Goal: Task Accomplishment & Management: Use online tool/utility

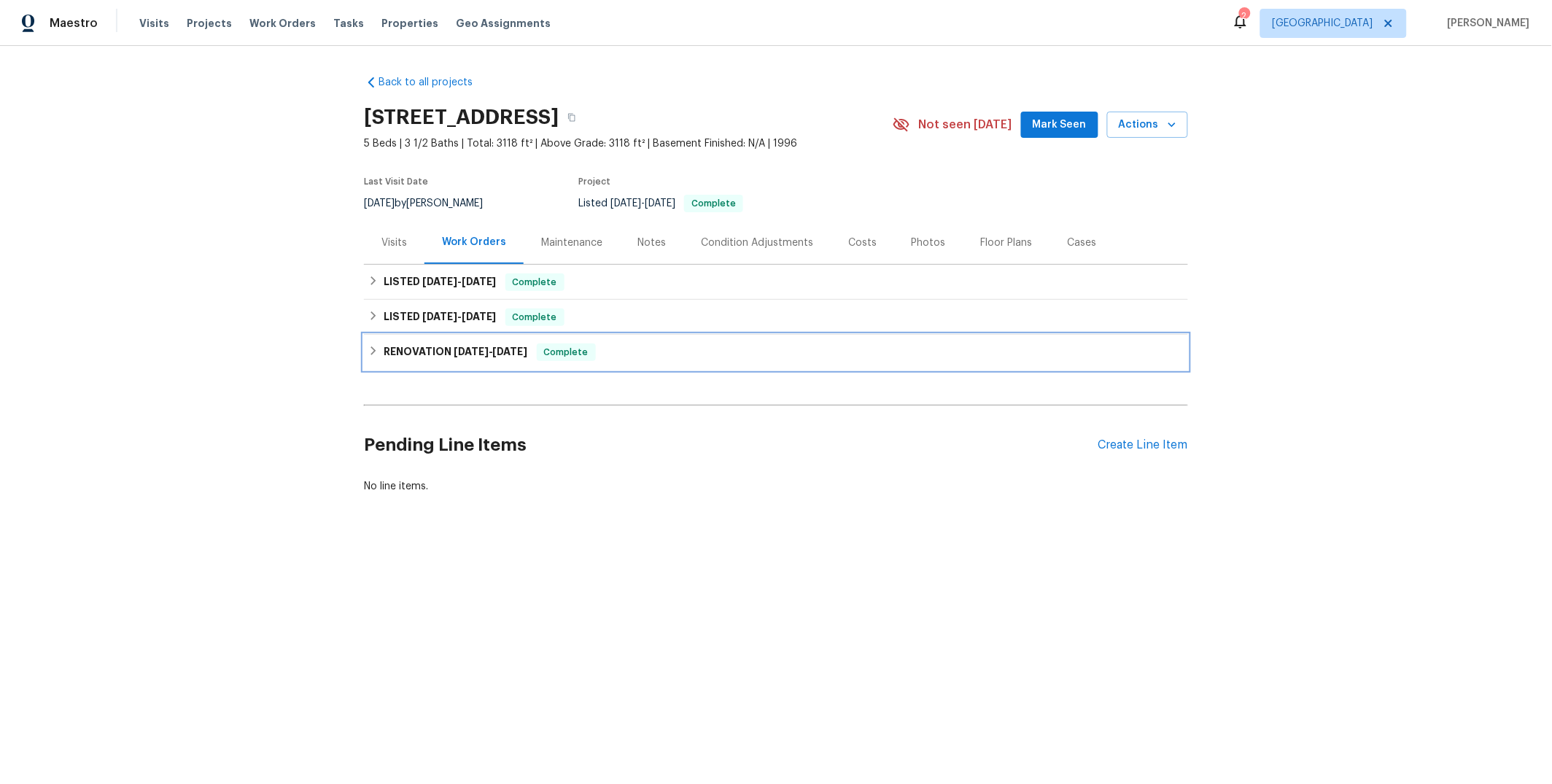
click at [597, 343] on div "RENOVATION 4/7/25 - 5/5/25 Complete" at bounding box center [776, 352] width 816 height 18
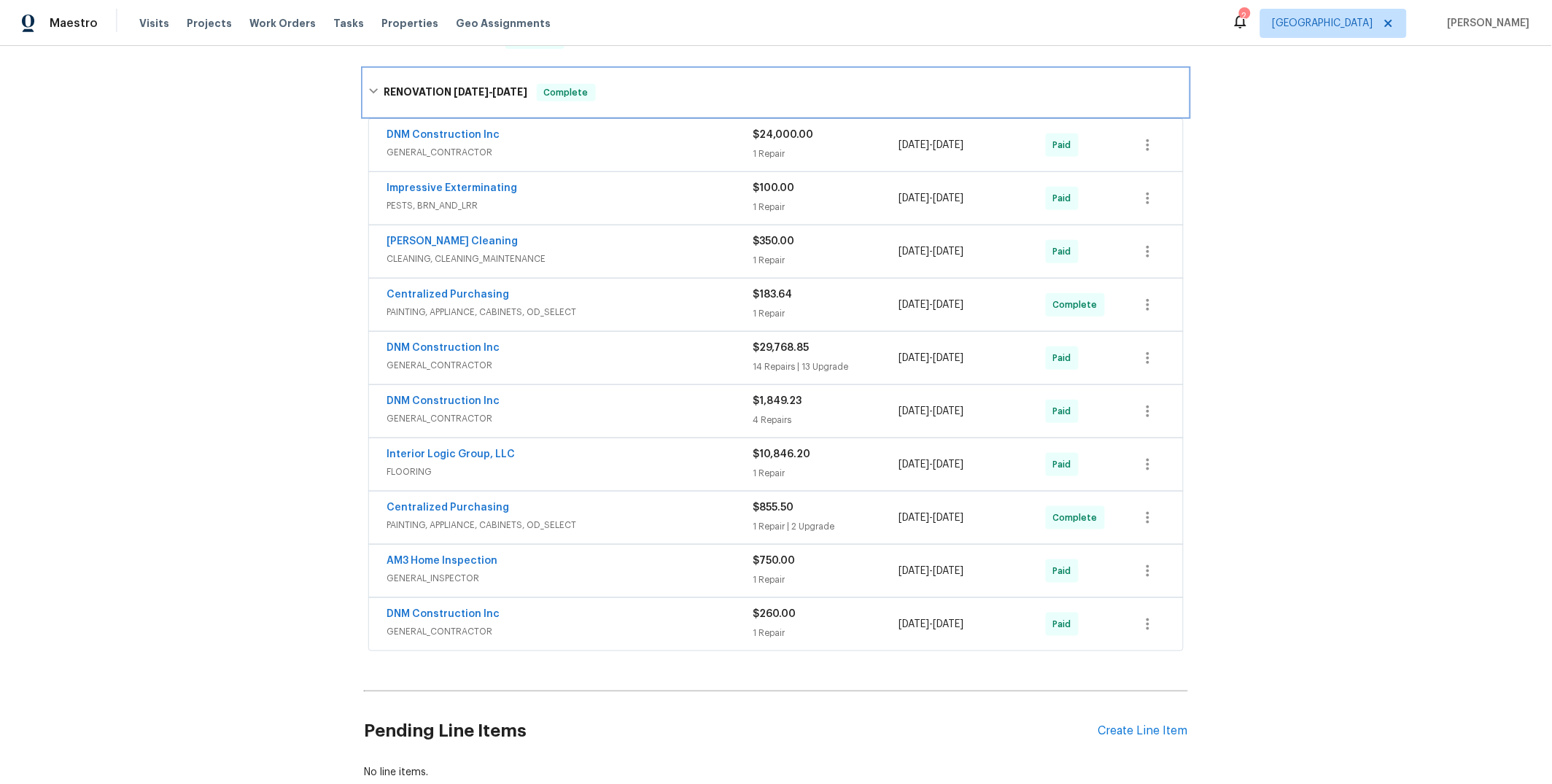
scroll to position [278, 0]
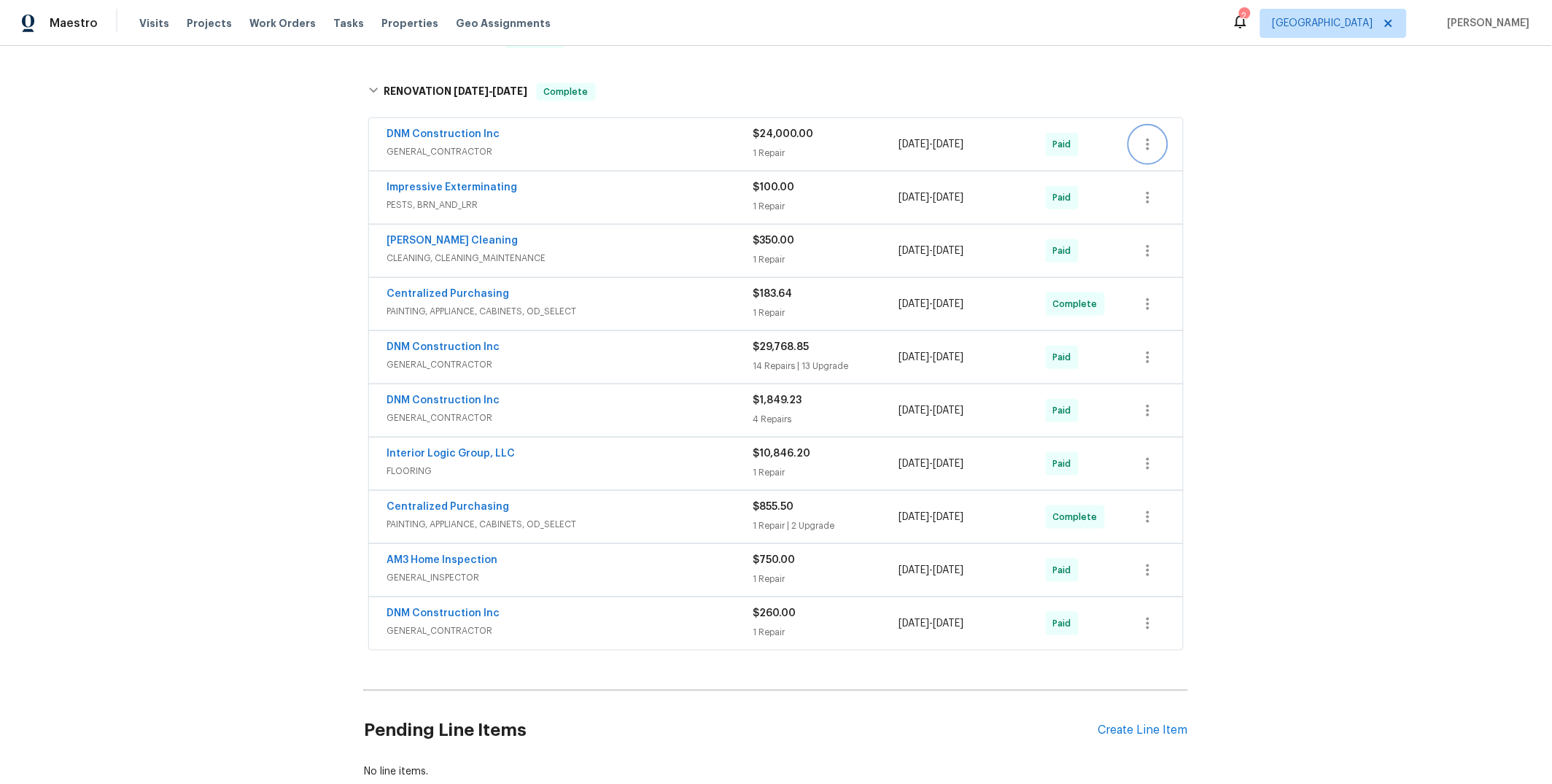
click at [1139, 145] on icon "button" at bounding box center [1148, 144] width 18 height 18
click at [1216, 192] on li "View In Trade Partner Portal" at bounding box center [1203, 192] width 157 height 24
click at [444, 135] on div at bounding box center [776, 392] width 1552 height 784
click at [513, 138] on div "DNM Construction Inc" at bounding box center [569, 136] width 366 height 18
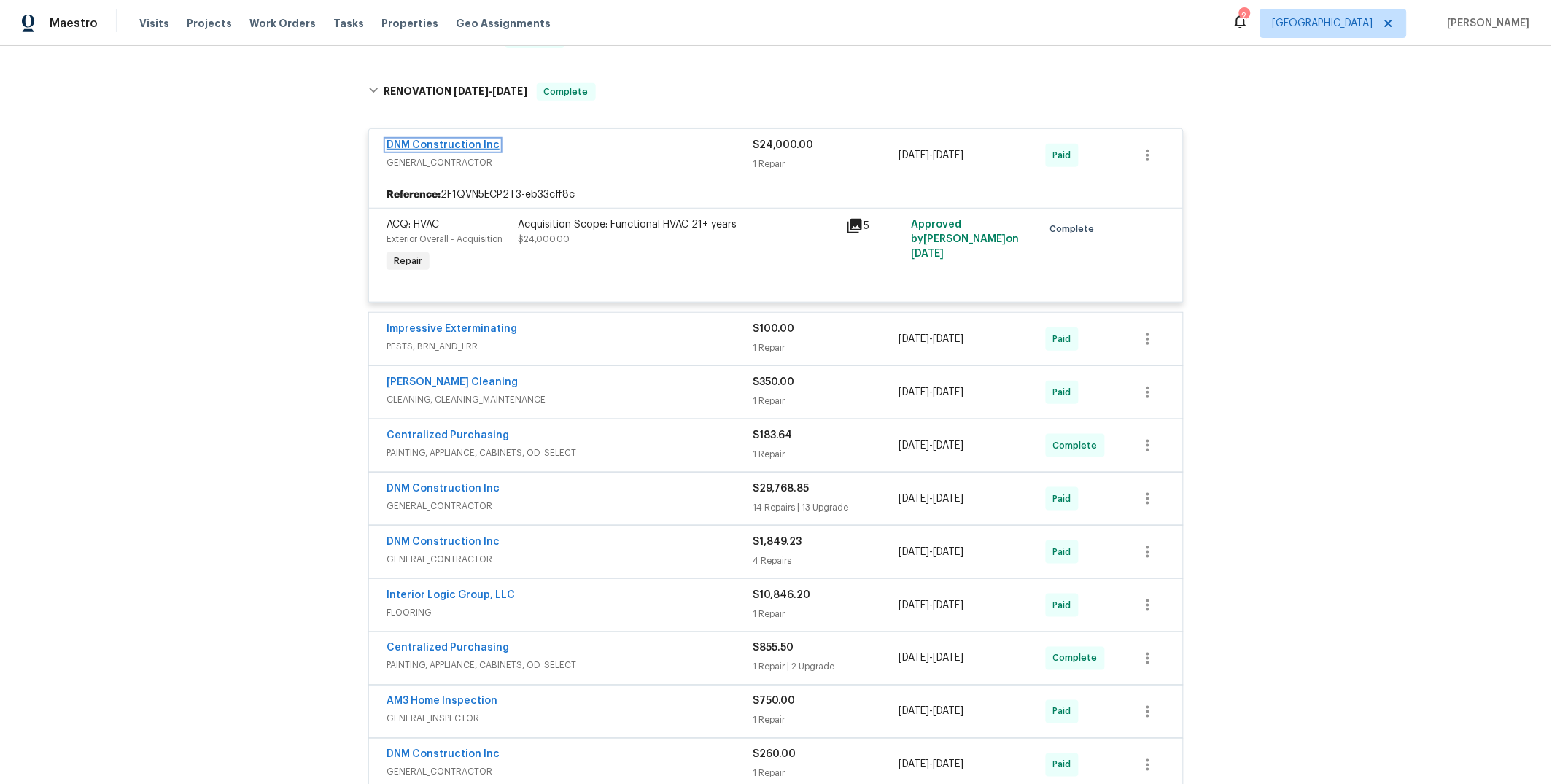
click at [443, 145] on link "DNM Construction Inc" at bounding box center [443, 145] width 113 height 11
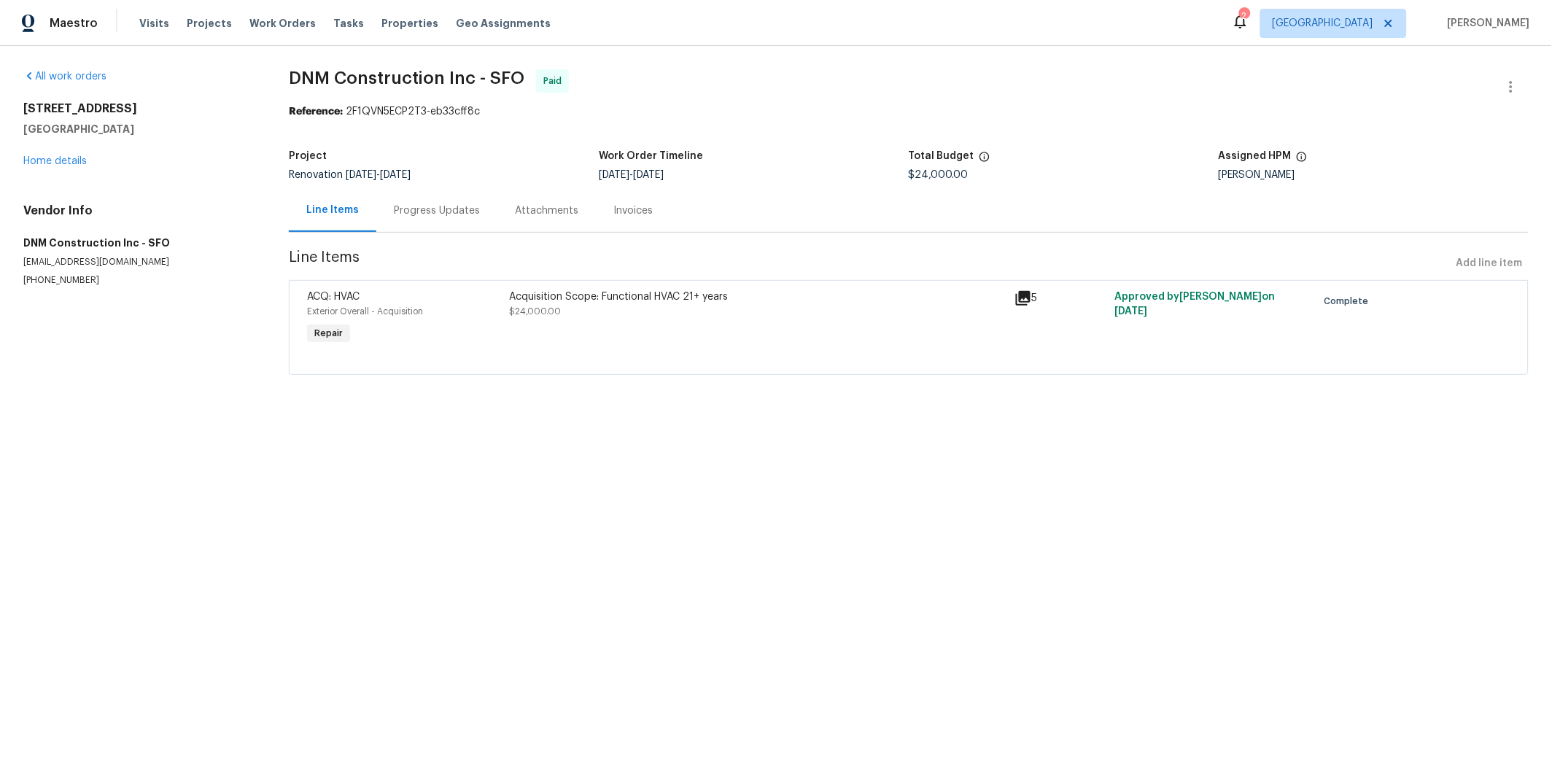
drag, startPoint x: 166, startPoint y: 262, endPoint x: 19, endPoint y: 258, distance: 147.1
click at [19, 258] on div "All work orders 5214 Pavilion Ct Fairfield, CA 94534 Home details Vendor Info D…" at bounding box center [776, 231] width 1552 height 369
copy p "dnmconstruction1990@gmail.com"
click at [416, 209] on div "Progress Updates" at bounding box center [437, 211] width 86 height 15
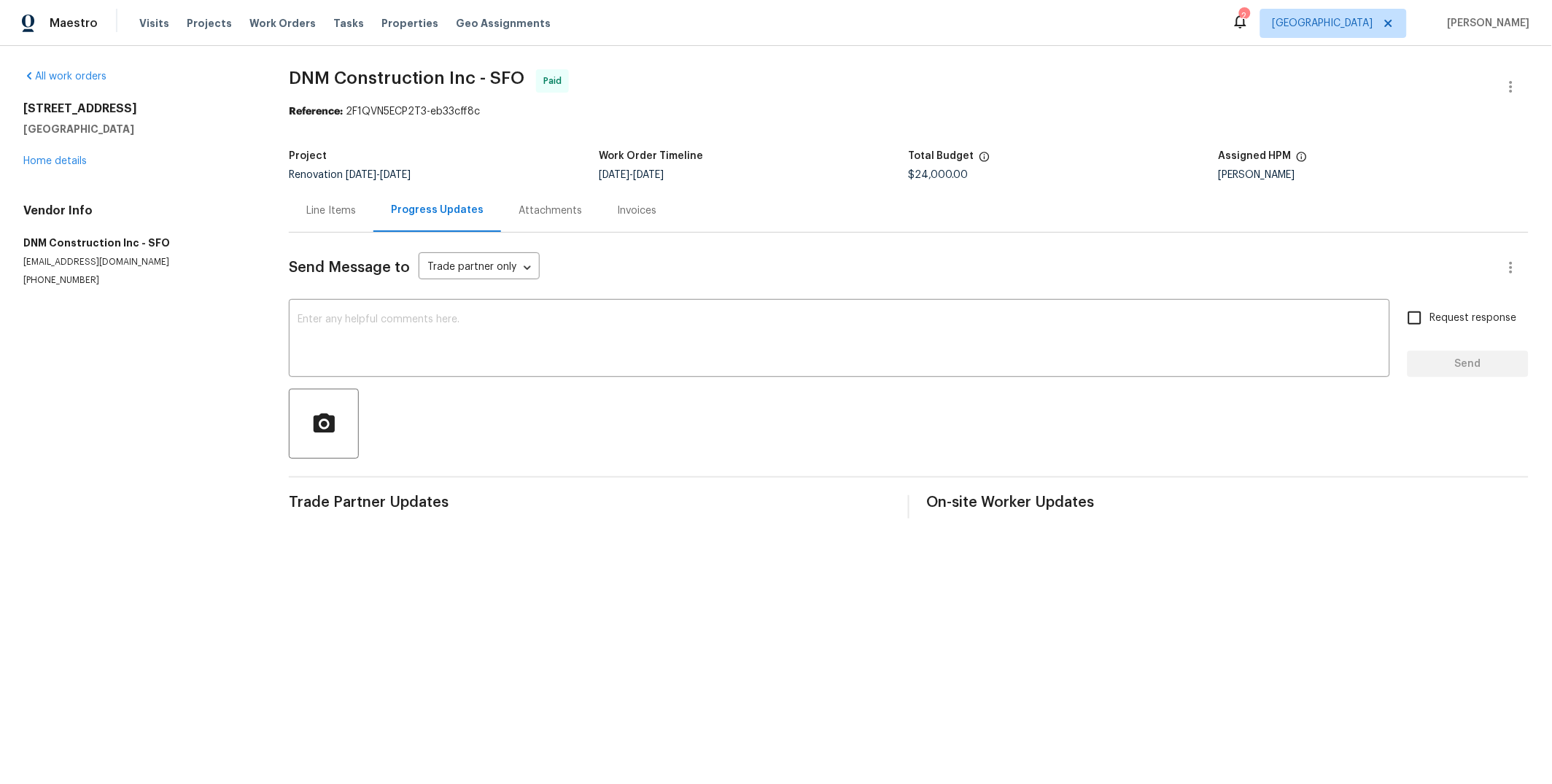
click at [348, 209] on div "Line Items" at bounding box center [330, 211] width 49 height 15
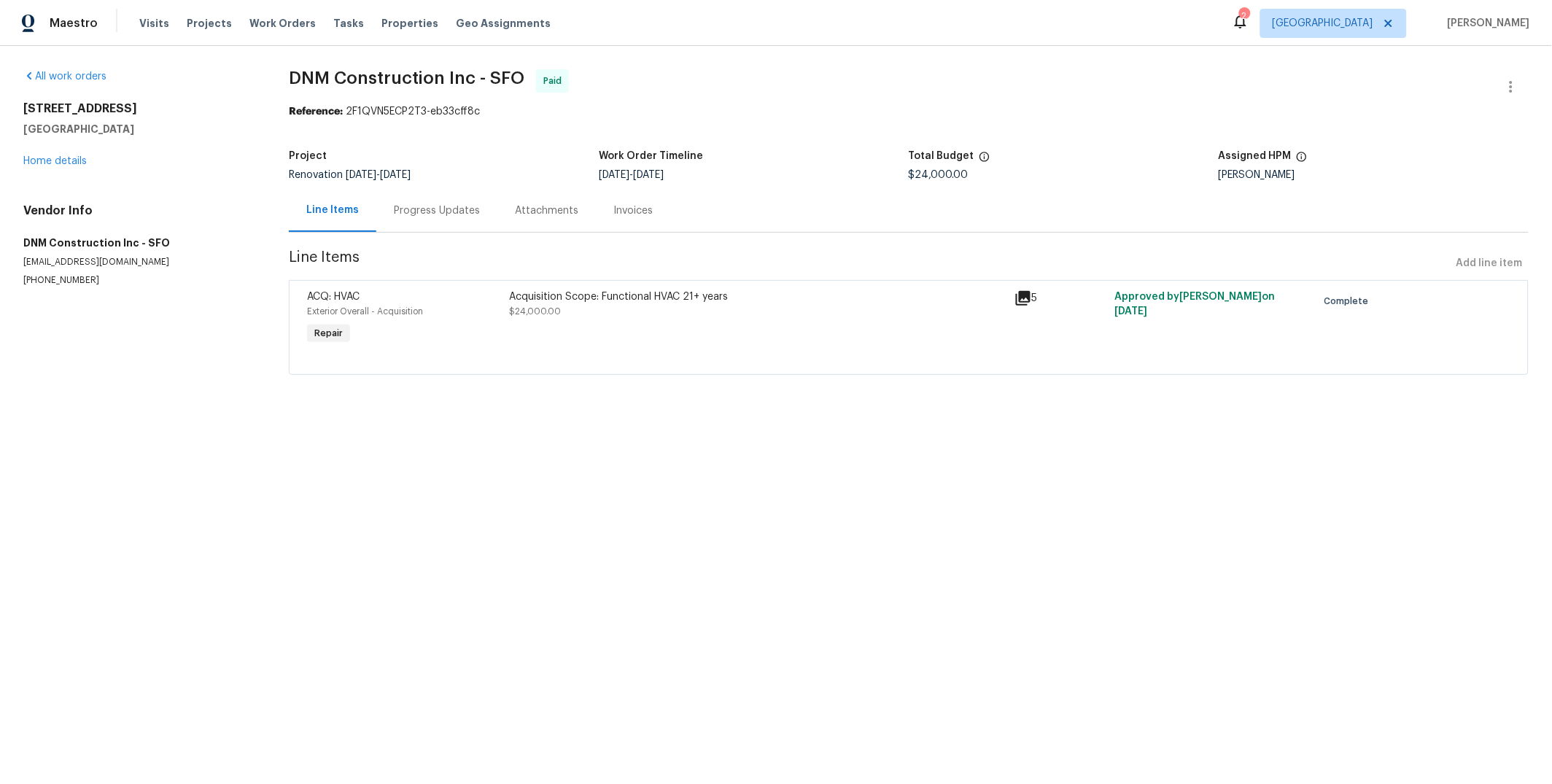
click at [420, 211] on div "Progress Updates" at bounding box center [437, 211] width 86 height 15
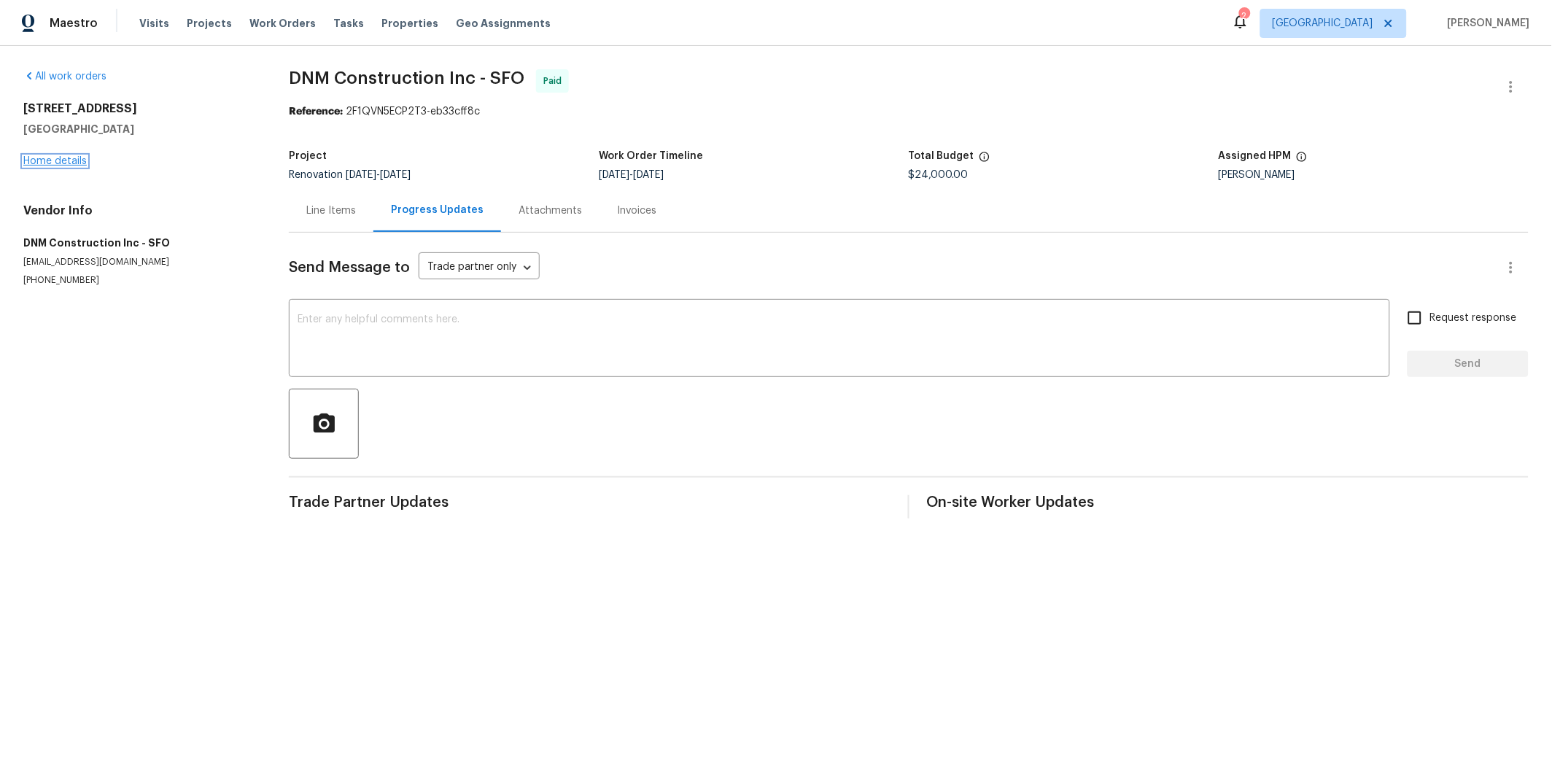
click at [65, 161] on link "Home details" at bounding box center [55, 161] width 63 height 11
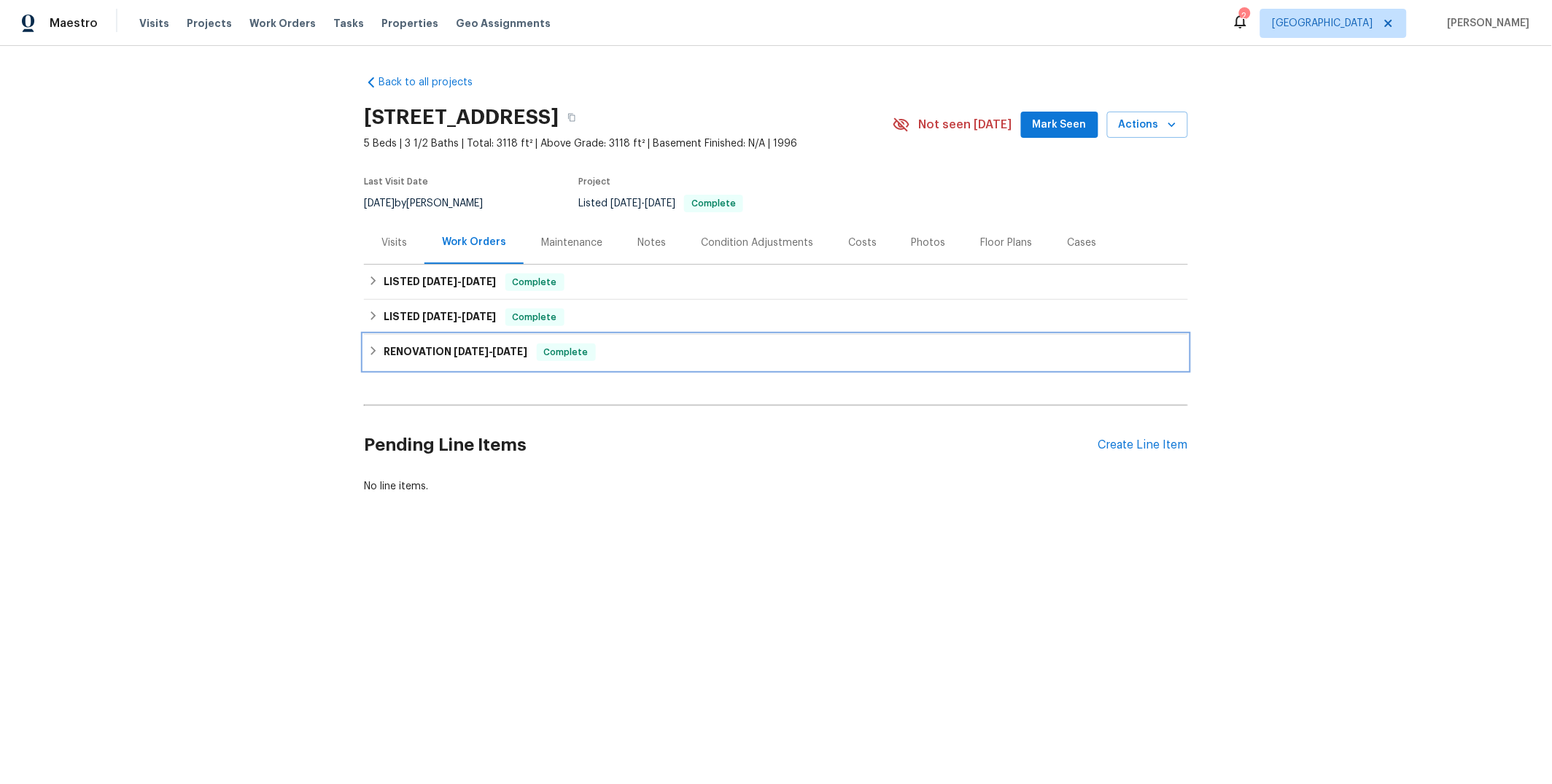
click at [619, 352] on div "RENOVATION 4/7/25 - 5/5/25 Complete" at bounding box center [776, 352] width 816 height 18
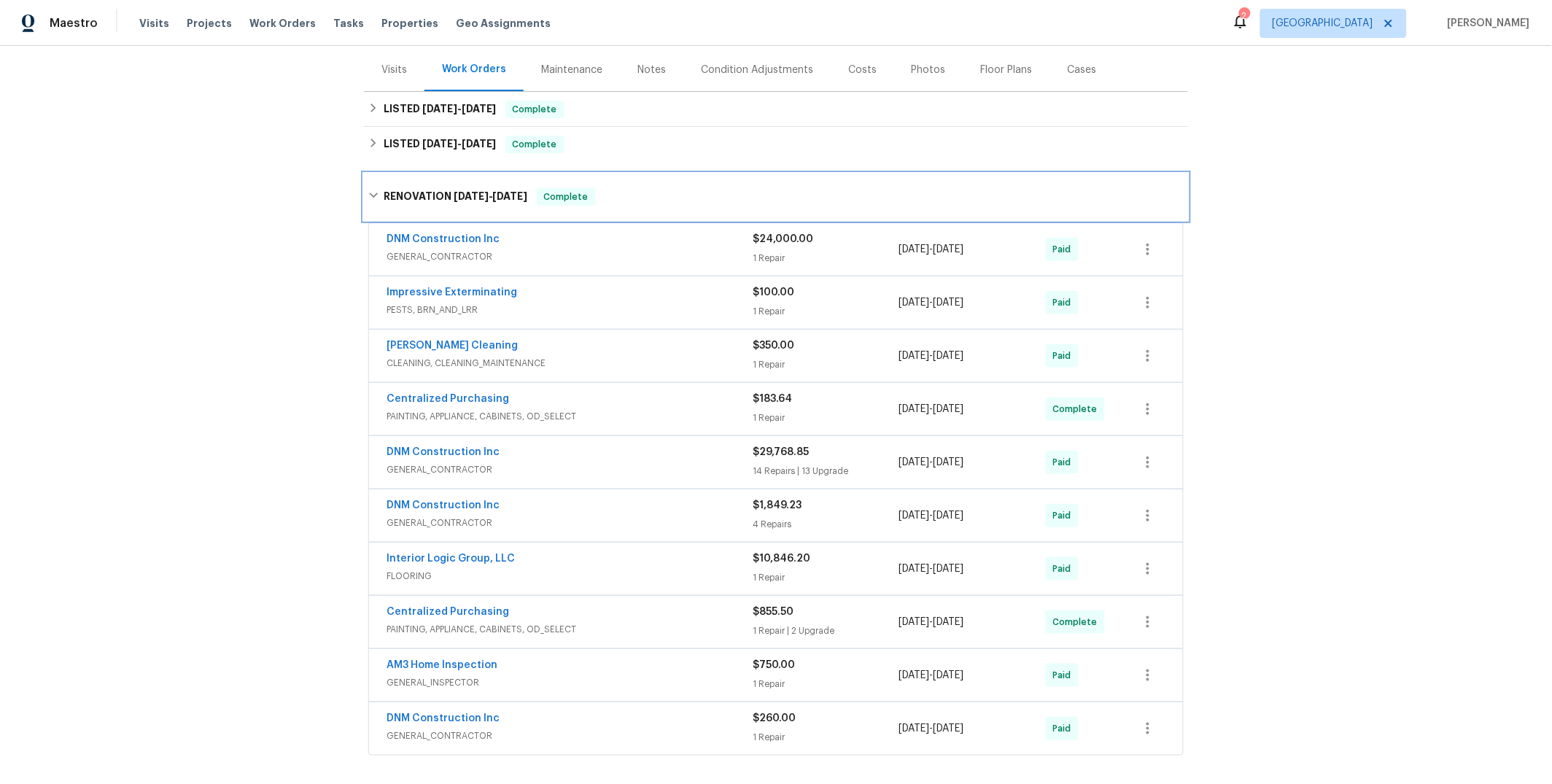
scroll to position [199, 0]
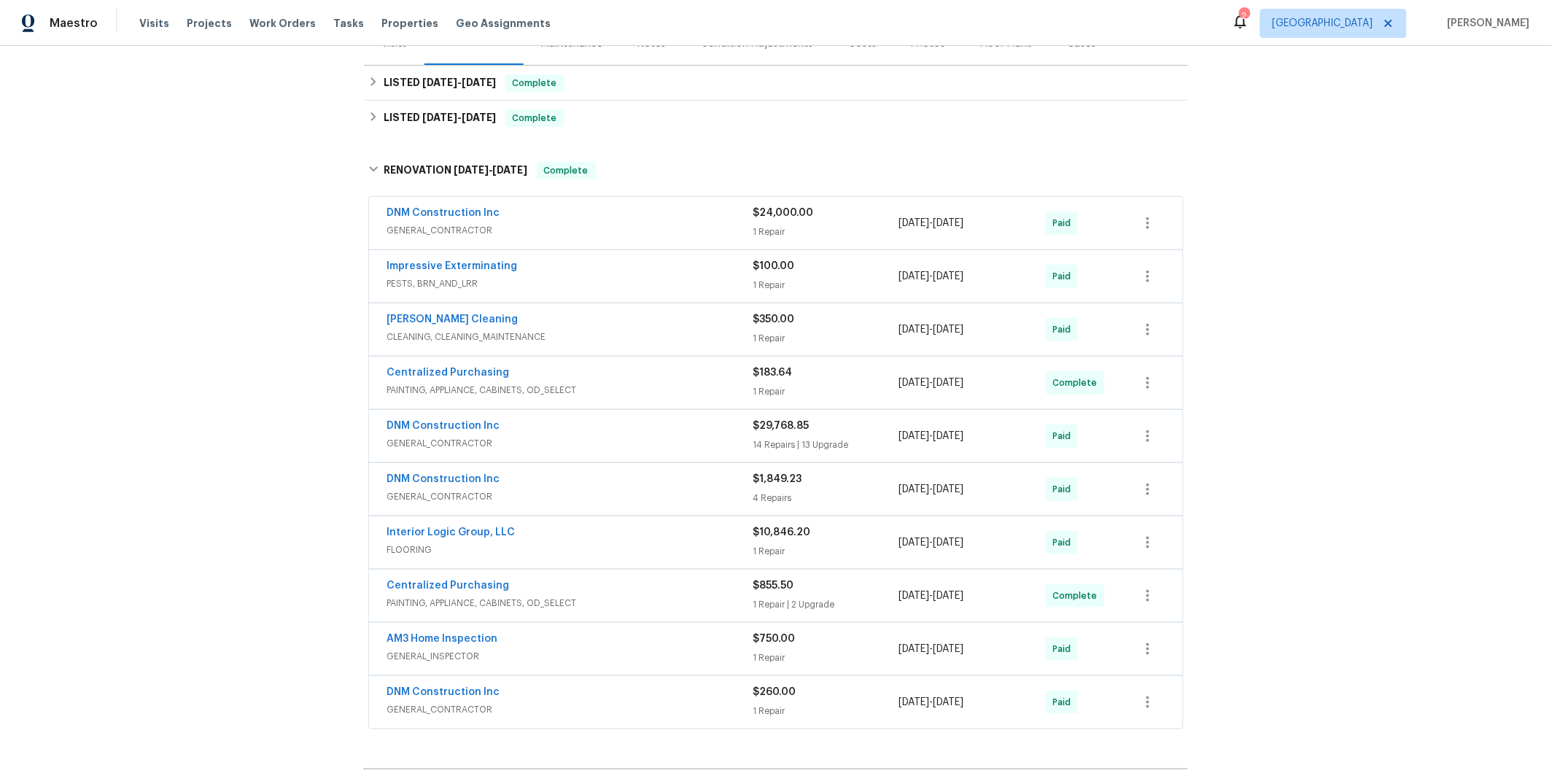
click at [879, 434] on div "$29,768.85 14 Repairs | 13 Upgrade" at bounding box center [825, 436] width 147 height 35
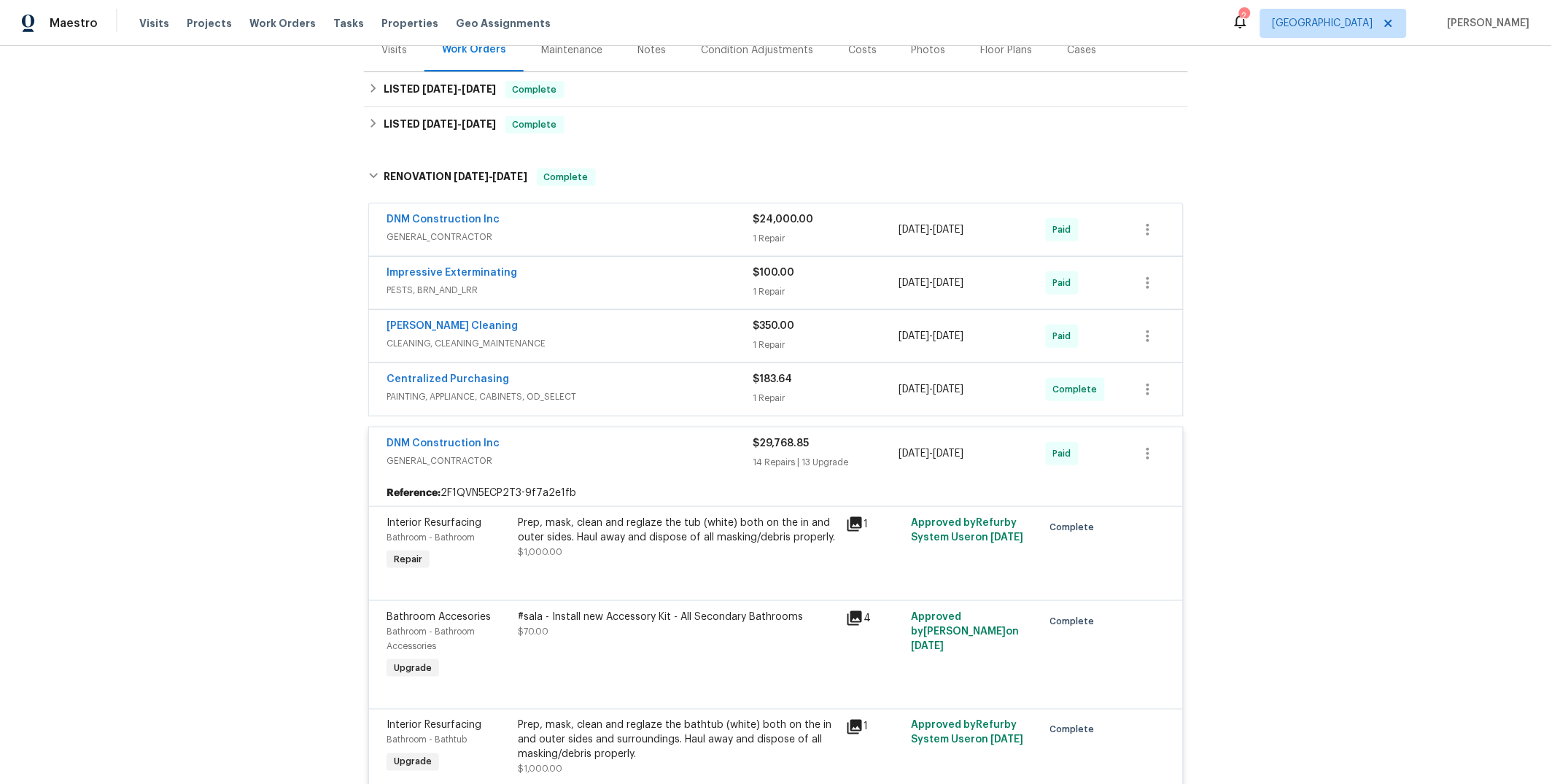
scroll to position [235, 0]
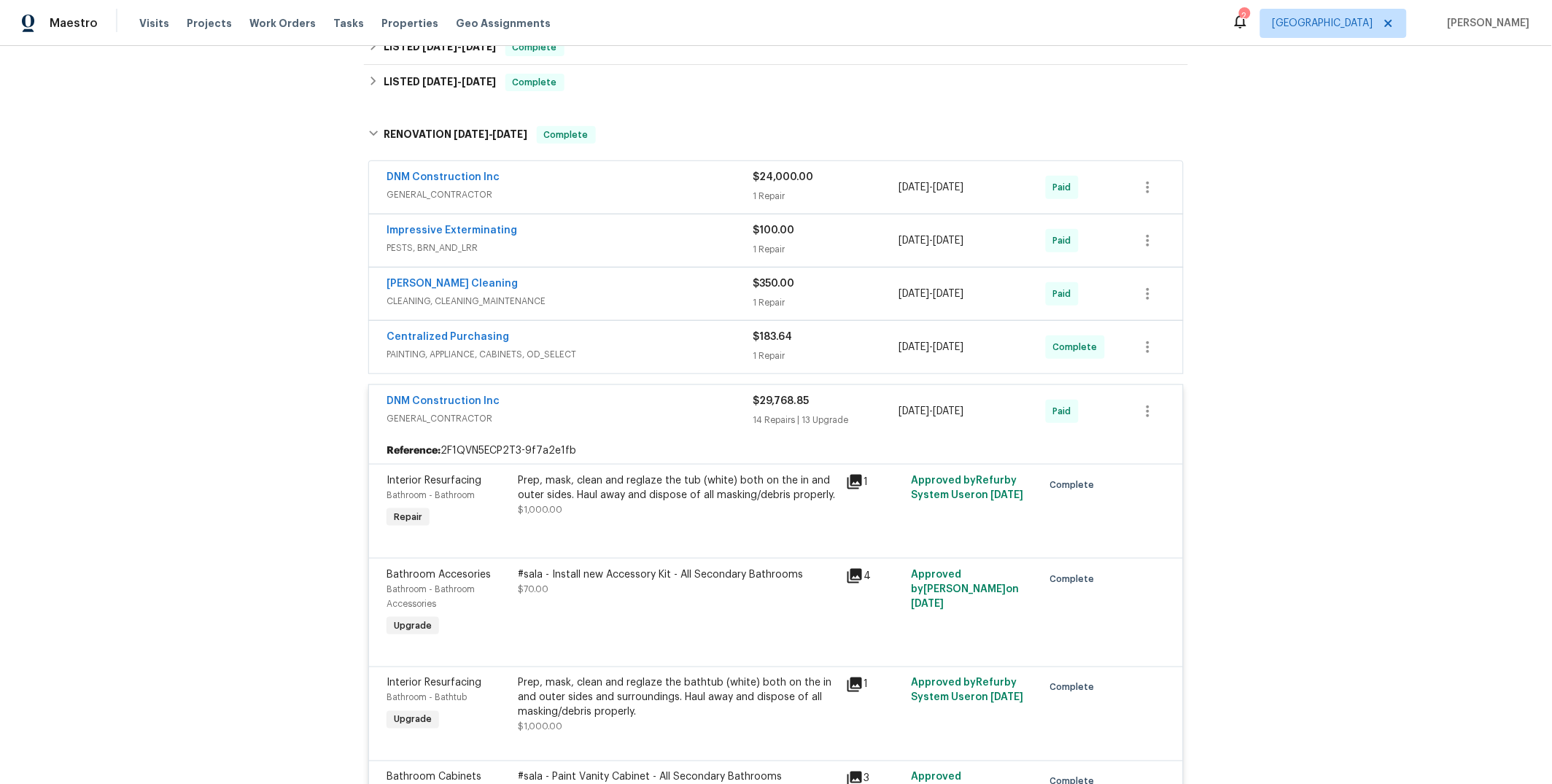
click at [723, 409] on div "DNM Construction Inc" at bounding box center [569, 403] width 366 height 18
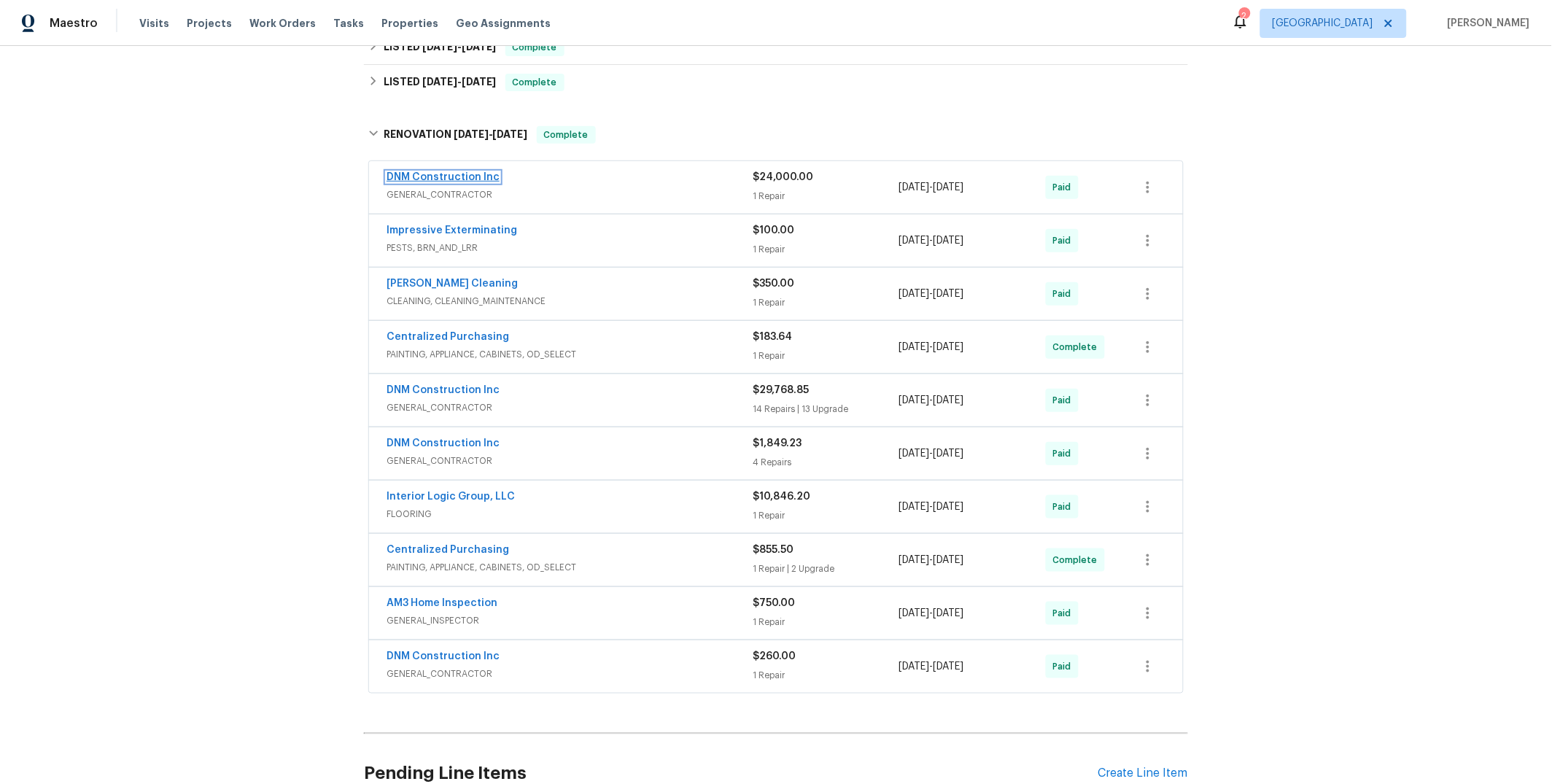
click at [433, 174] on link "DNM Construction Inc" at bounding box center [443, 177] width 113 height 11
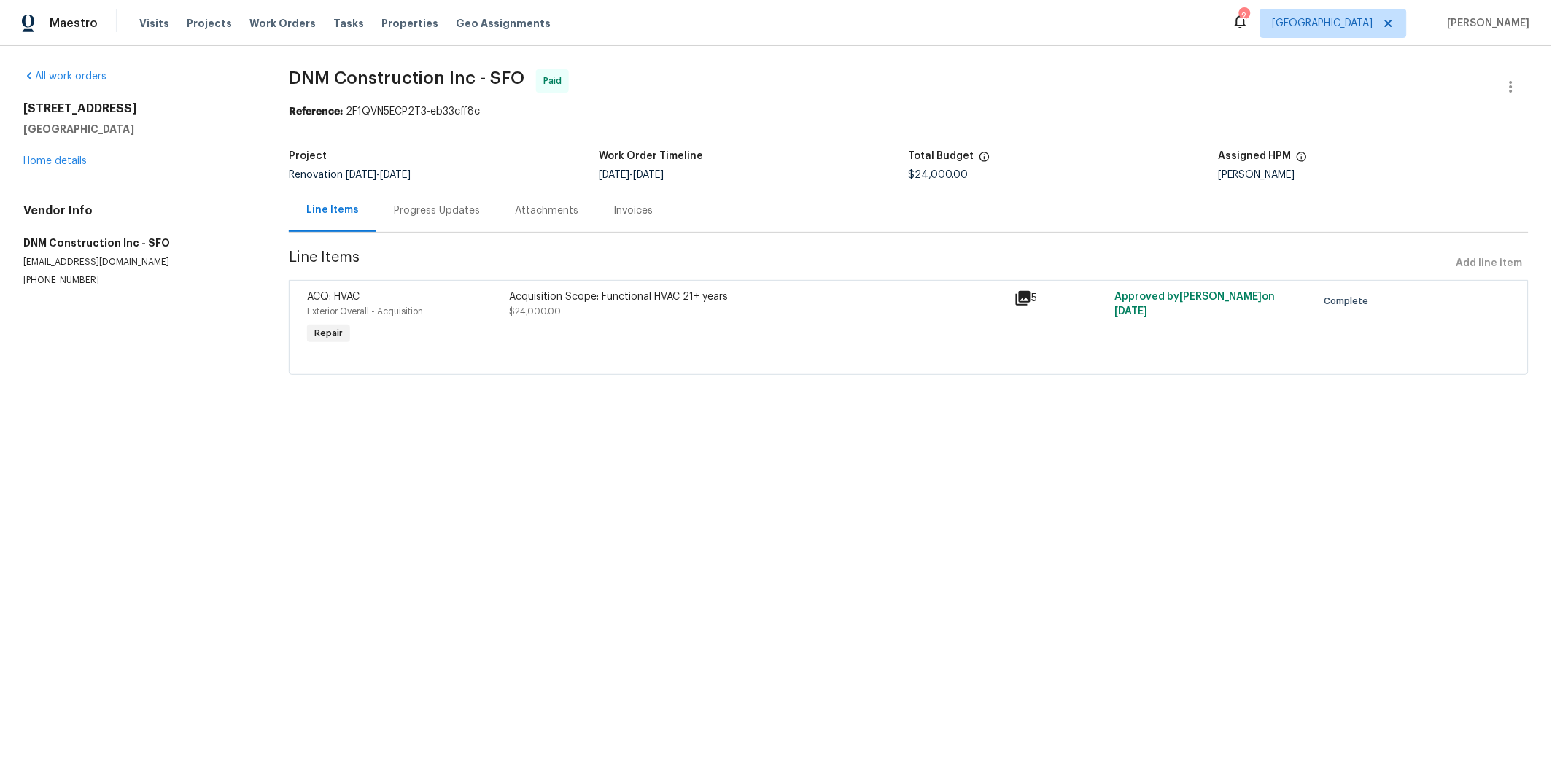
click at [428, 207] on div "Progress Updates" at bounding box center [437, 211] width 86 height 15
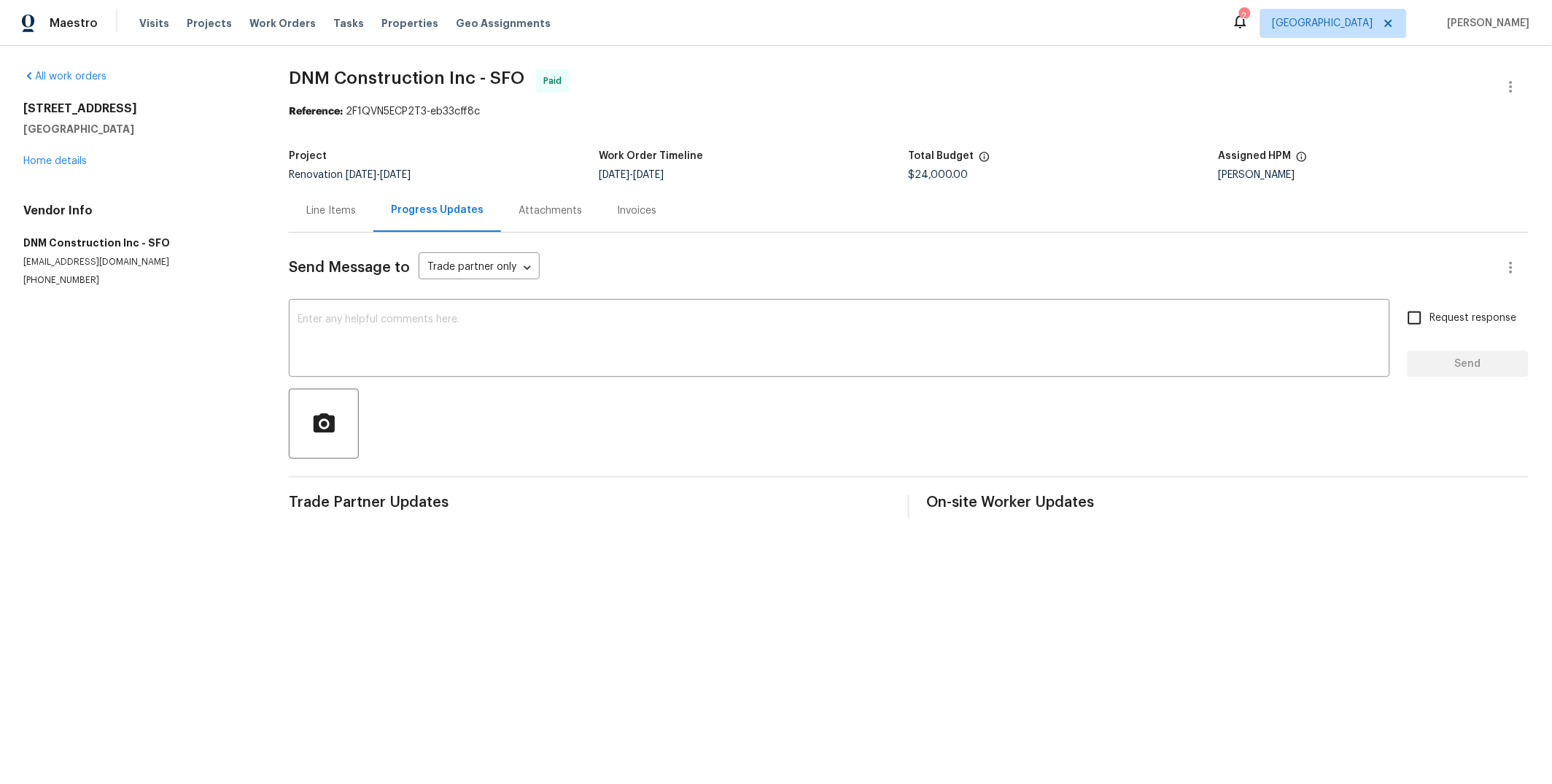
click at [348, 216] on div "Line Items" at bounding box center [330, 211] width 49 height 15
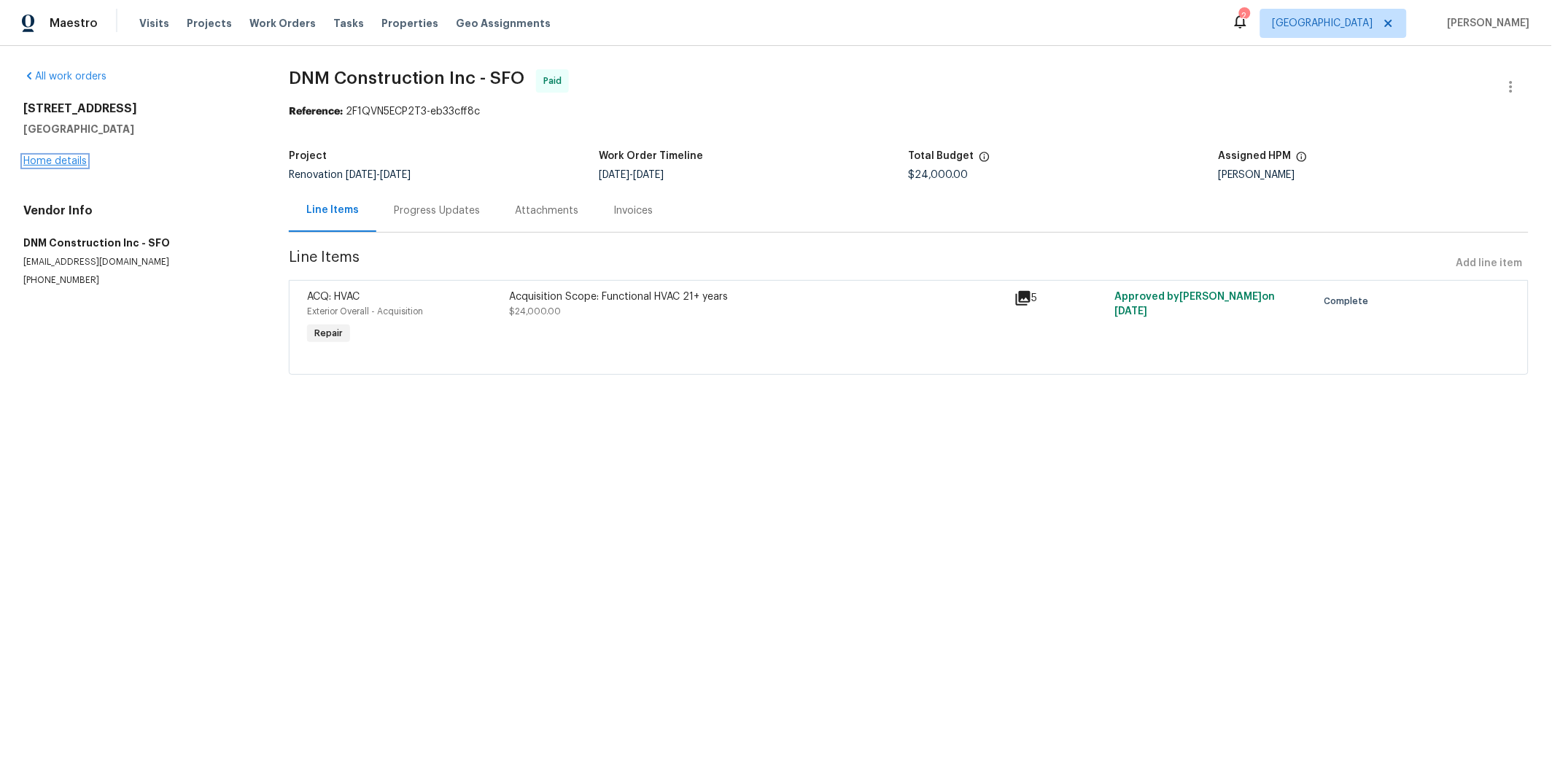
click at [83, 163] on link "Home details" at bounding box center [55, 161] width 63 height 11
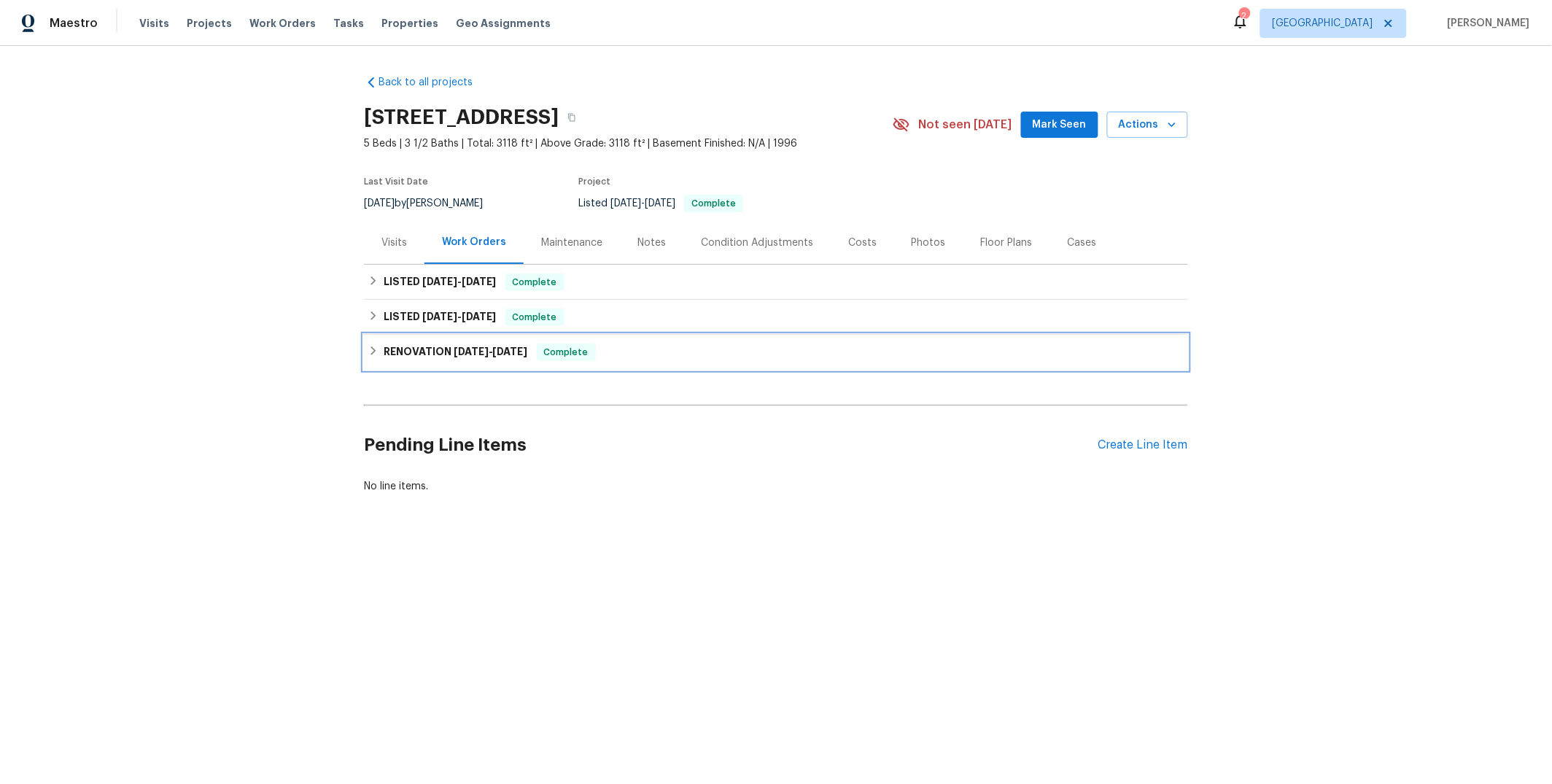
click at [585, 353] on div "RENOVATION 4/7/25 - 5/5/25 Complete" at bounding box center [776, 352] width 816 height 18
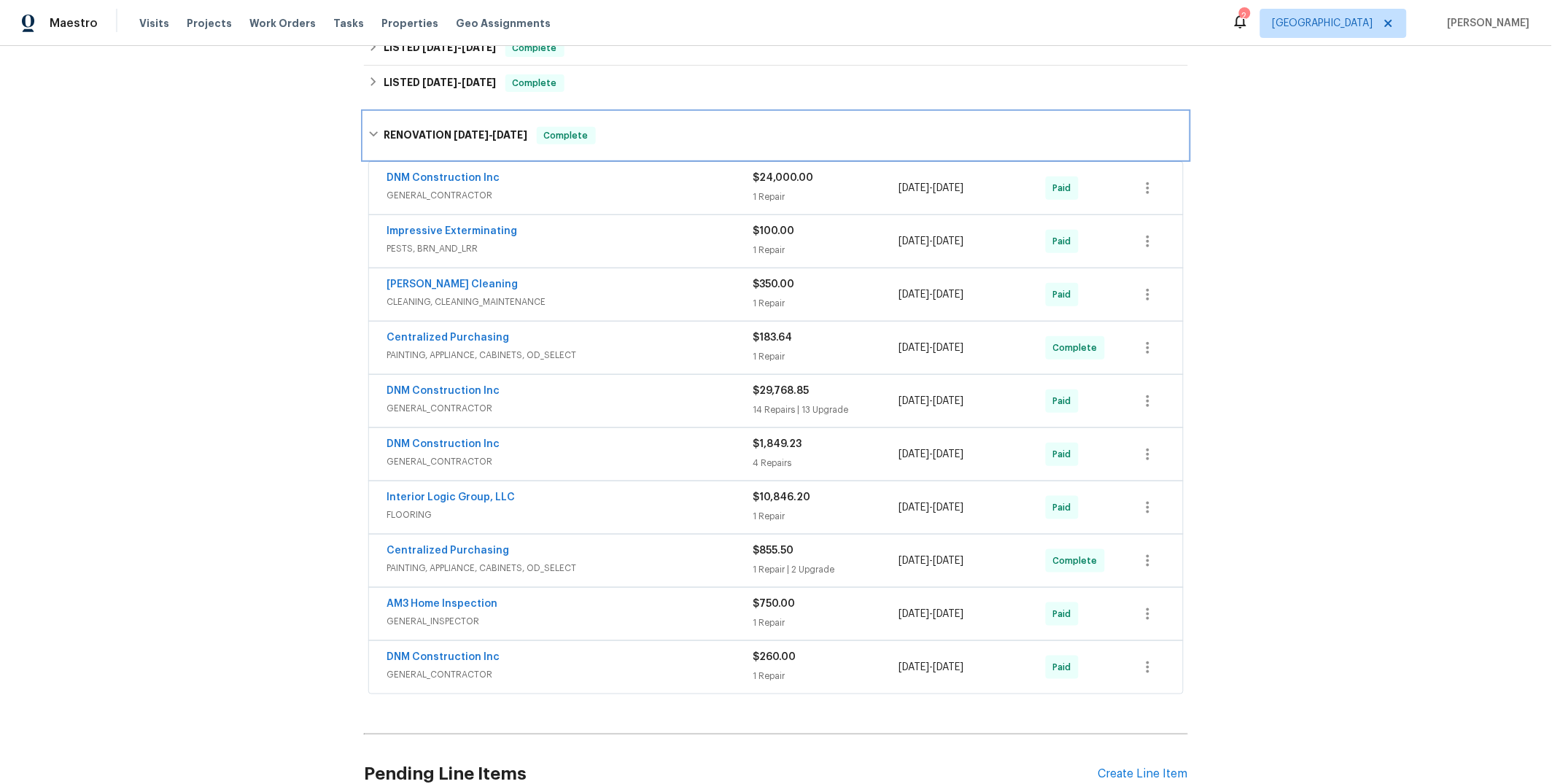
scroll to position [235, 0]
click at [607, 403] on span "GENERAL_CONTRACTOR" at bounding box center [569, 407] width 366 height 15
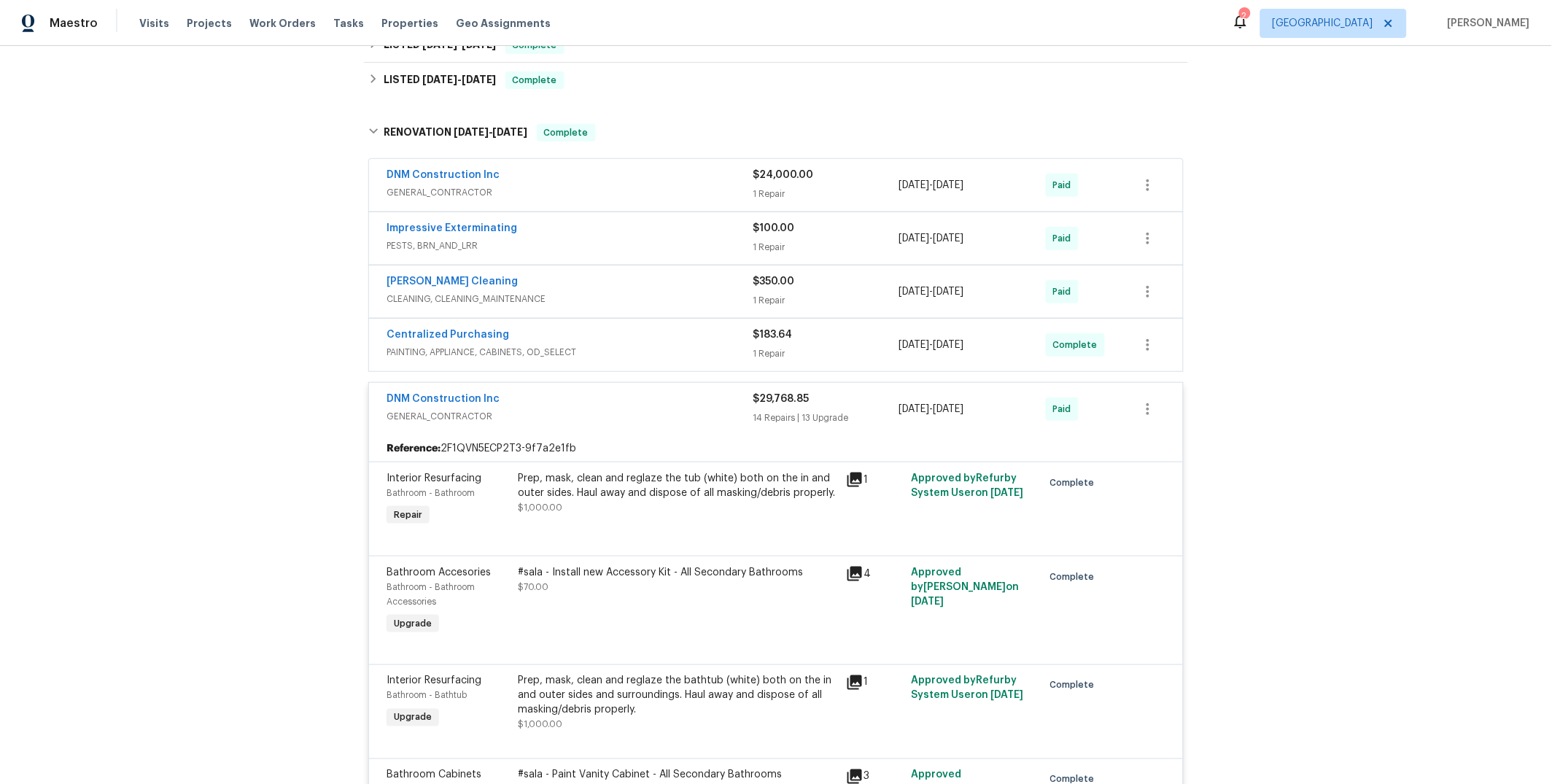
scroll to position [238, 0]
click at [597, 412] on span "GENERAL_CONTRACTOR" at bounding box center [569, 415] width 366 height 15
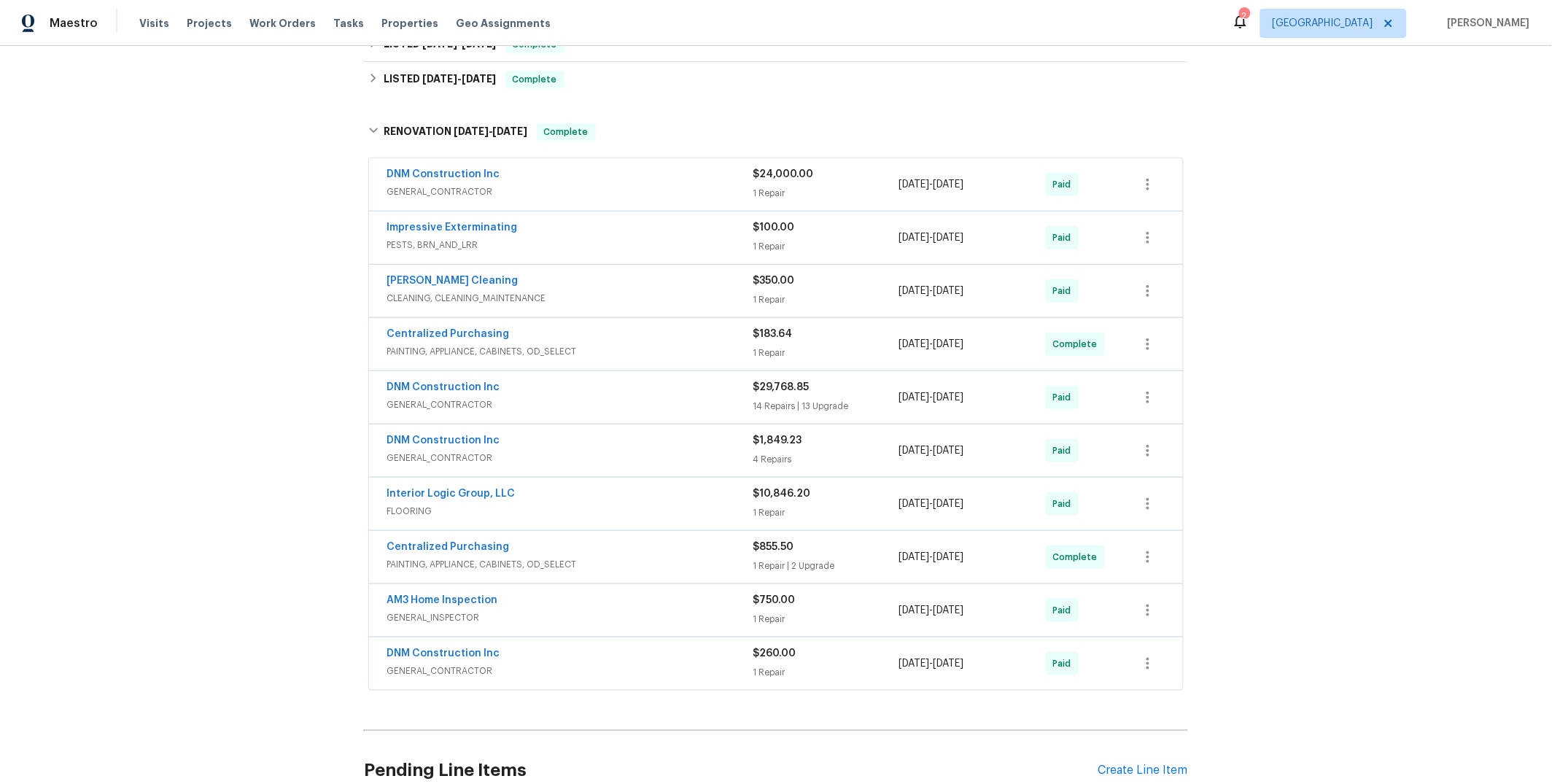
click at [640, 239] on span "PESTS, BRN_AND_LRR" at bounding box center [569, 245] width 366 height 15
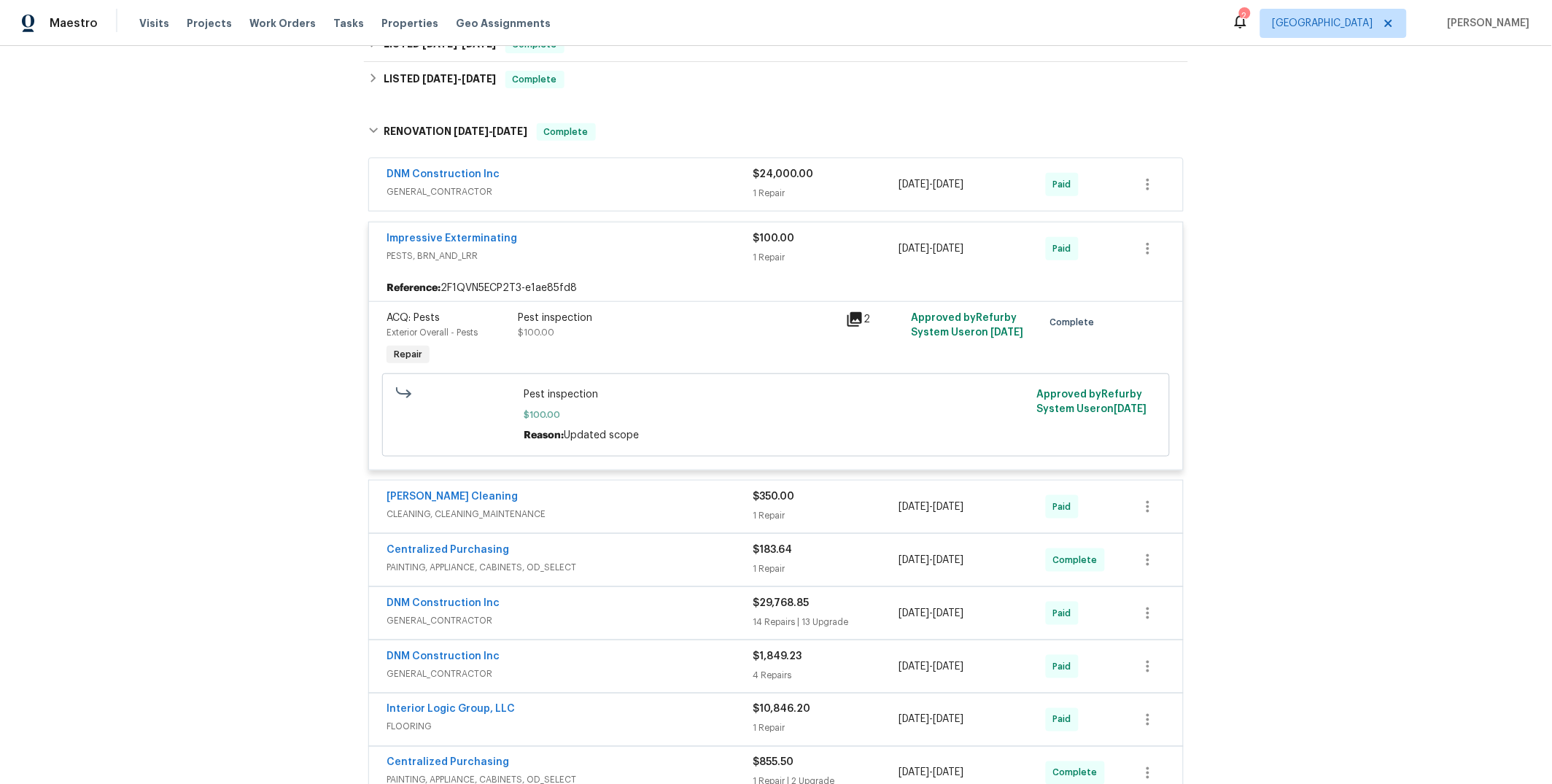
click at [642, 249] on span "PESTS, BRN_AND_LRR" at bounding box center [569, 256] width 366 height 15
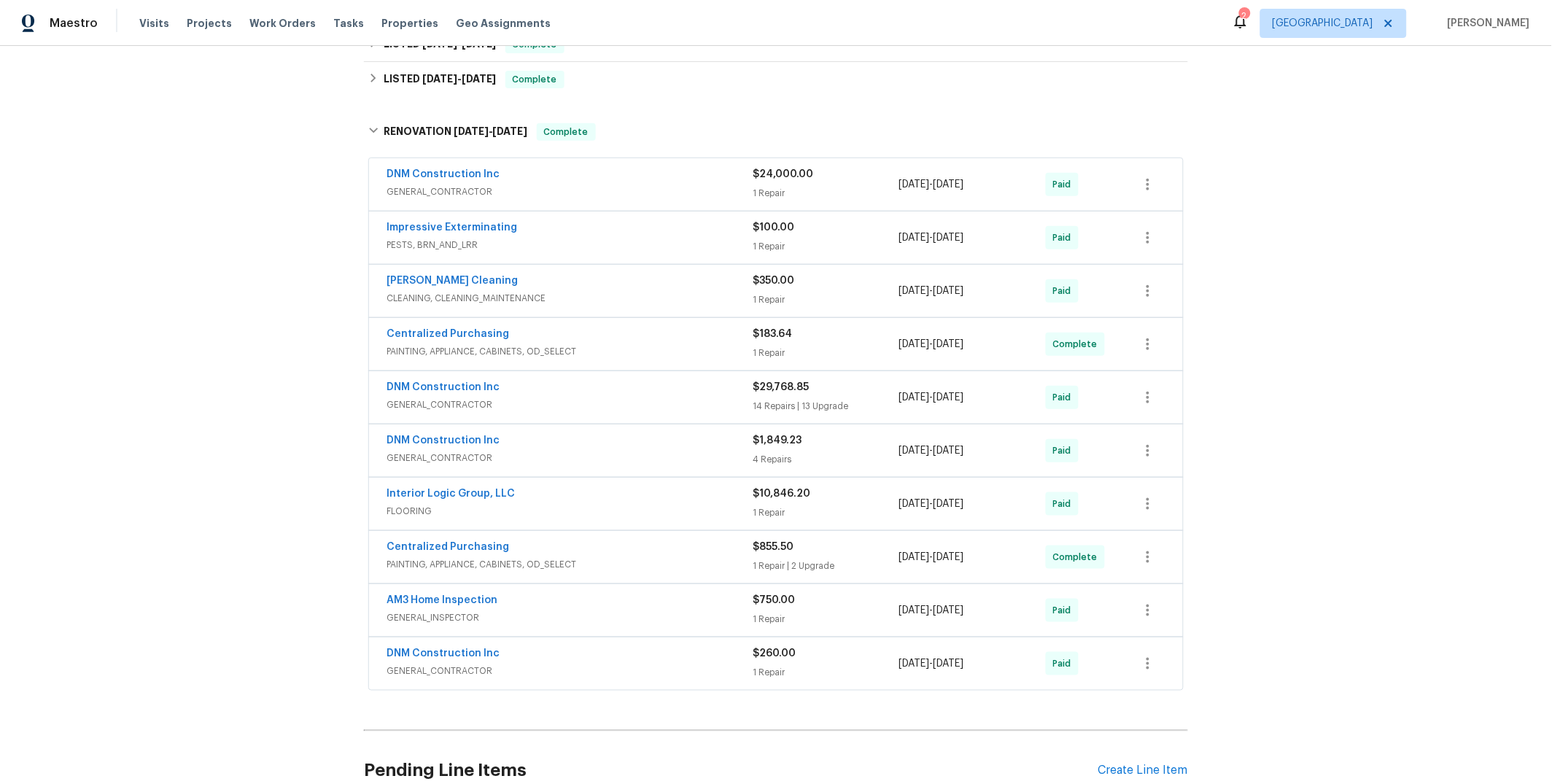
click at [642, 289] on div "Ruiz's Cleaning" at bounding box center [569, 283] width 366 height 18
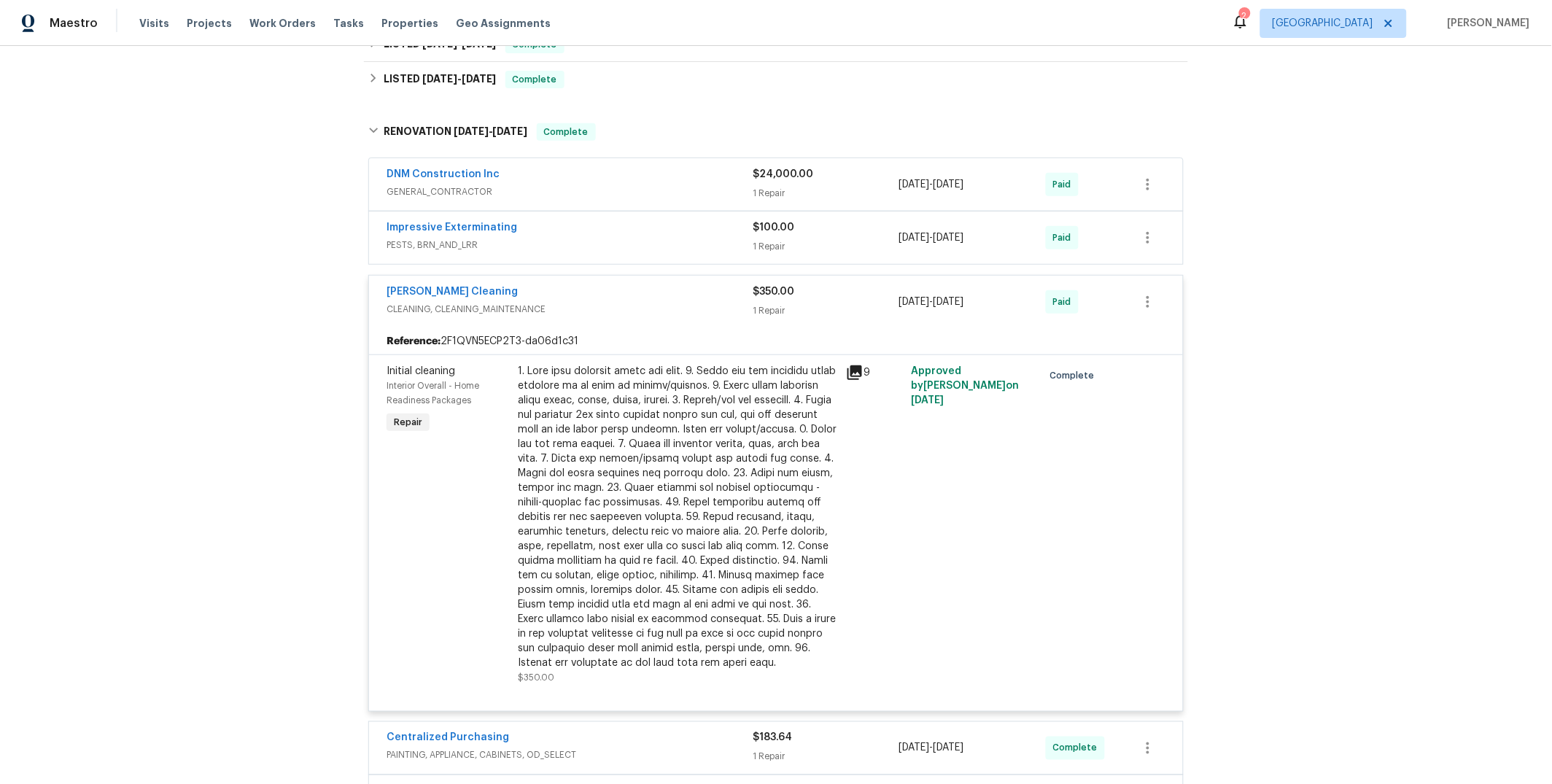
click at [650, 294] on div "Ruiz's Cleaning" at bounding box center [569, 293] width 366 height 18
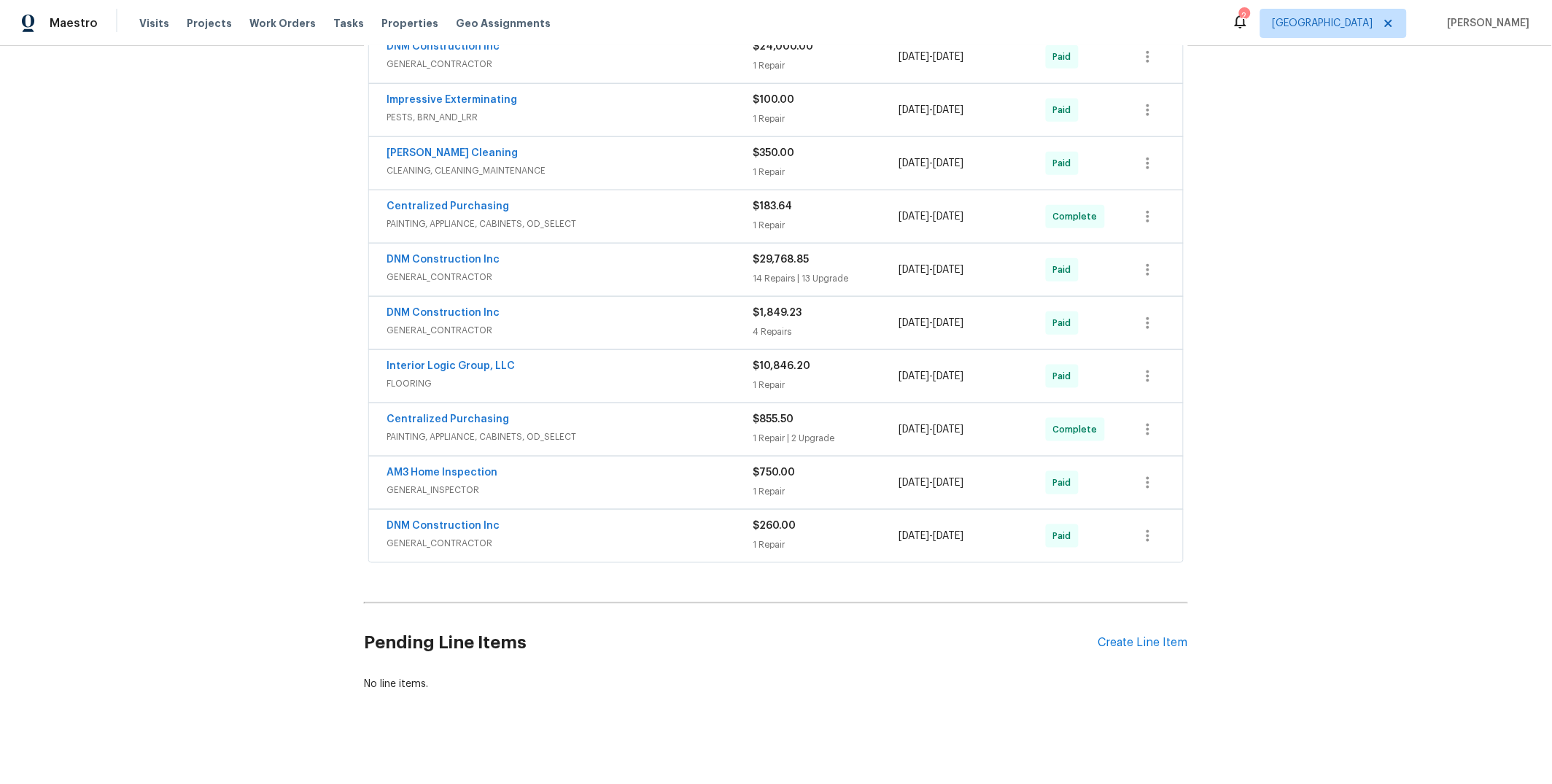
scroll to position [369, 0]
click at [652, 371] on div "Interior Logic Group, LLC" at bounding box center [569, 364] width 366 height 18
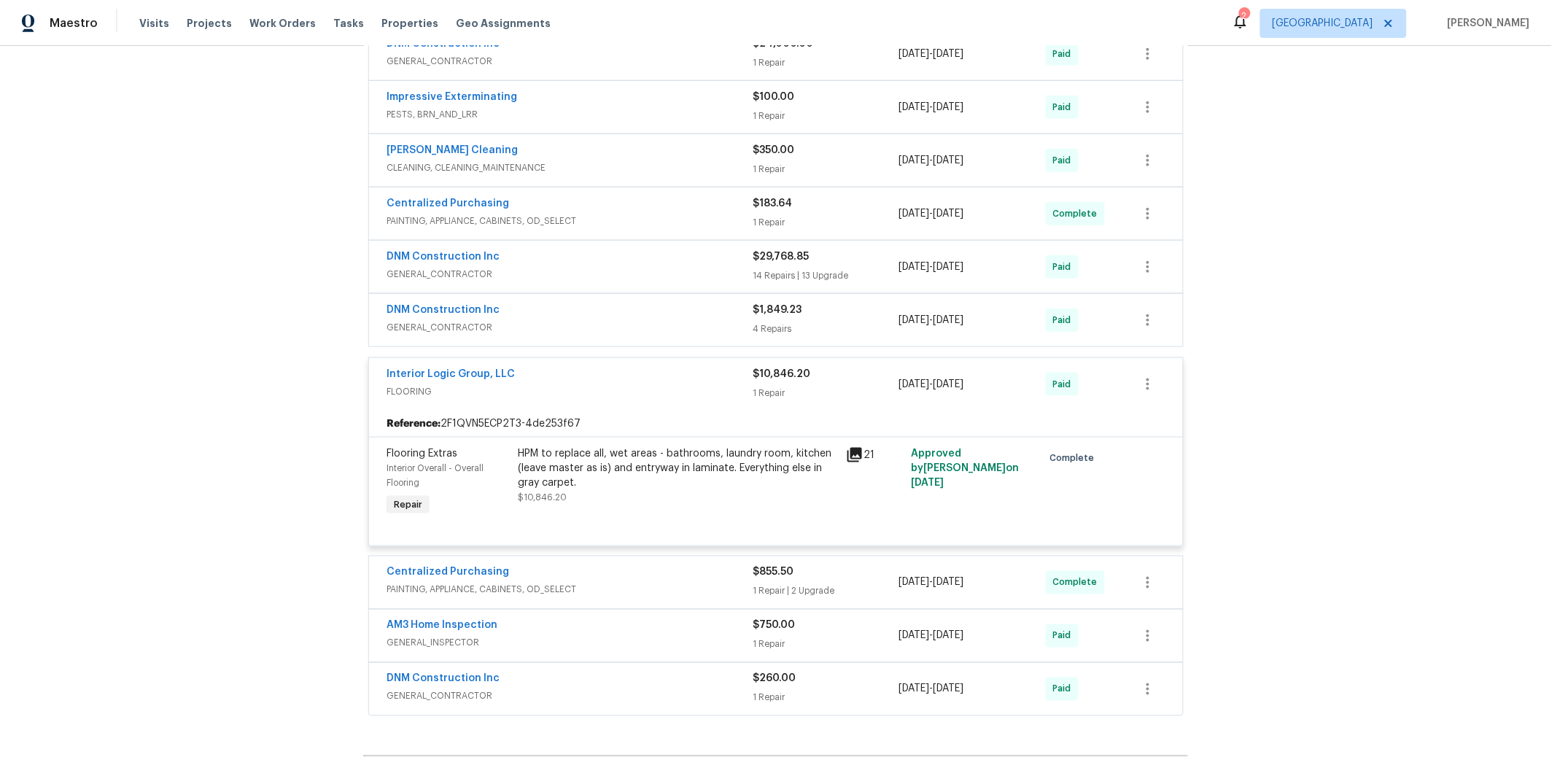
click at [652, 371] on div "Interior Logic Group, LLC" at bounding box center [569, 376] width 366 height 18
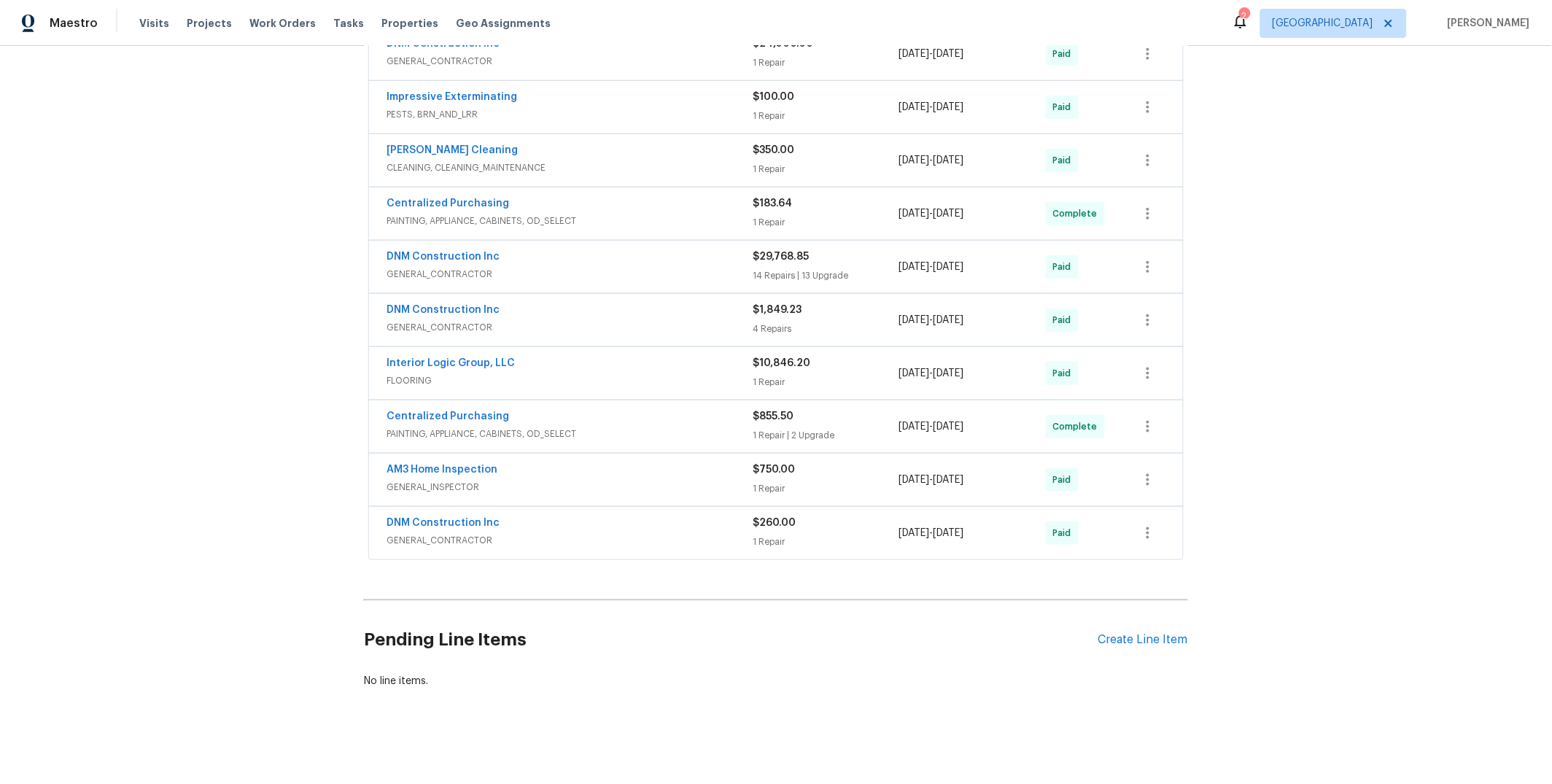
click at [672, 530] on div "DNM Construction Inc" at bounding box center [569, 525] width 366 height 18
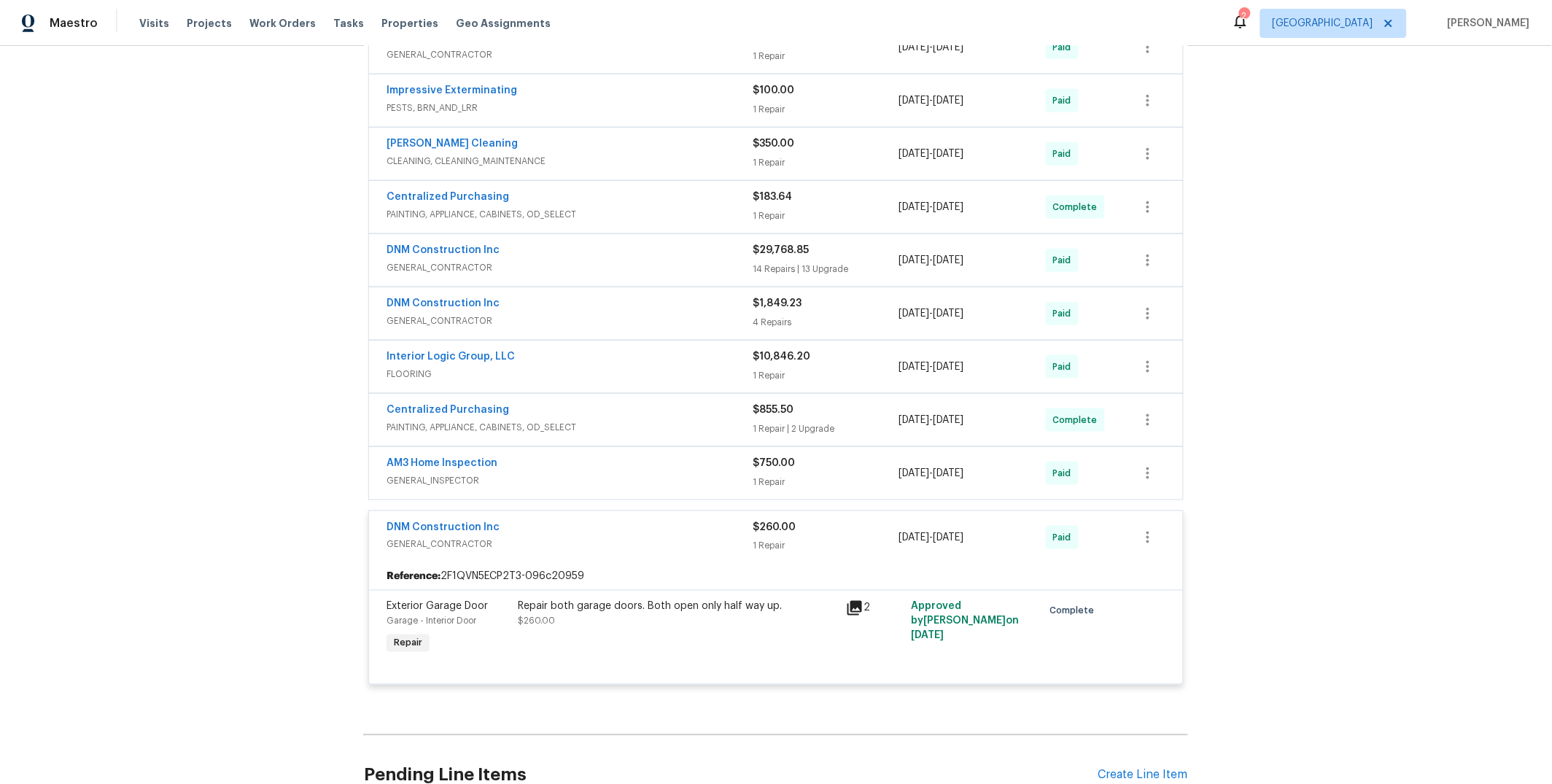
scroll to position [377, 0]
click at [414, 523] on link "DNM Construction Inc" at bounding box center [443, 524] width 113 height 11
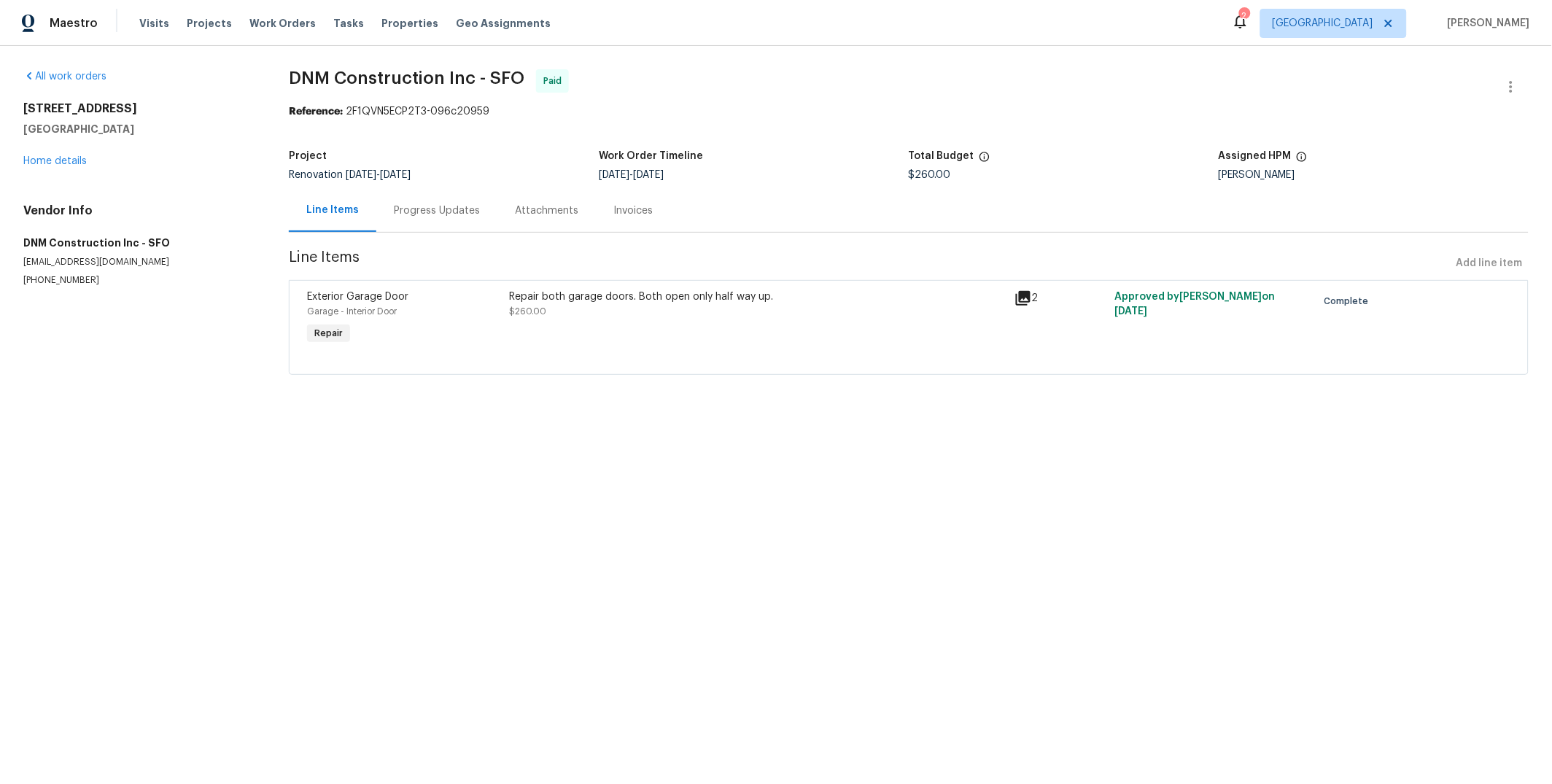
click at [421, 215] on div "Progress Updates" at bounding box center [437, 211] width 86 height 15
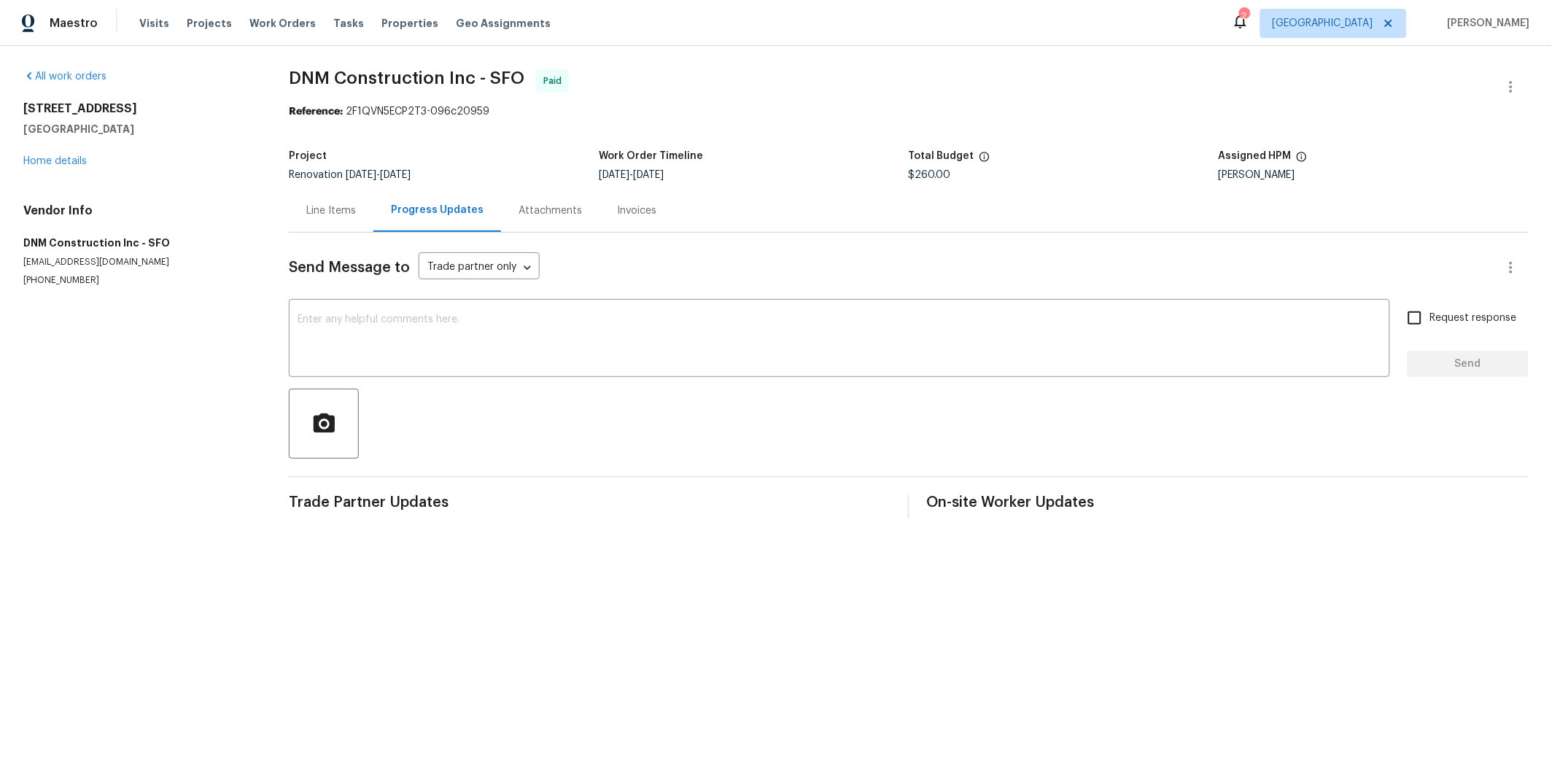
click at [319, 209] on div "Line Items" at bounding box center [330, 211] width 49 height 15
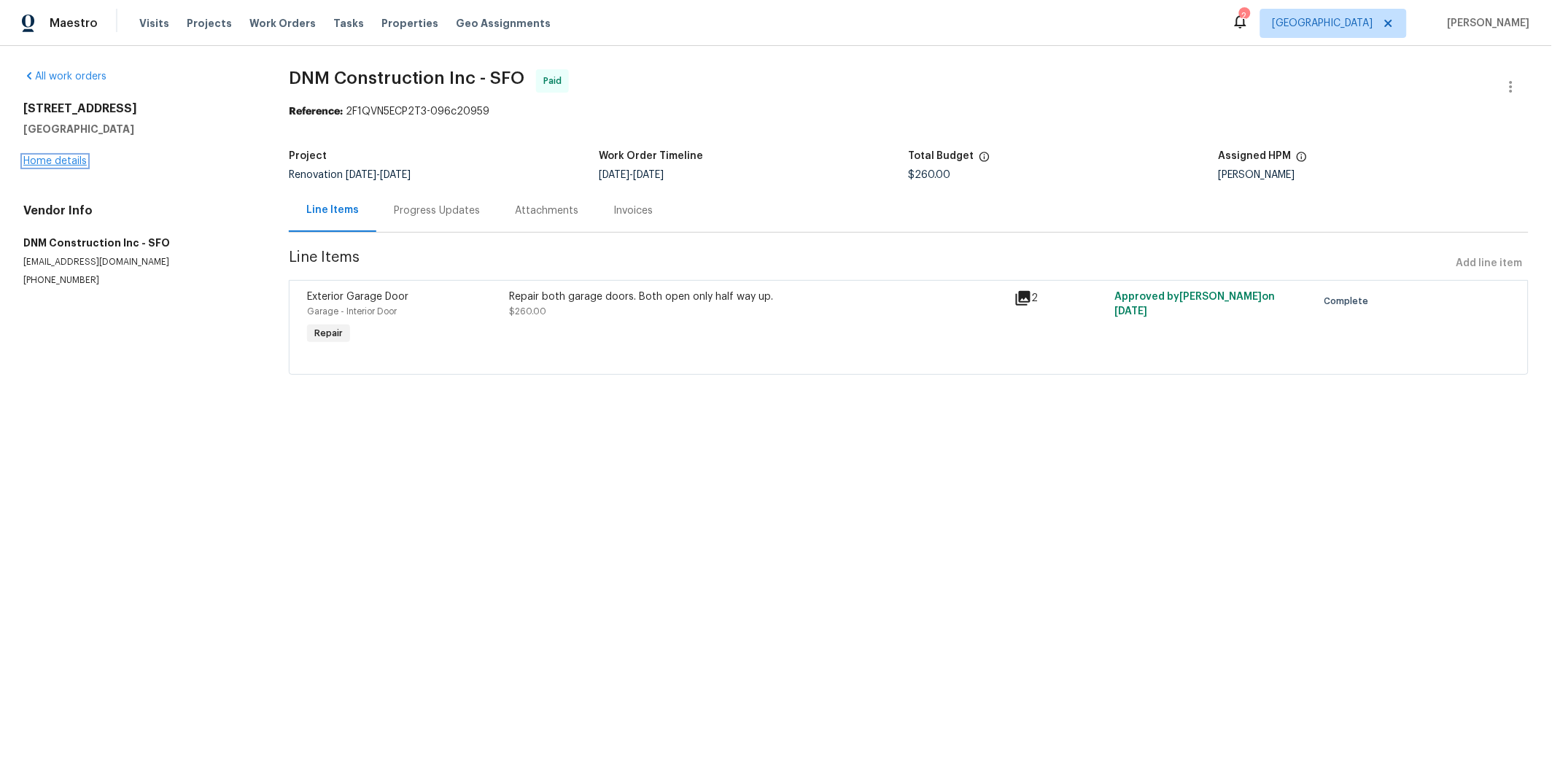
click at [69, 161] on link "Home details" at bounding box center [55, 161] width 63 height 11
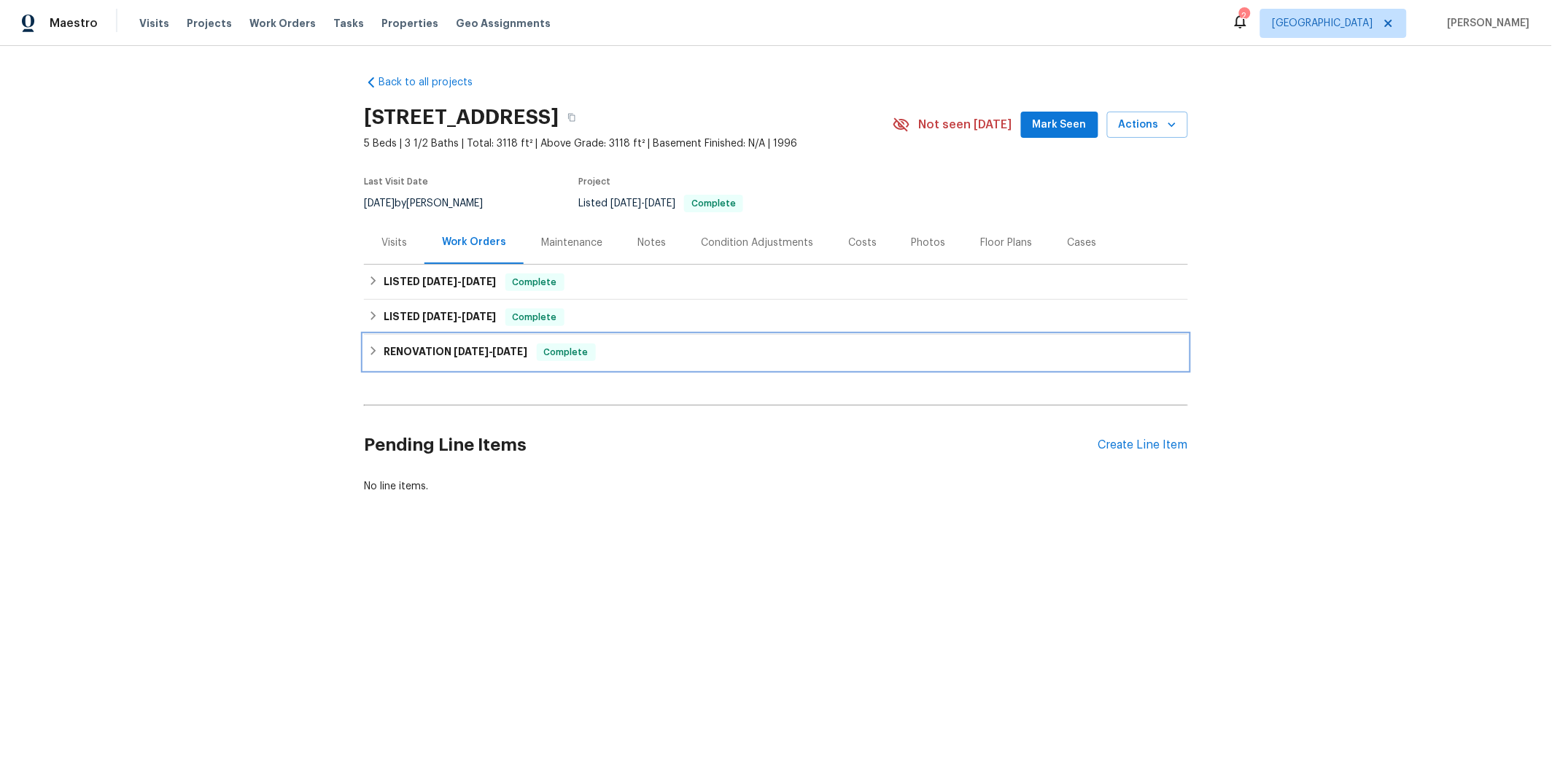
click at [646, 339] on div "RENOVATION 4/7/25 - 5/5/25 Complete" at bounding box center [775, 352] width 824 height 35
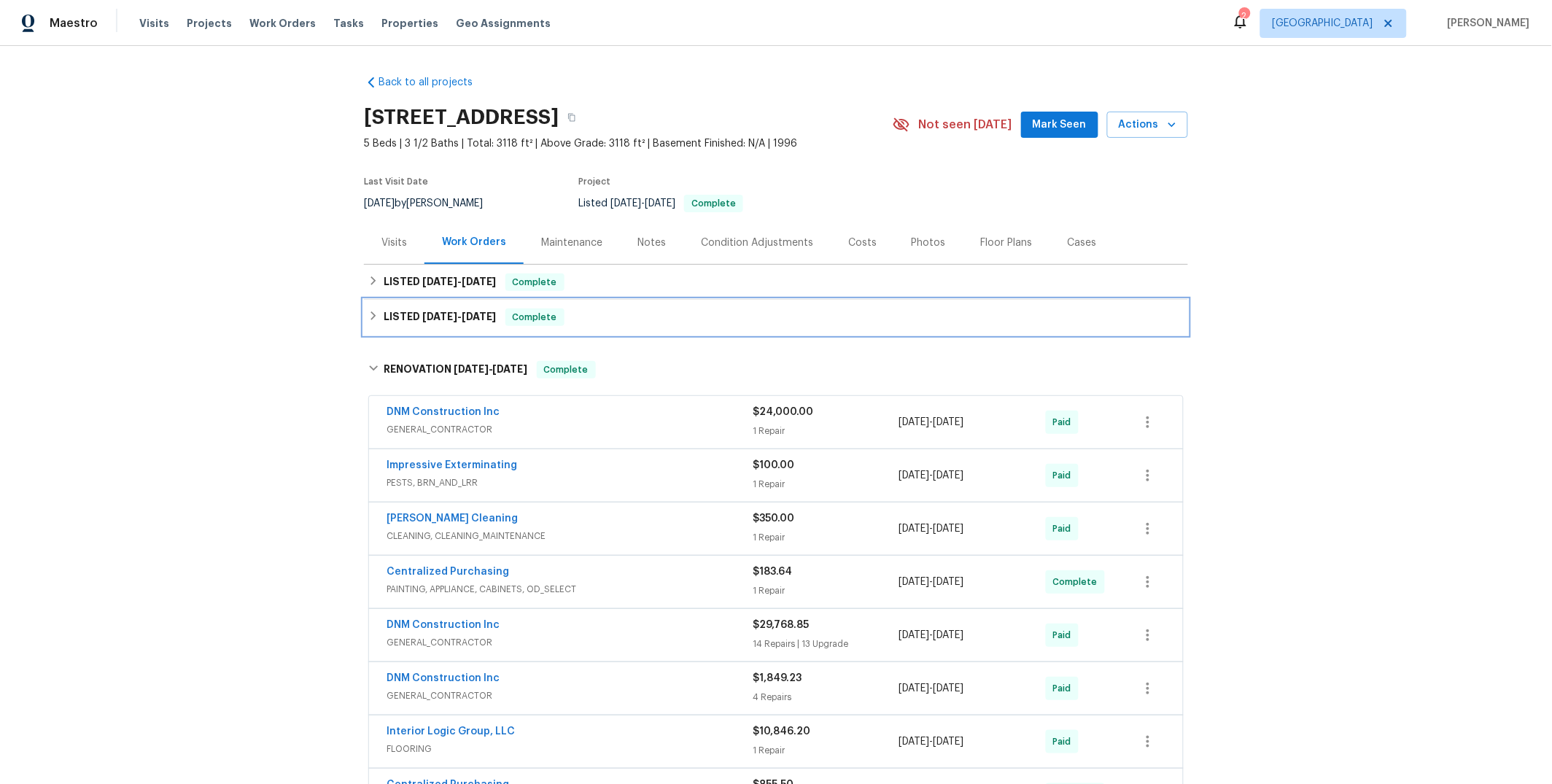
click at [636, 315] on div "LISTED 5/7/25 - 5/8/25 Complete" at bounding box center [776, 317] width 816 height 18
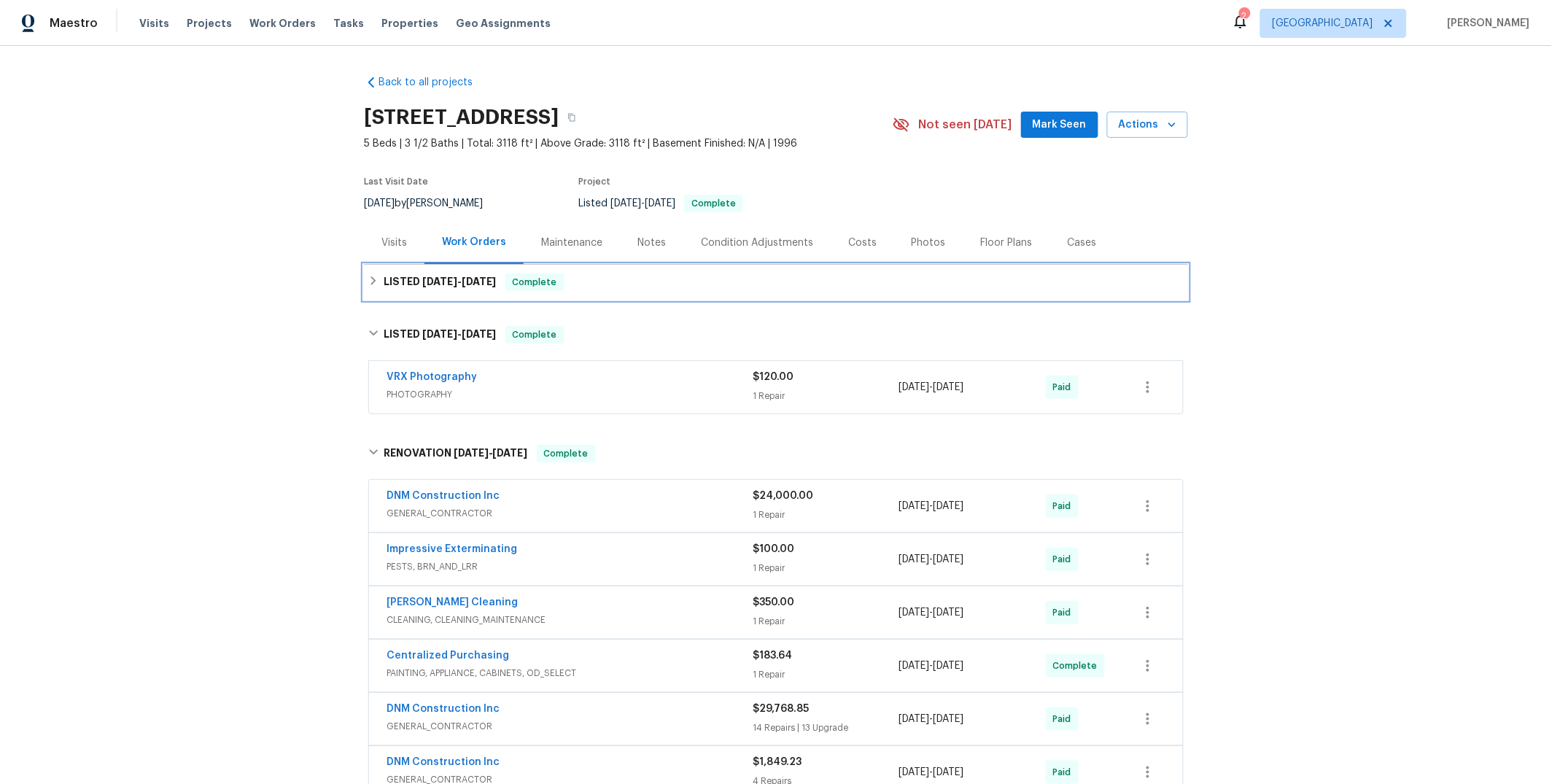
click at [630, 288] on div "LISTED 5/19/25 - 5/19/25 Complete" at bounding box center [776, 283] width 816 height 18
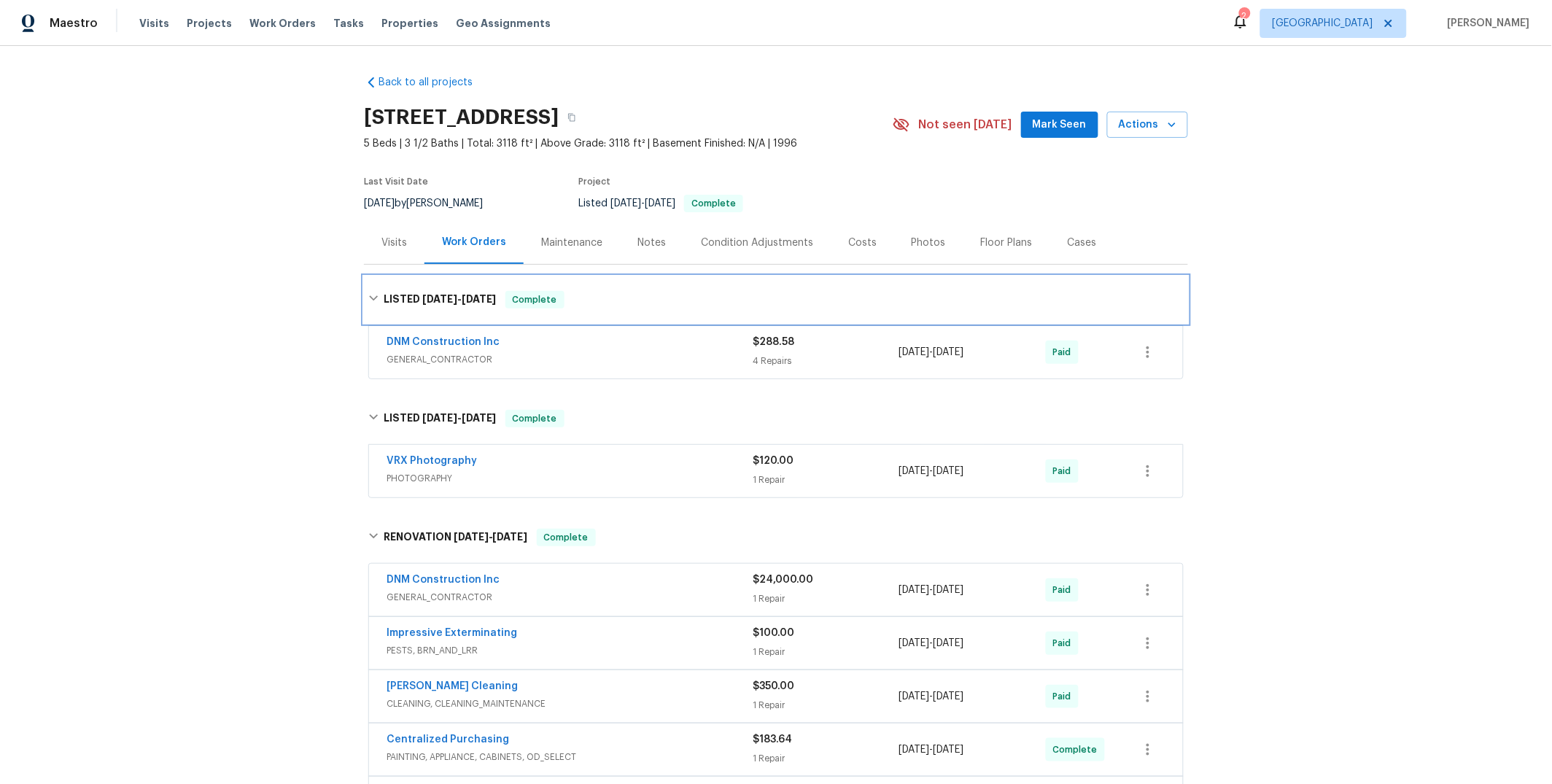
click at [630, 288] on div "LISTED 5/19/25 - 5/19/25 Complete" at bounding box center [775, 300] width 824 height 47
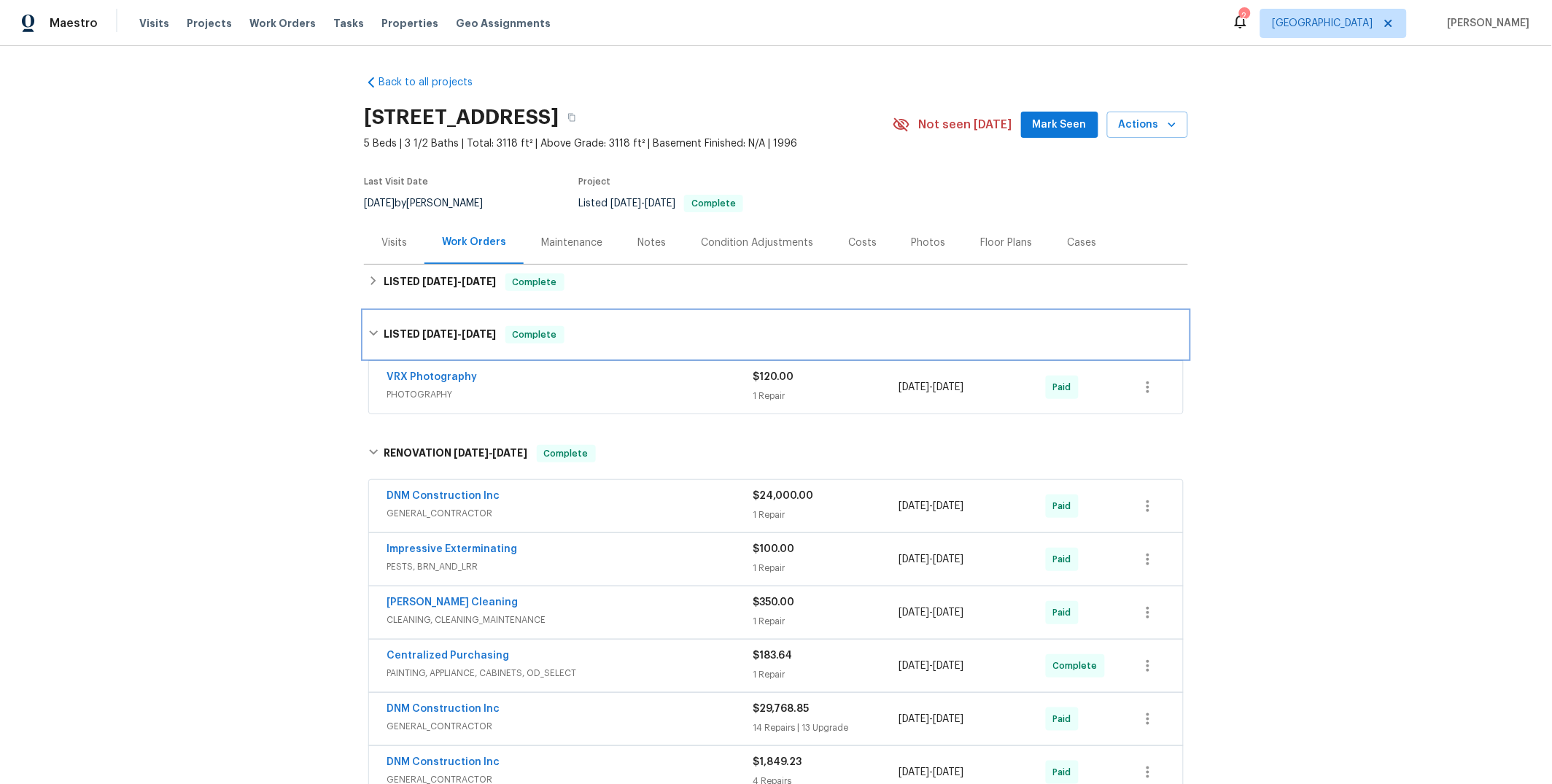
click at [629, 337] on div "LISTED 5/7/25 - 5/8/25 Complete" at bounding box center [776, 334] width 816 height 18
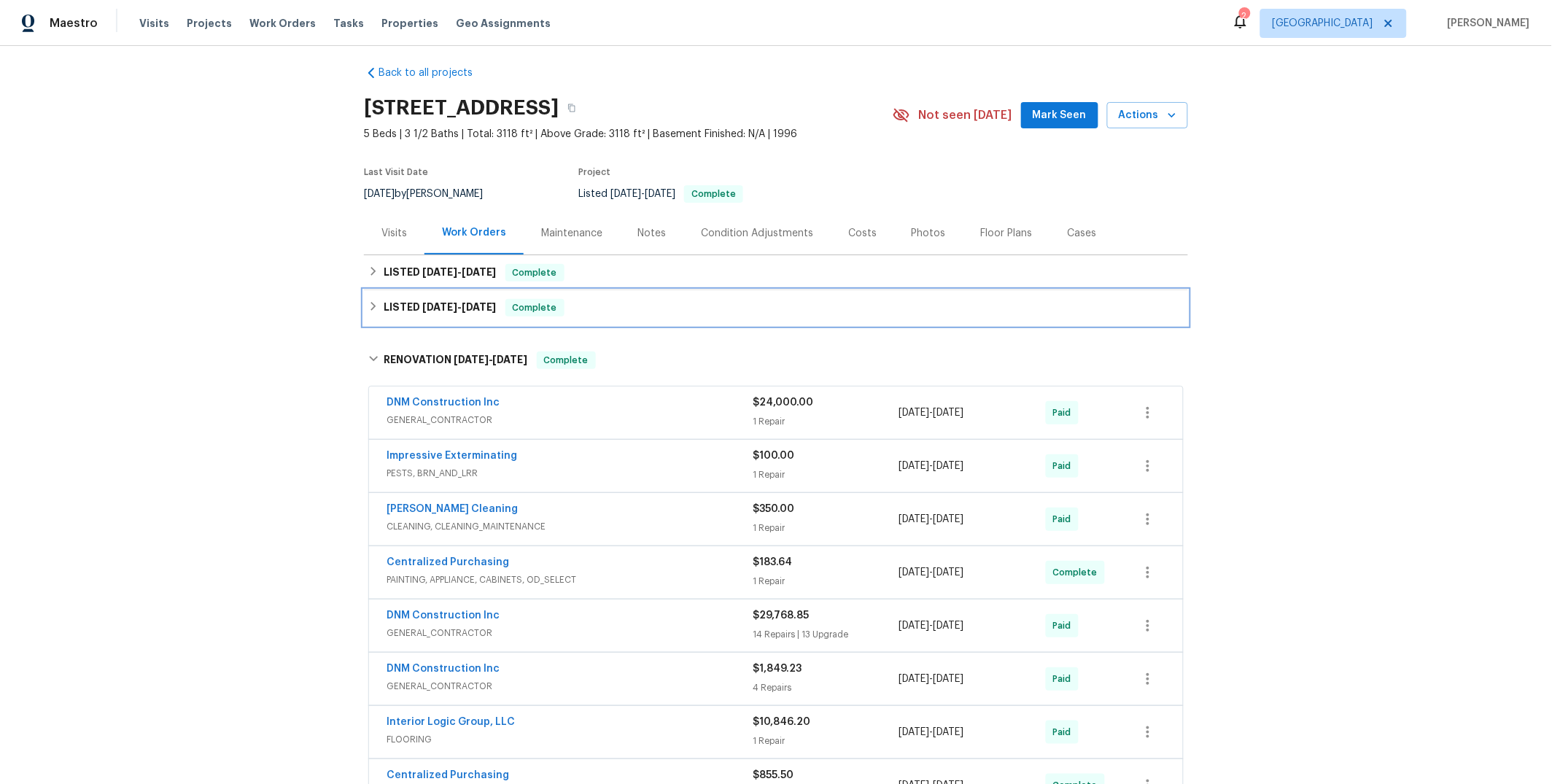
scroll to position [12, 0]
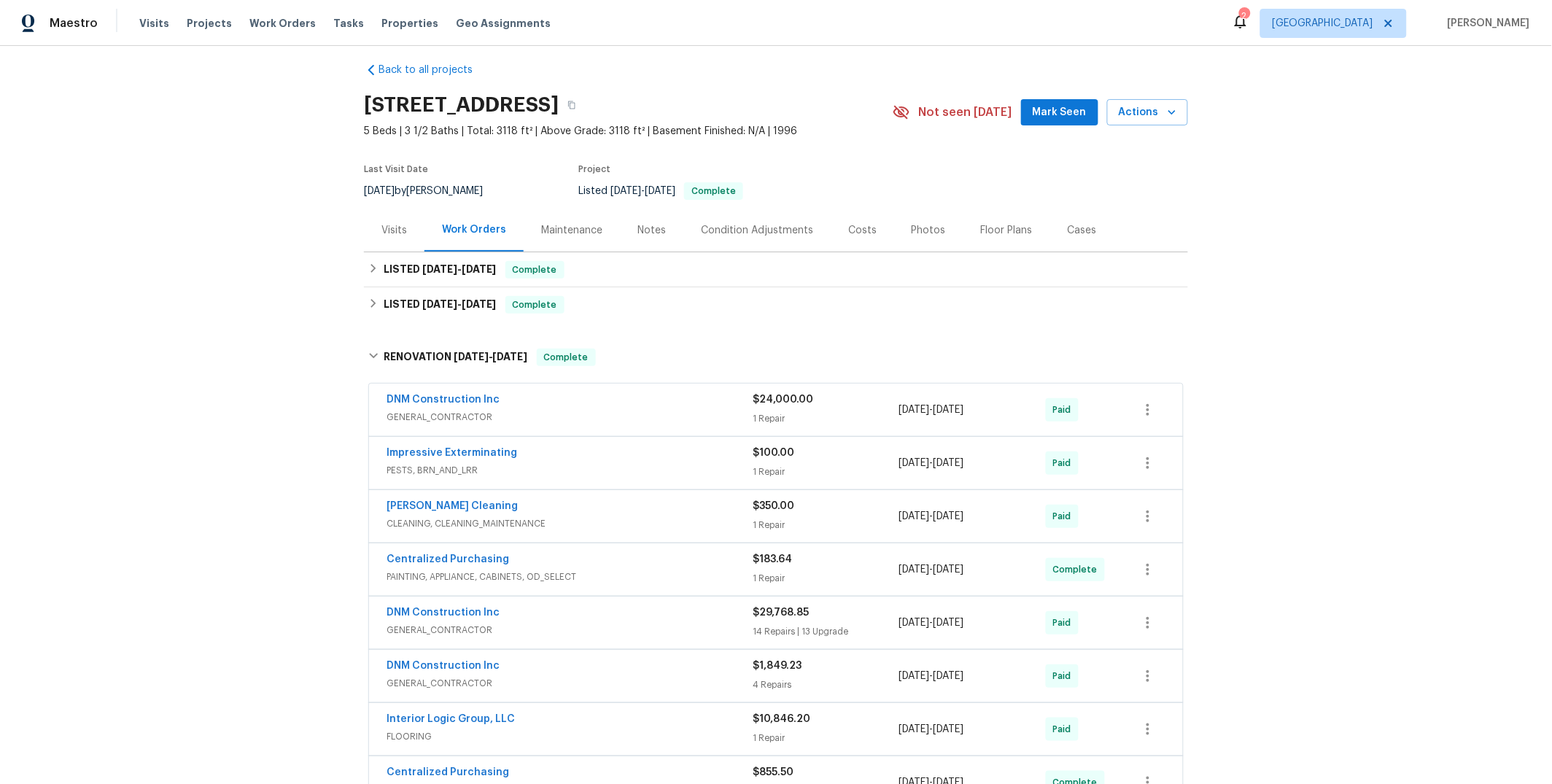
click at [1239, 382] on div "Back to all projects 5214 Pavilion Ct, Fairfield, CA 94534 5 Beds | 3 1/2 Baths…" at bounding box center [776, 415] width 1552 height 738
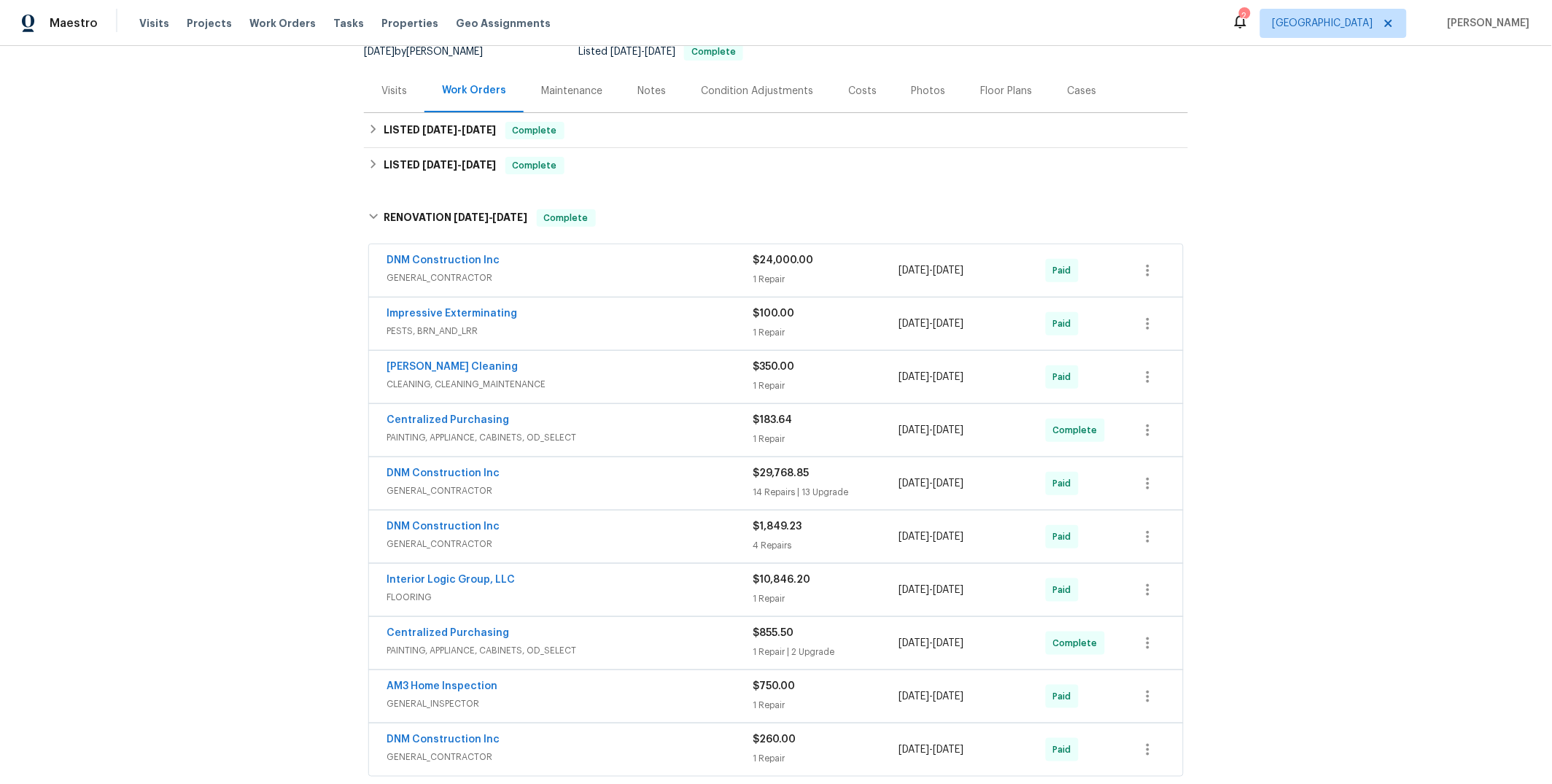
scroll to position [0, 0]
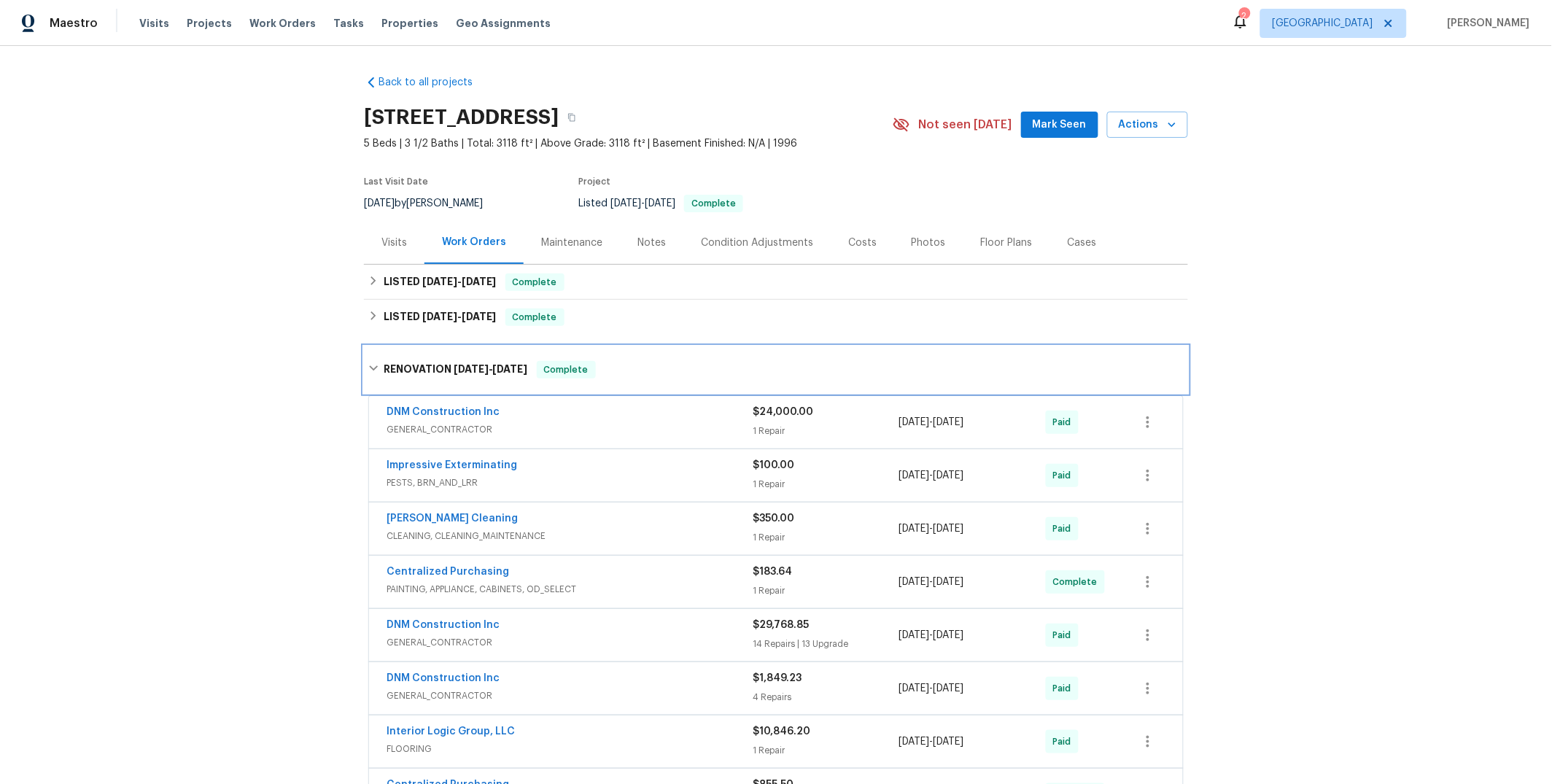
click at [626, 377] on div "RENOVATION 4/7/25 - 5/5/25 Complete" at bounding box center [776, 370] width 816 height 18
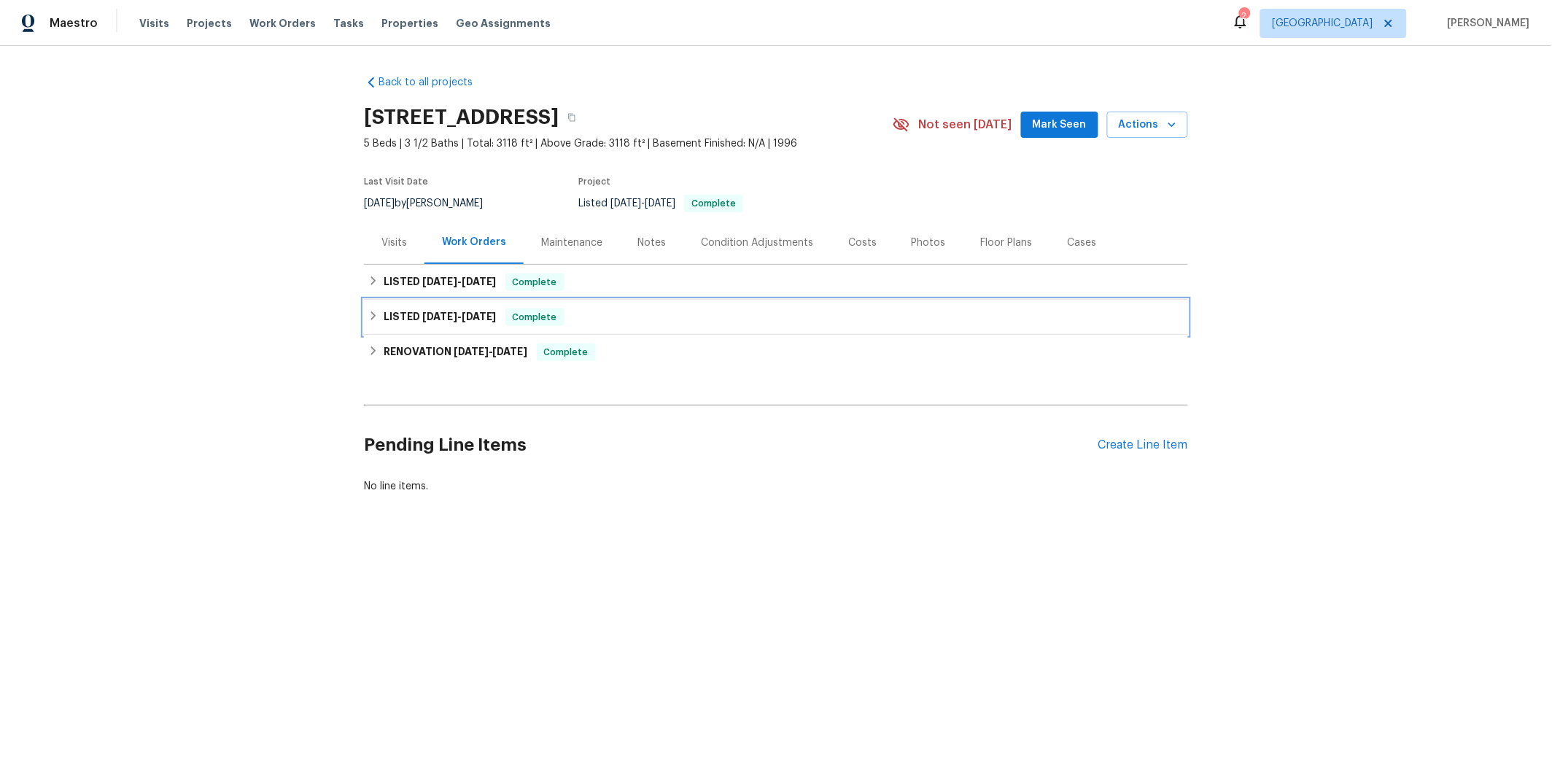
click at [609, 312] on div "LISTED 5/7/25 - 5/8/25 Complete" at bounding box center [776, 317] width 816 height 18
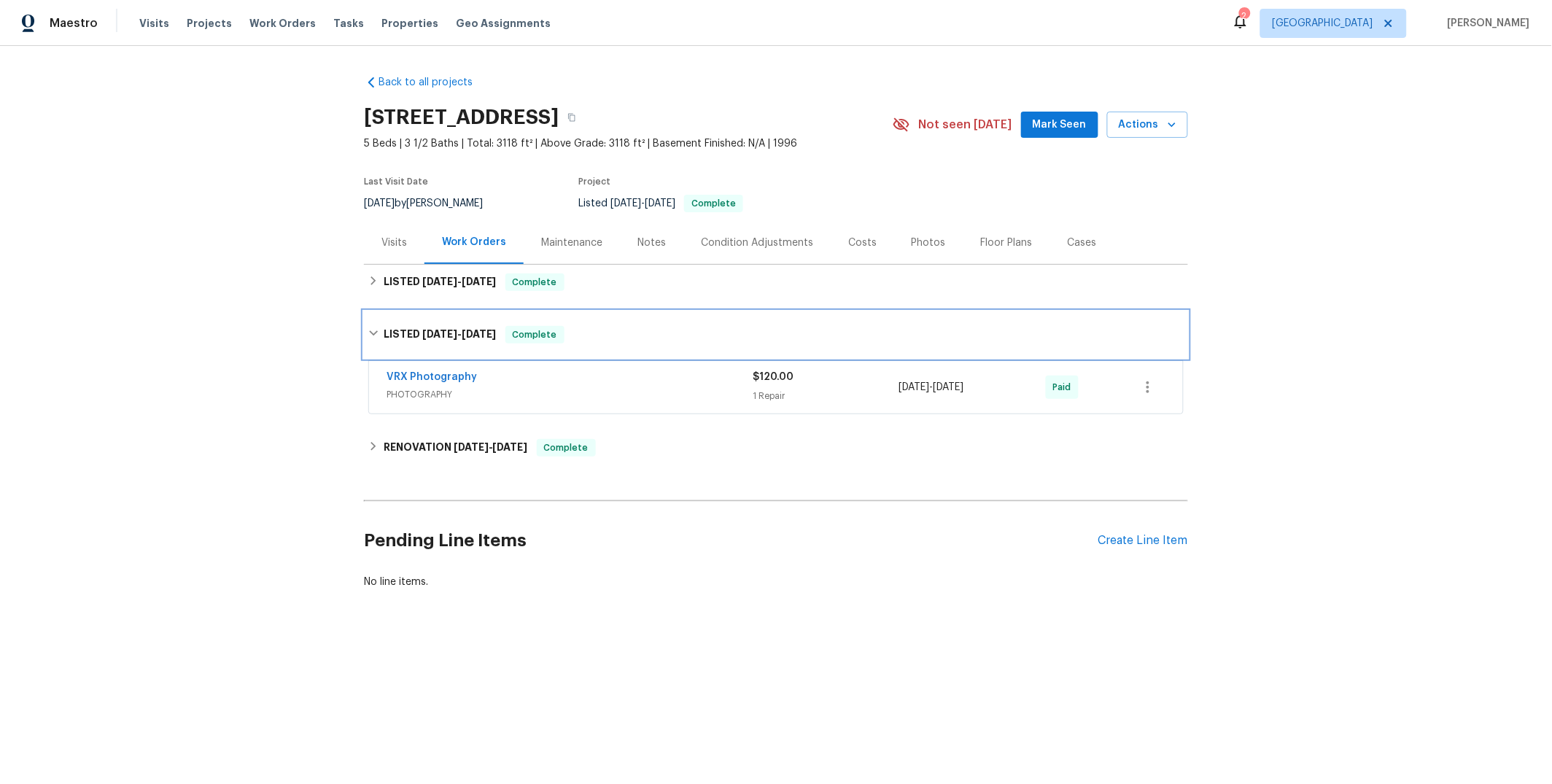
click at [609, 324] on div "LISTED 5/7/25 - 5/8/25 Complete" at bounding box center [775, 334] width 824 height 47
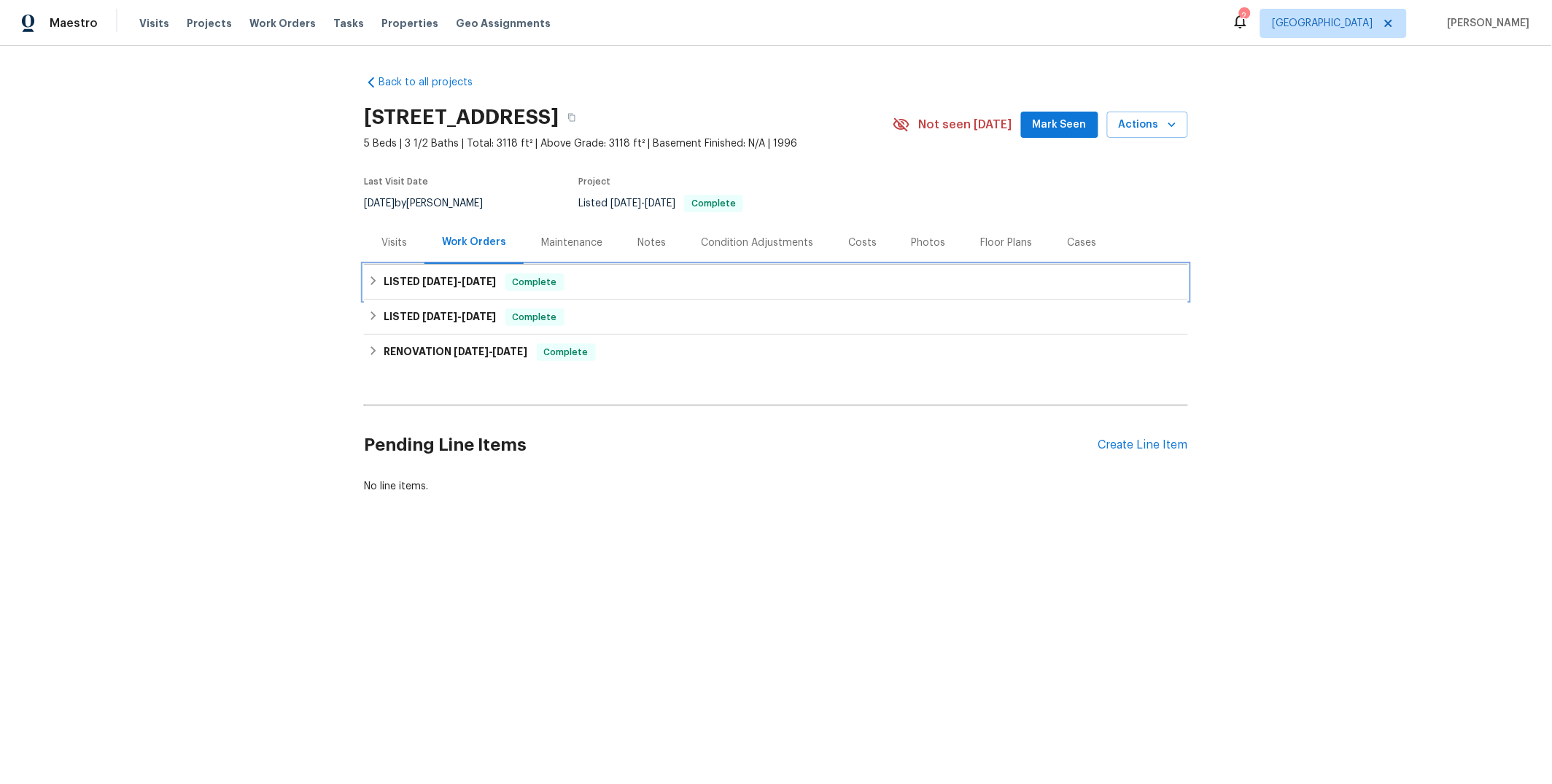
click at [607, 284] on div "LISTED 5/19/25 - 5/19/25 Complete" at bounding box center [776, 283] width 816 height 18
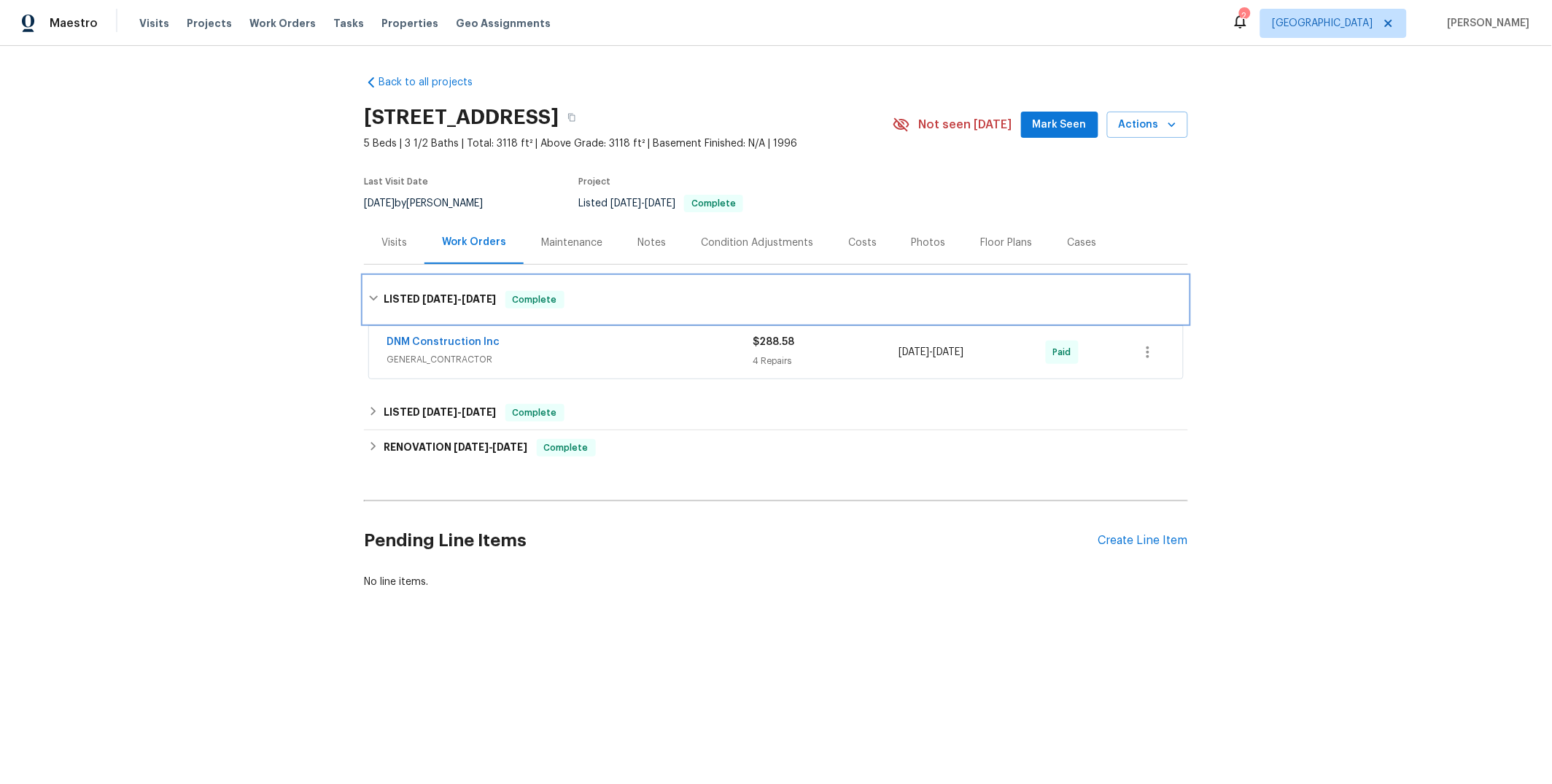
click at [607, 284] on div "LISTED 5/19/25 - 5/19/25 Complete" at bounding box center [775, 300] width 824 height 47
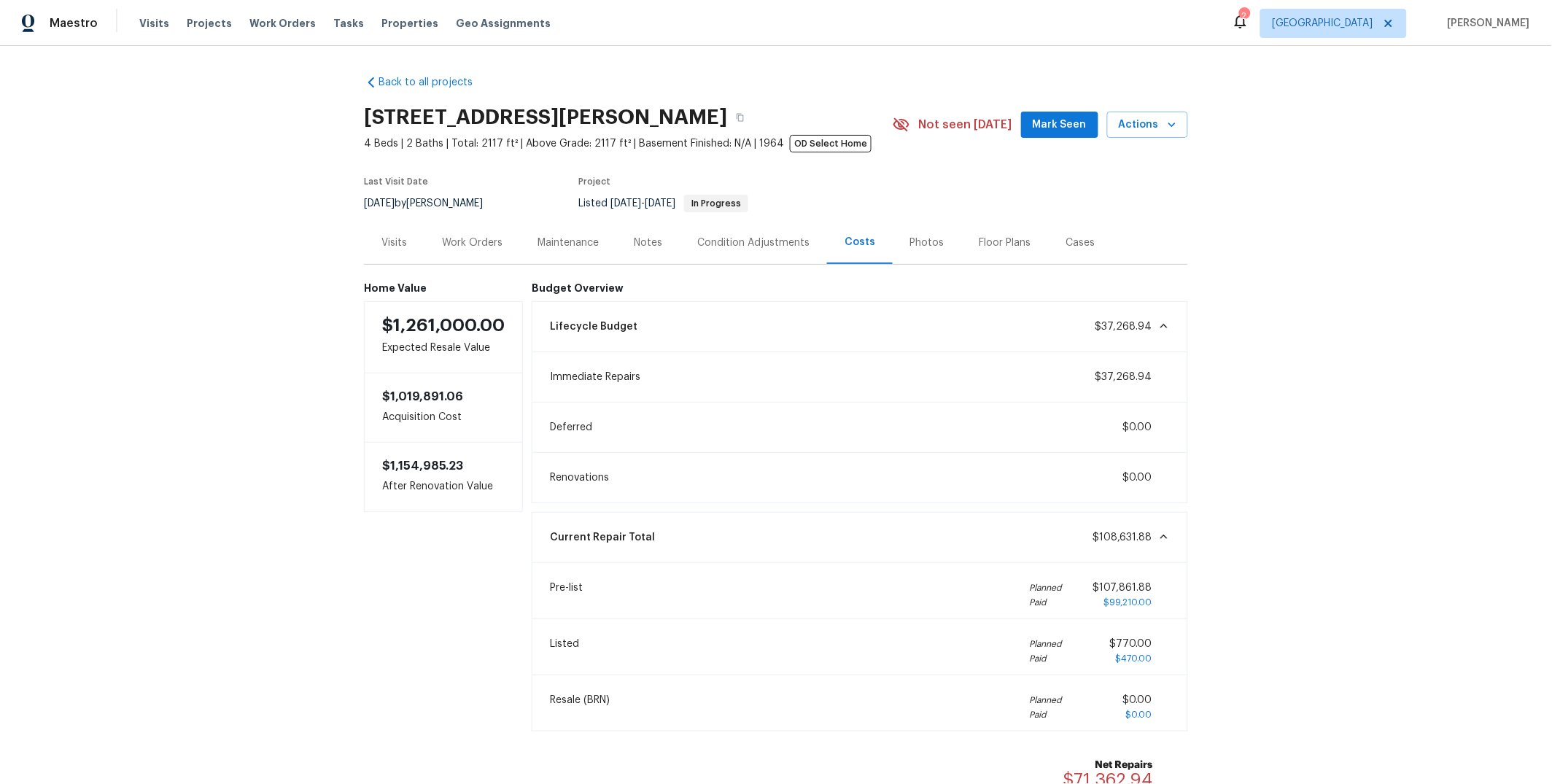
scroll to position [26, 0]
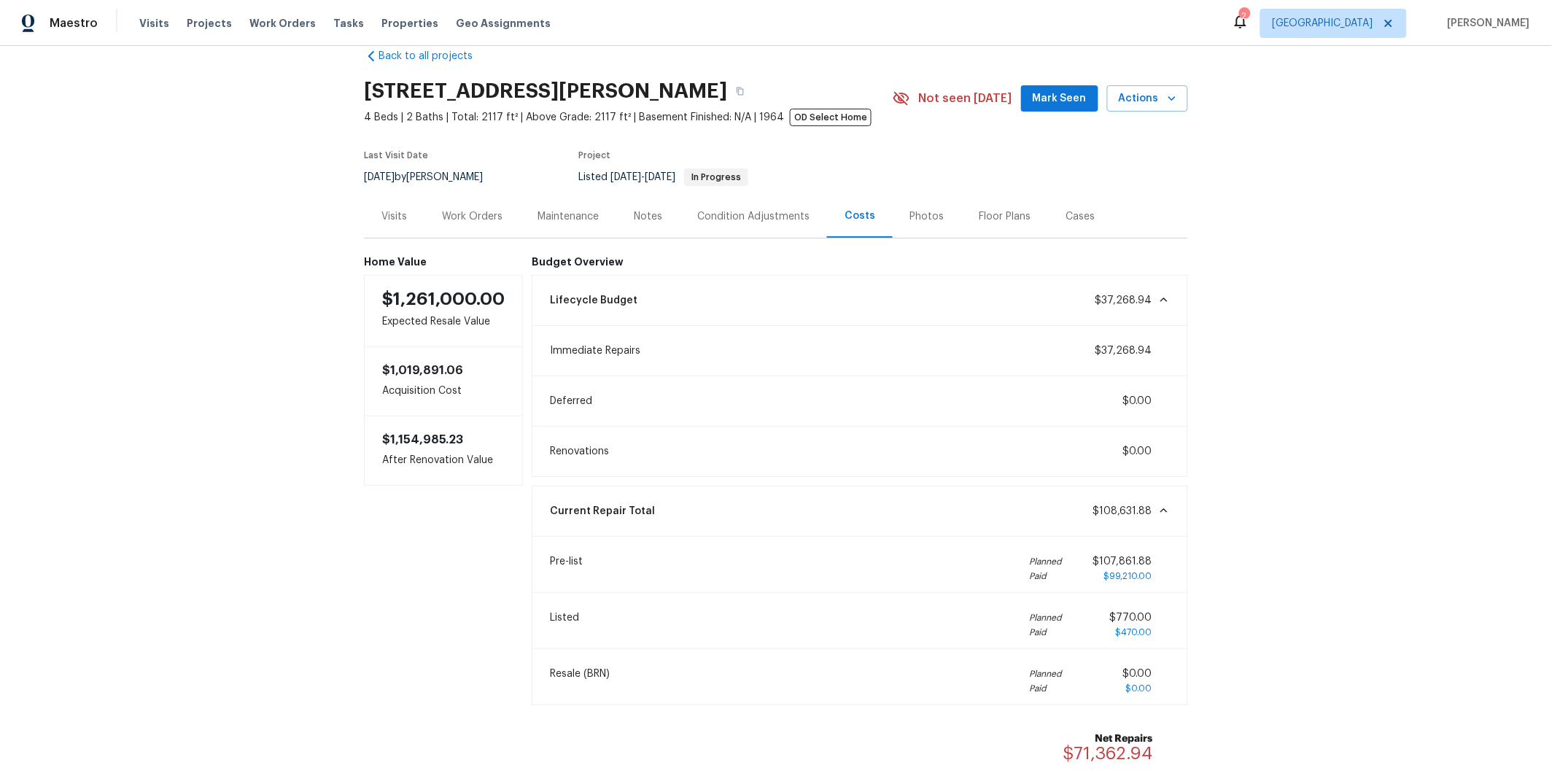
click at [399, 217] on div "Visits" at bounding box center [394, 216] width 26 height 15
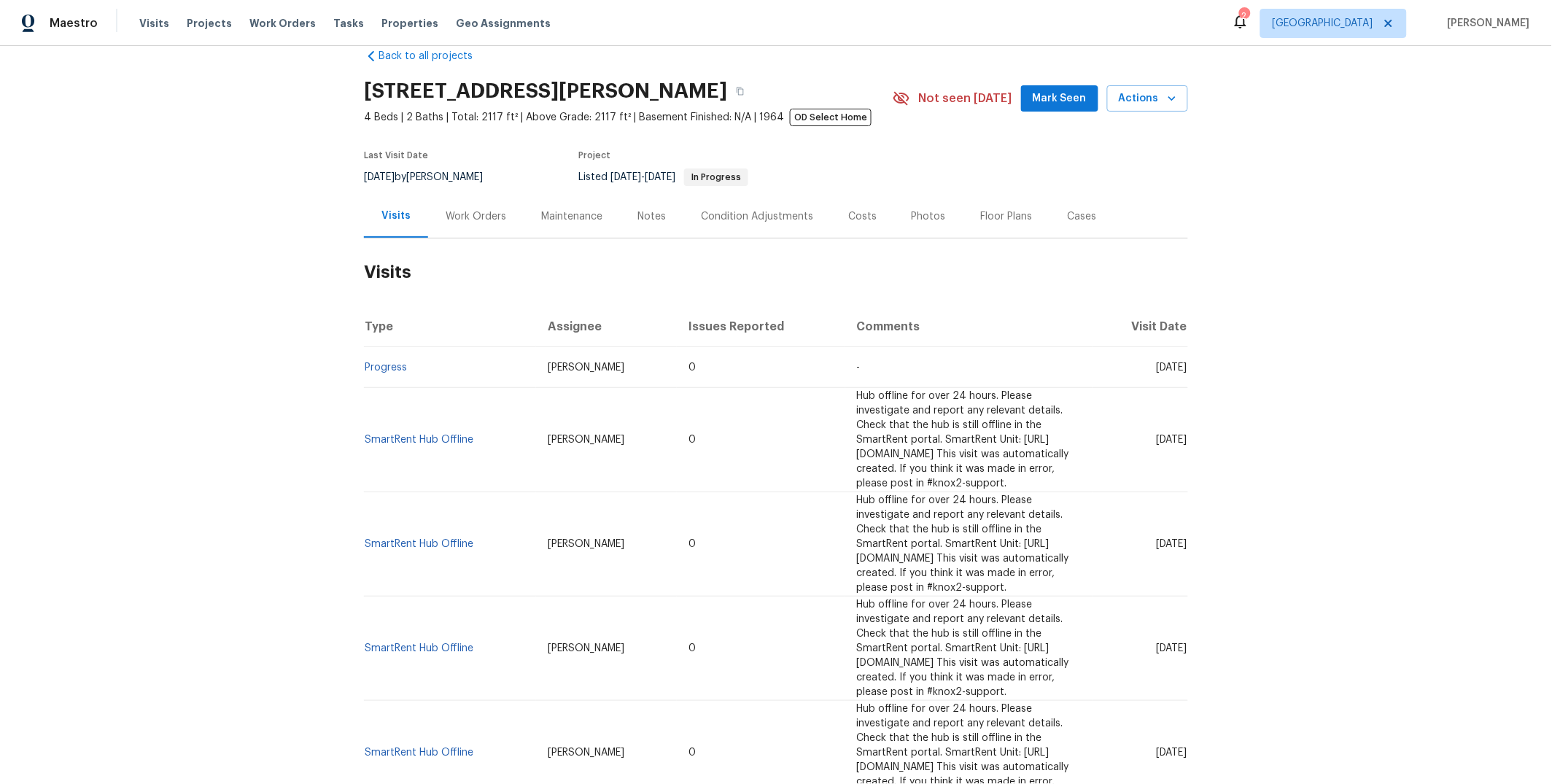
click at [476, 222] on div "Work Orders" at bounding box center [475, 216] width 61 height 15
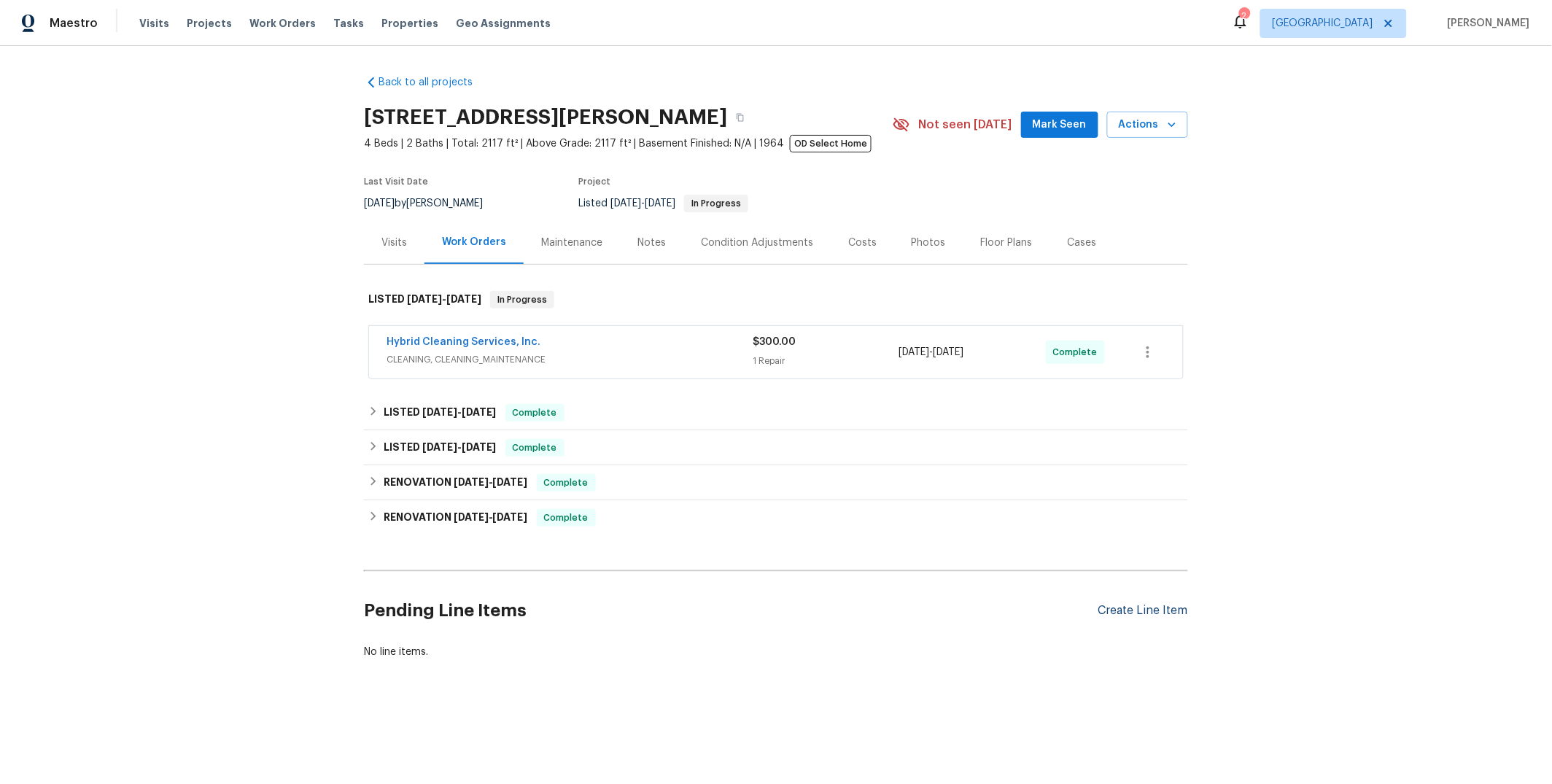
click at [1153, 611] on div "Create Line Item" at bounding box center [1143, 611] width 90 height 14
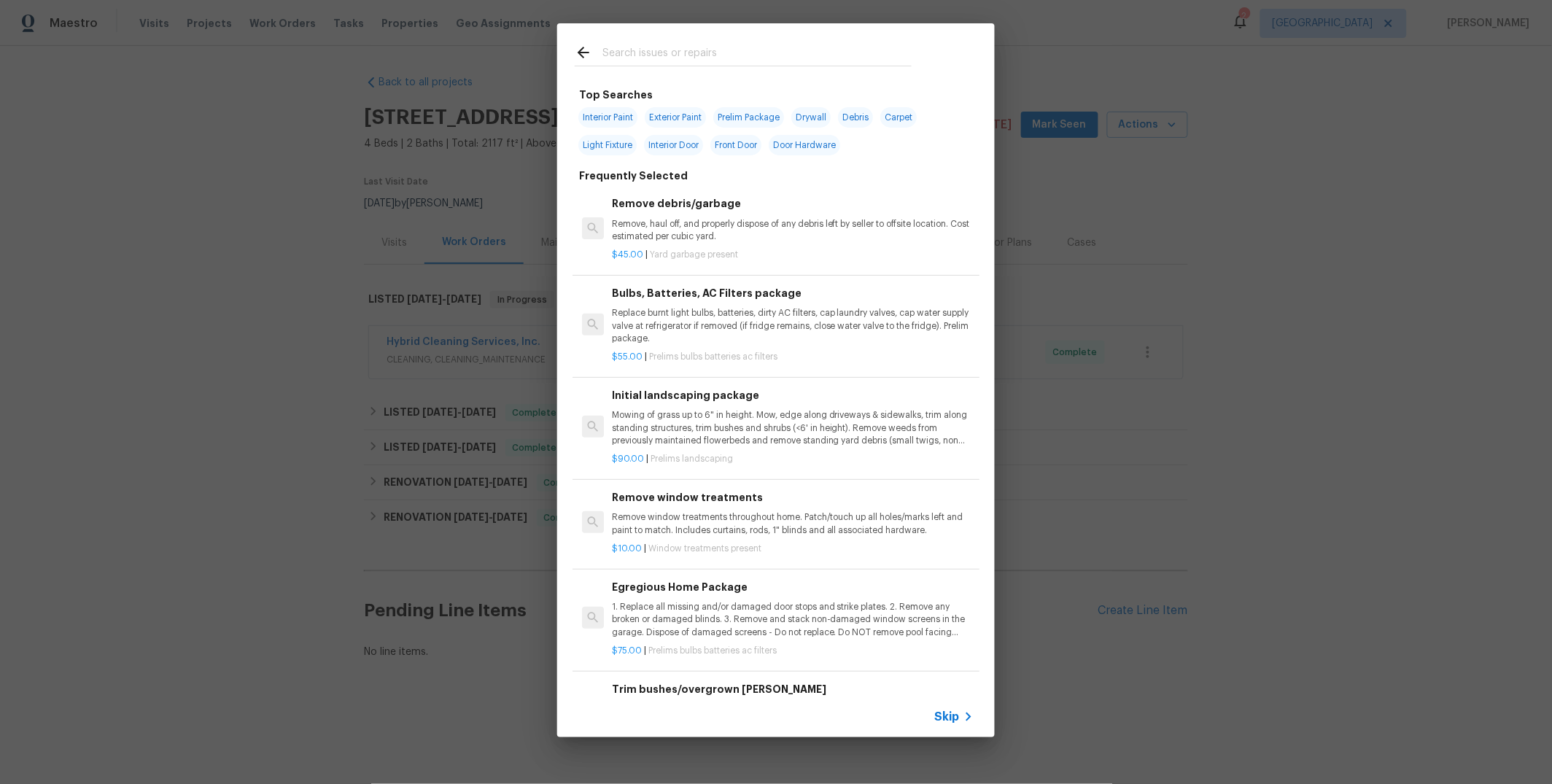
click at [699, 49] on input "text" at bounding box center [757, 54] width 309 height 22
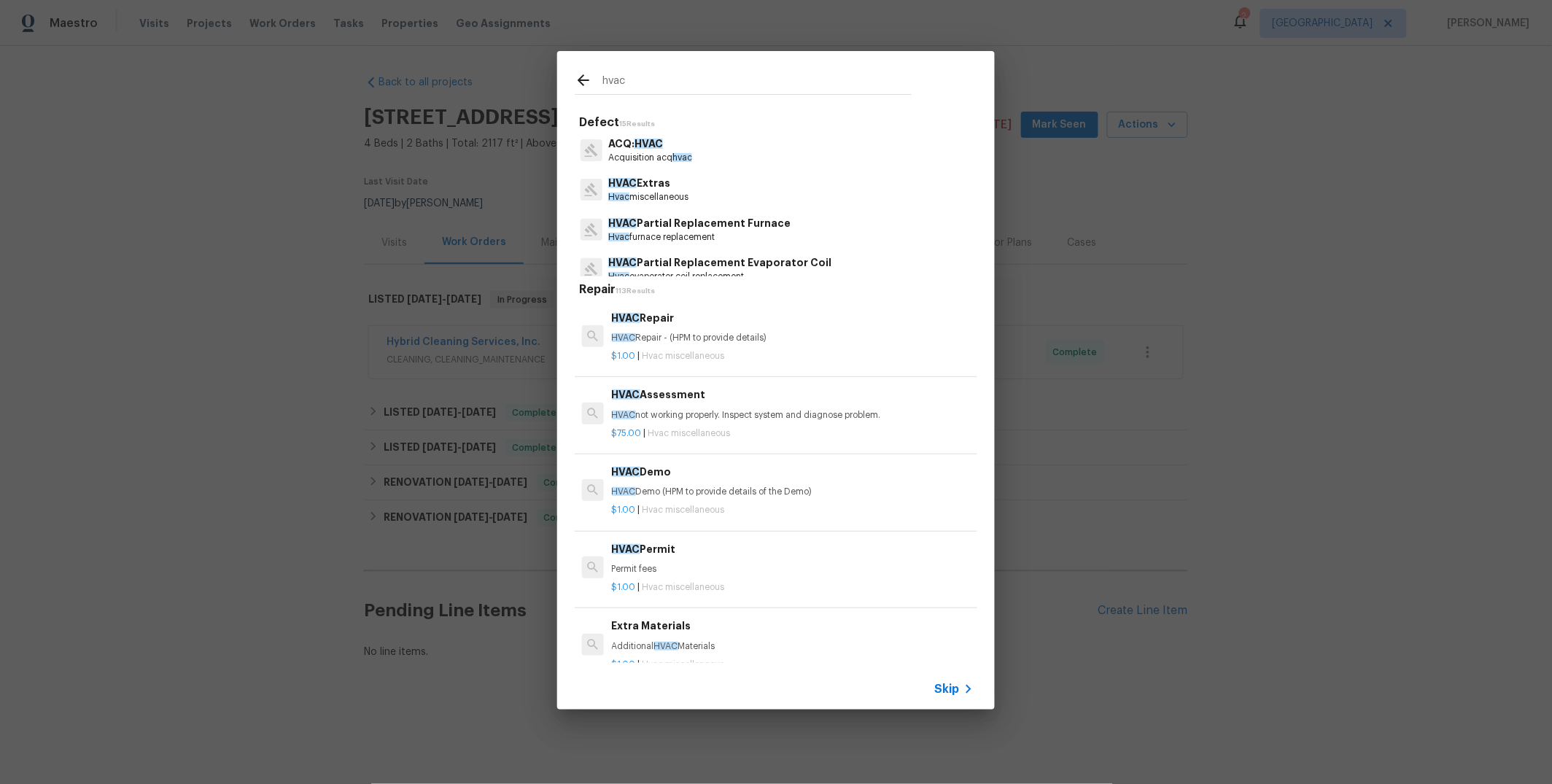
type input "hvac"
click at [655, 192] on p "Hvac miscellaneous" at bounding box center [648, 197] width 80 height 12
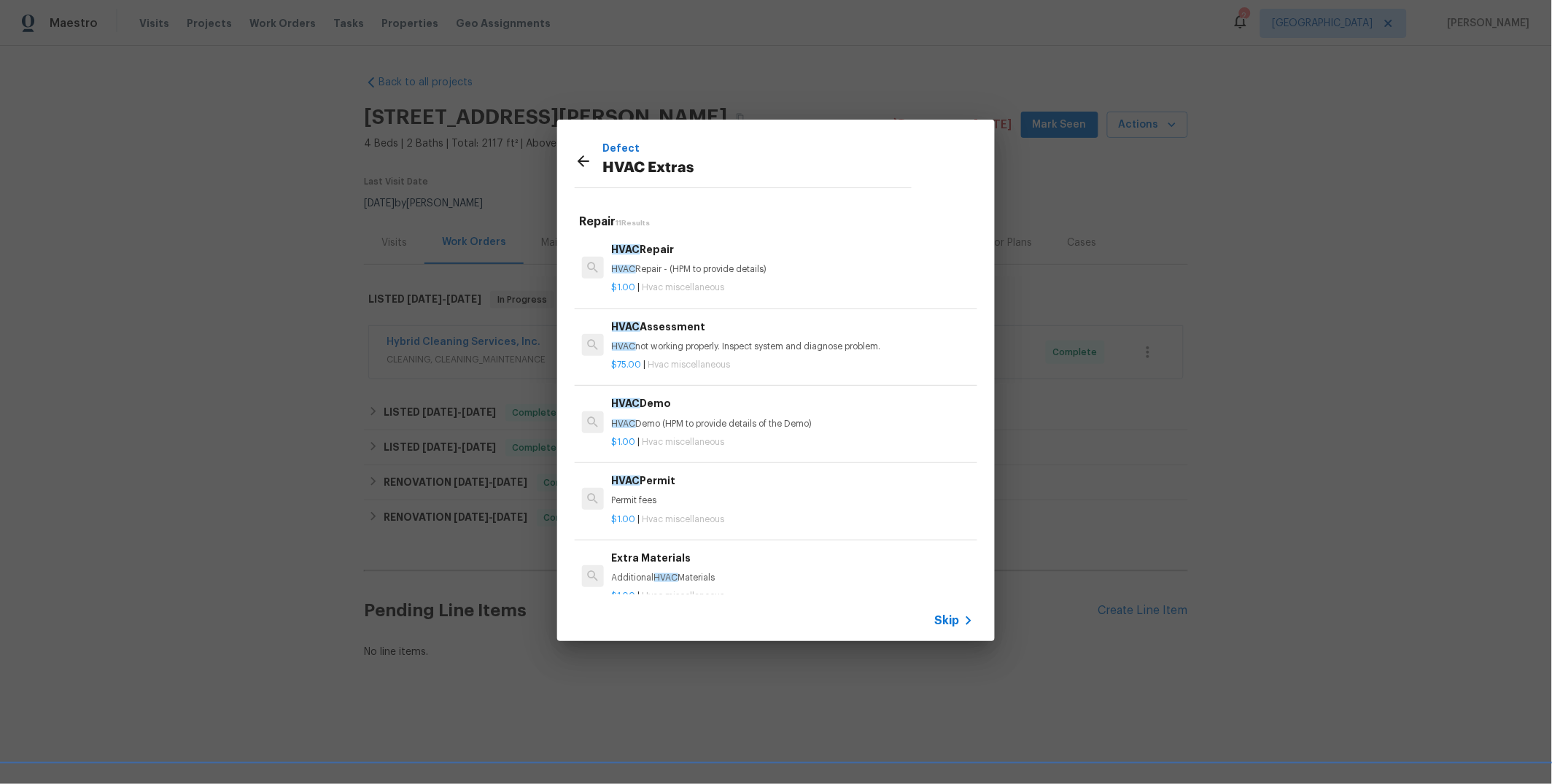
click at [723, 341] on p "HVAC not working properly. Inspect system and diagnose problem." at bounding box center [792, 346] width 362 height 12
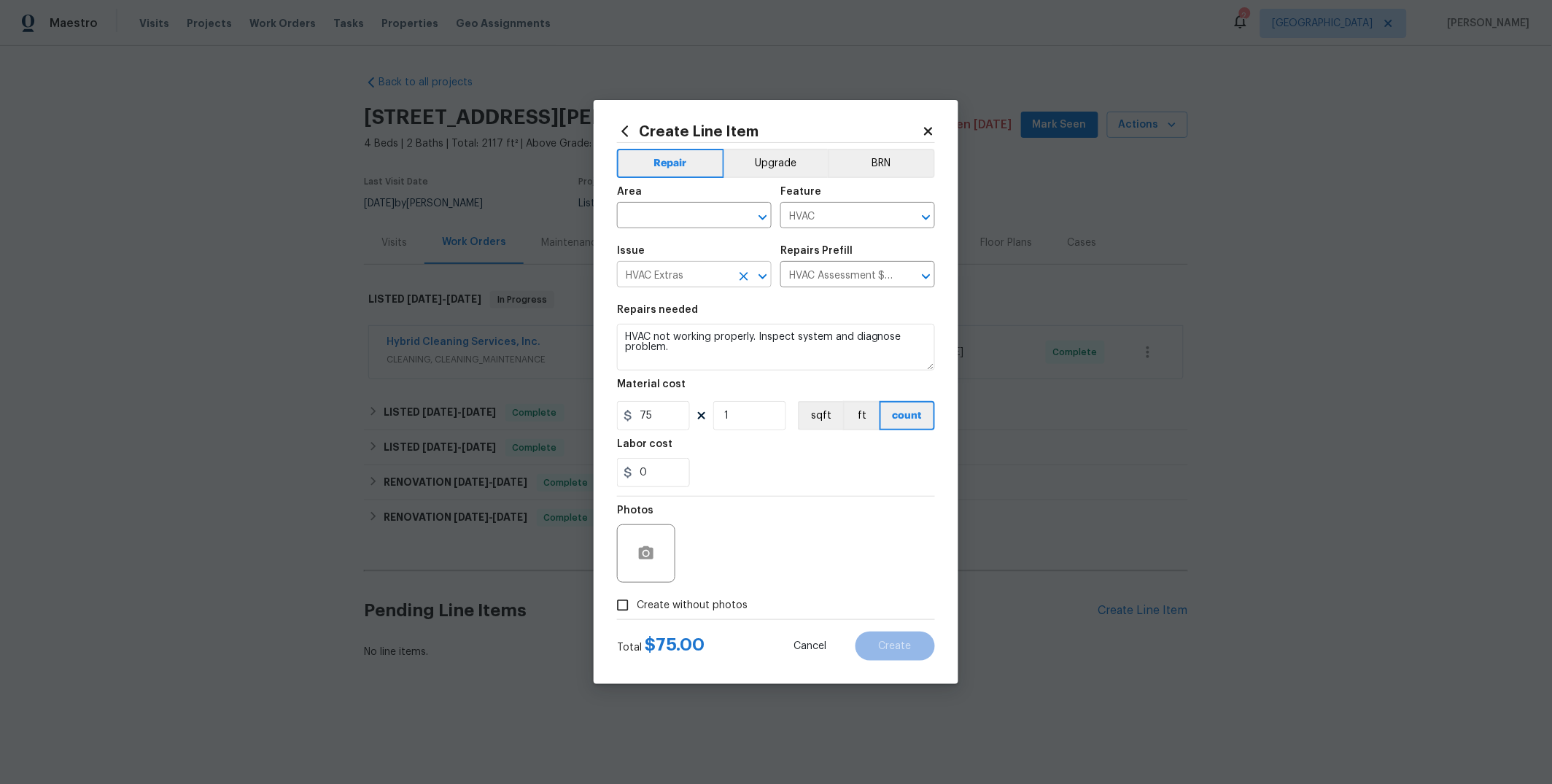
click at [740, 279] on icon "Clear" at bounding box center [744, 276] width 15 height 15
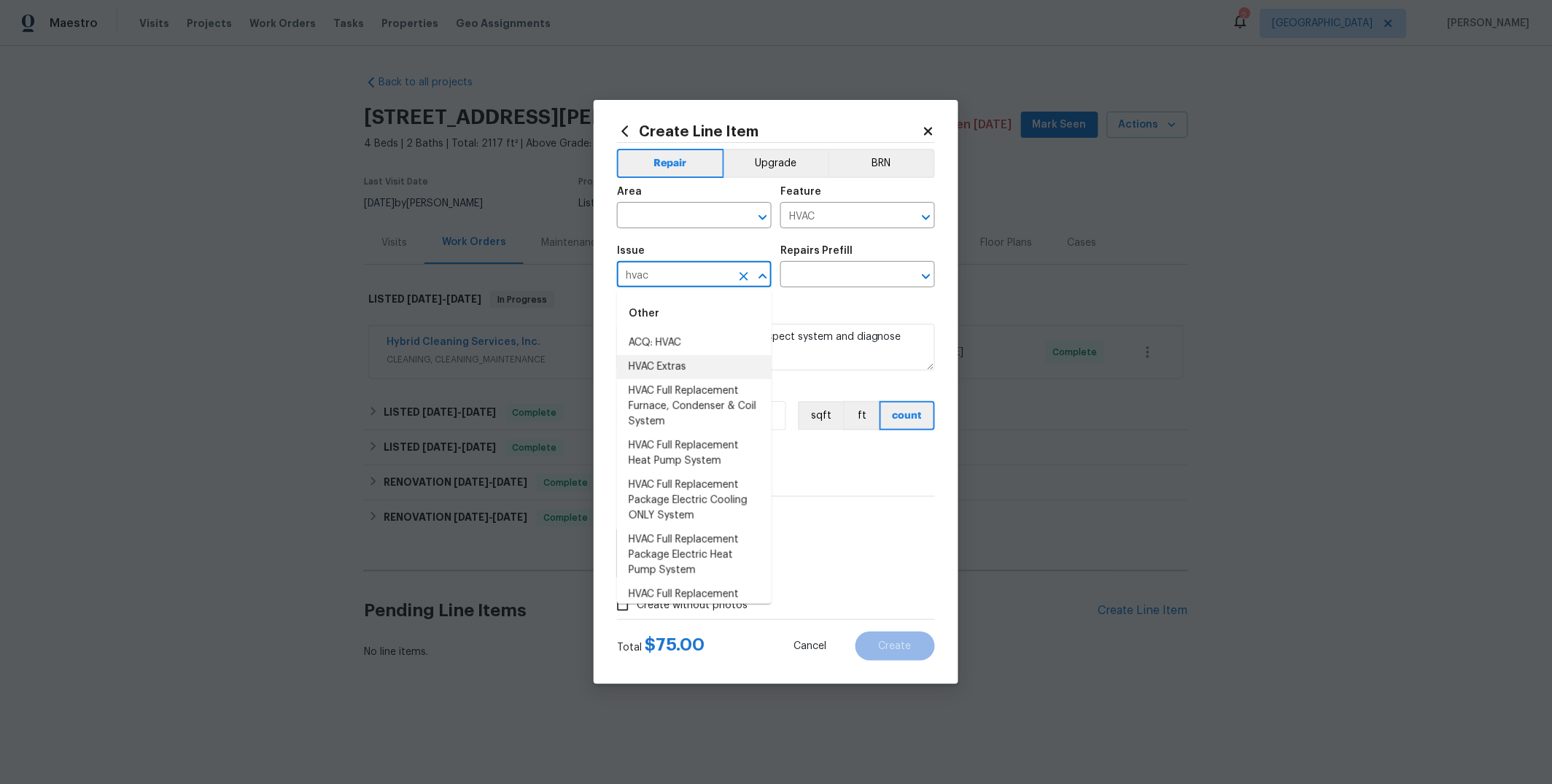
click at [689, 369] on li "HVAC Extras" at bounding box center [694, 367] width 155 height 24
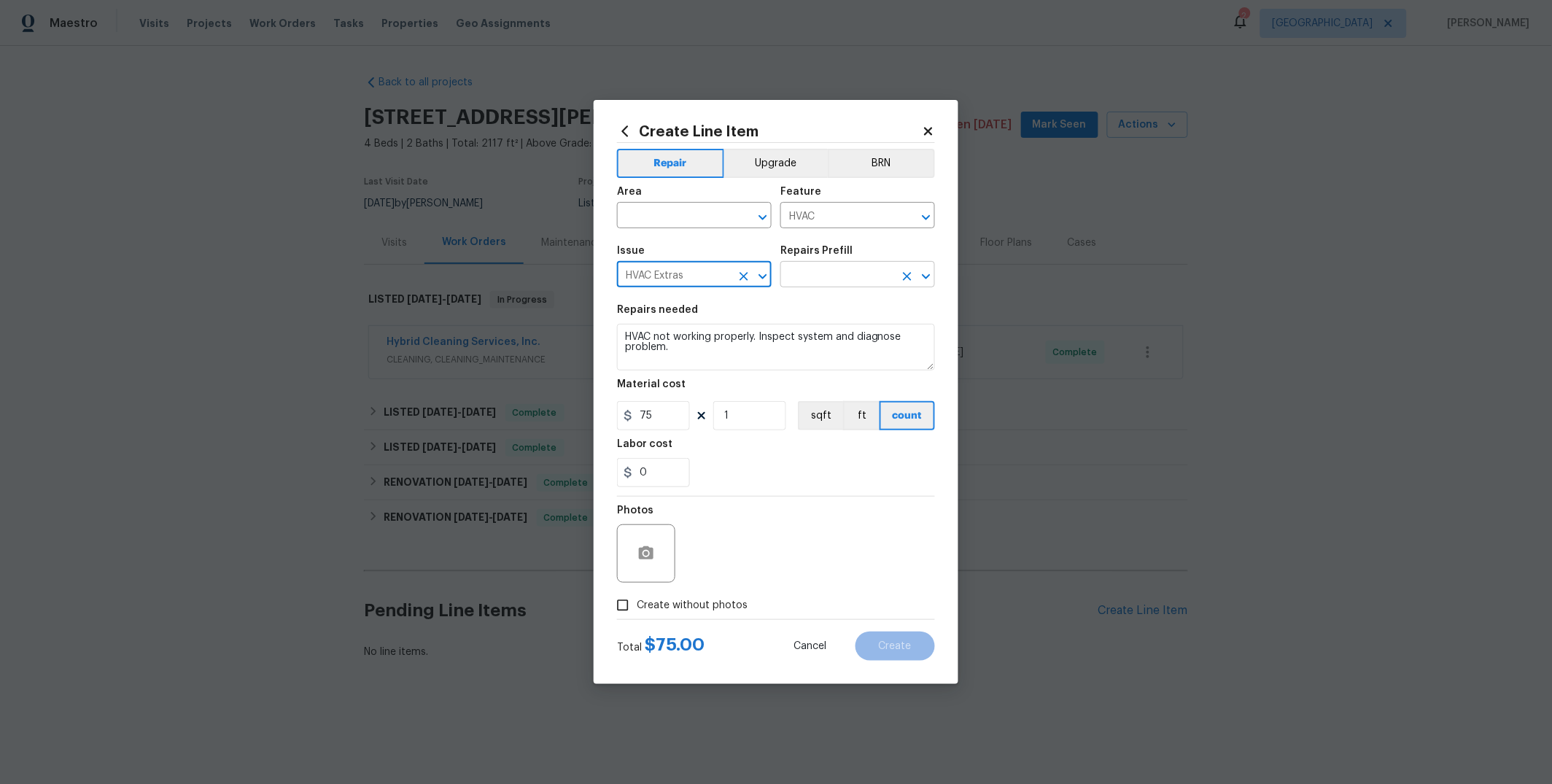
type input "HVAC Extras"
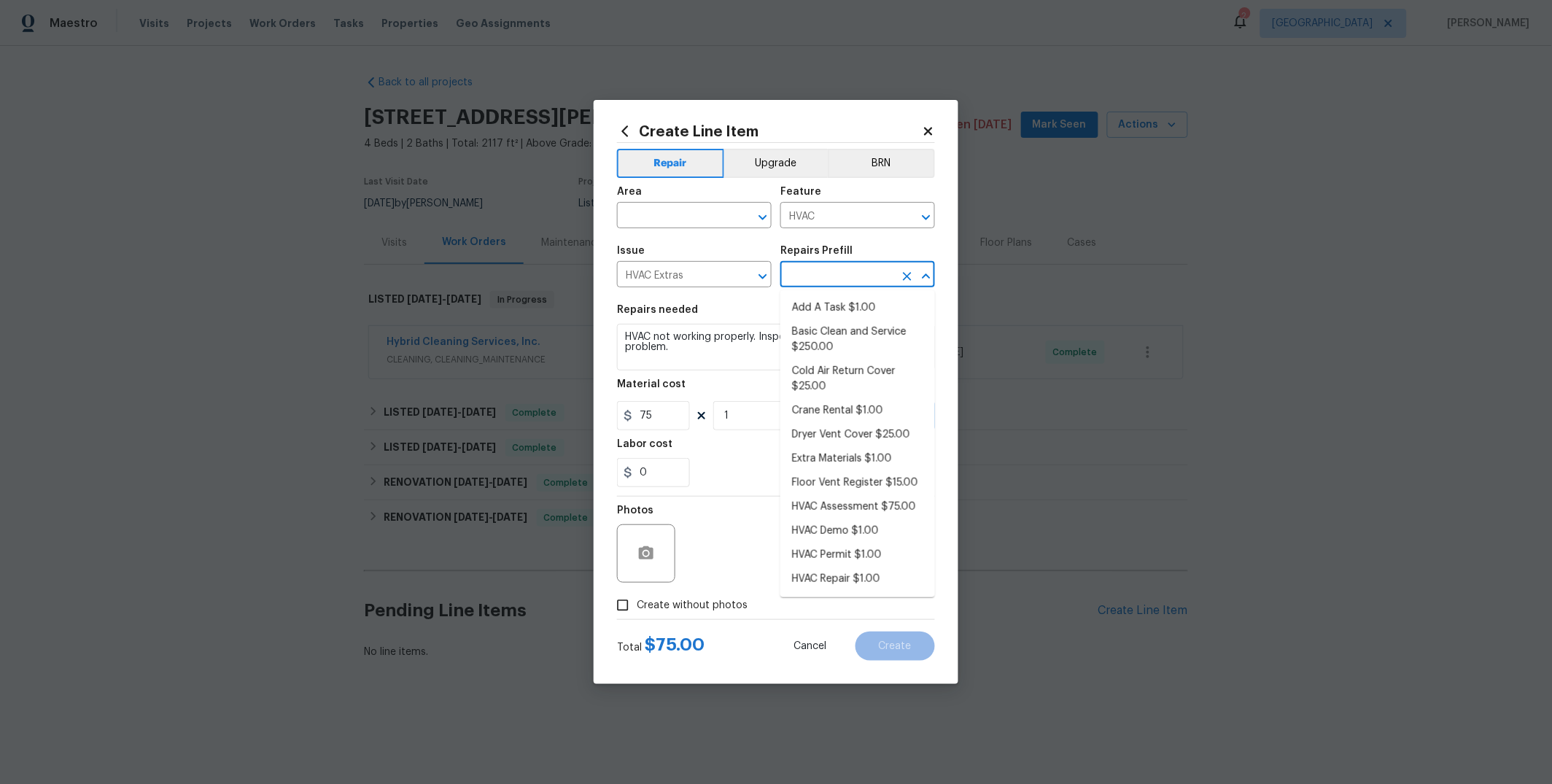
click at [827, 282] on input "text" at bounding box center [837, 276] width 113 height 23
click at [838, 577] on li "HVAC Repair $1.00" at bounding box center [857, 580] width 155 height 24
type input "HVAC Repair $1.00"
type textarea "HVAC Repair - (HPM to provide details)"
type input "1"
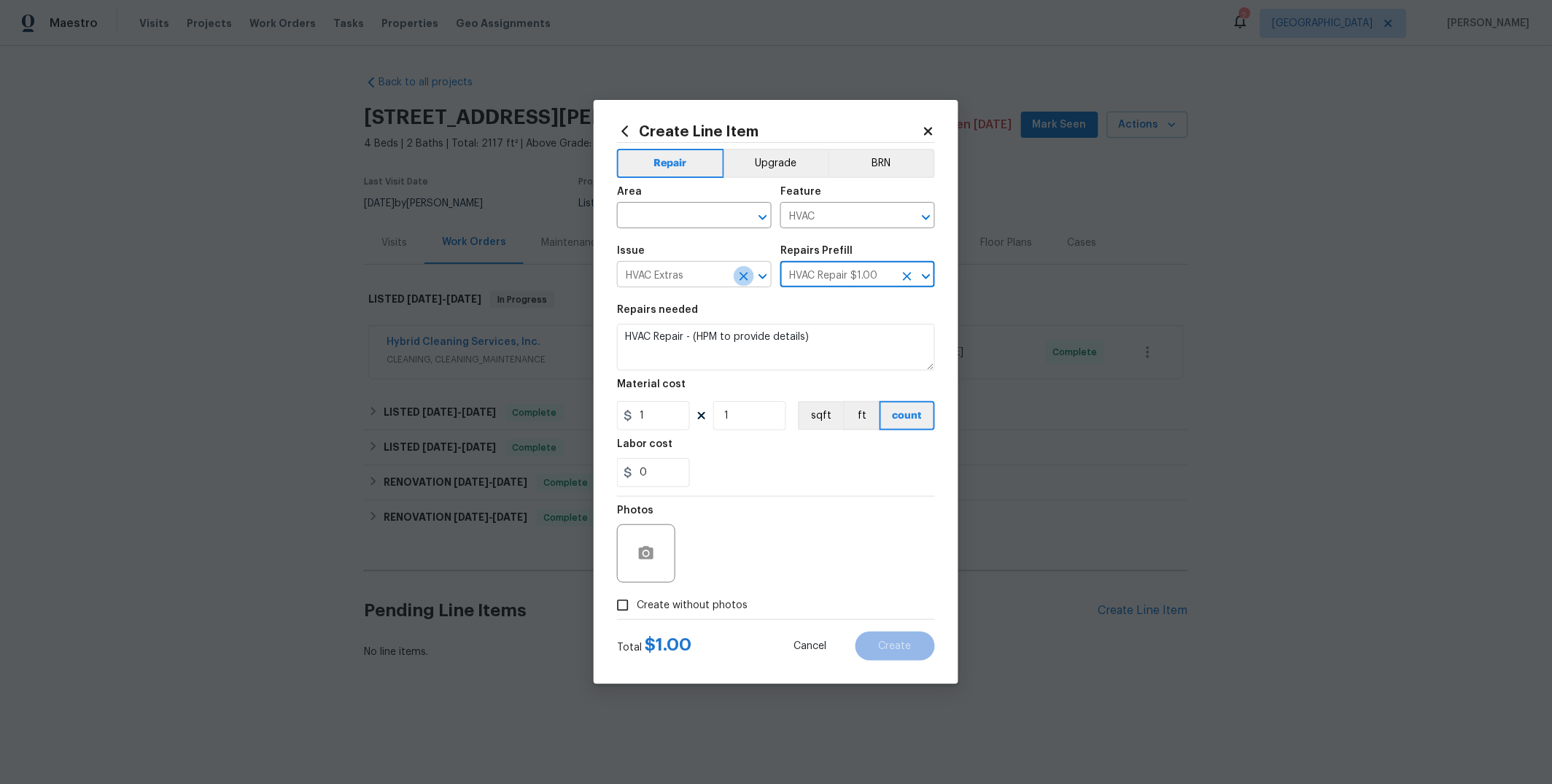
click at [741, 275] on icon "Clear" at bounding box center [744, 276] width 15 height 15
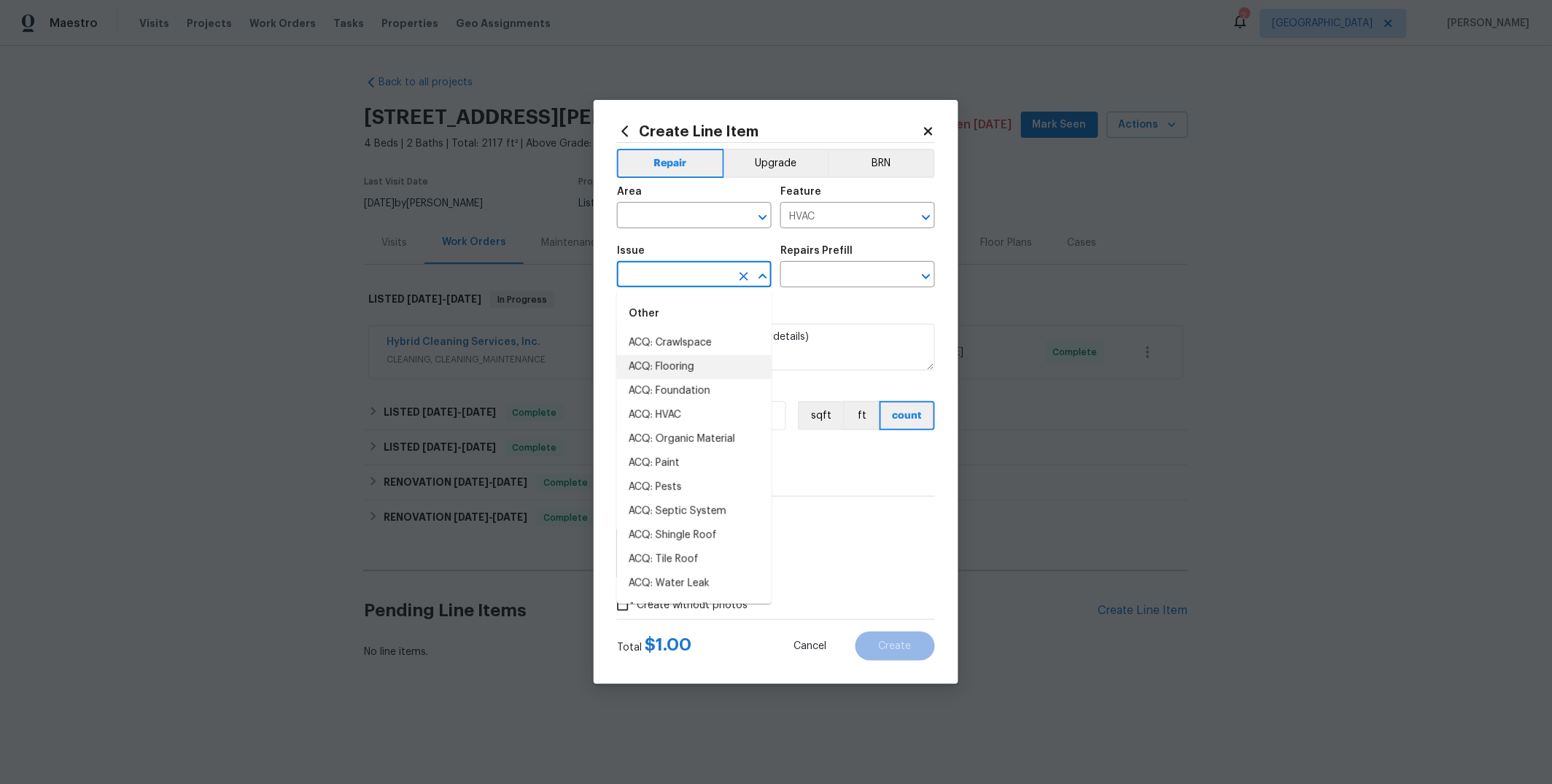
click at [716, 276] on input "text" at bounding box center [674, 276] width 113 height 23
type input "bas"
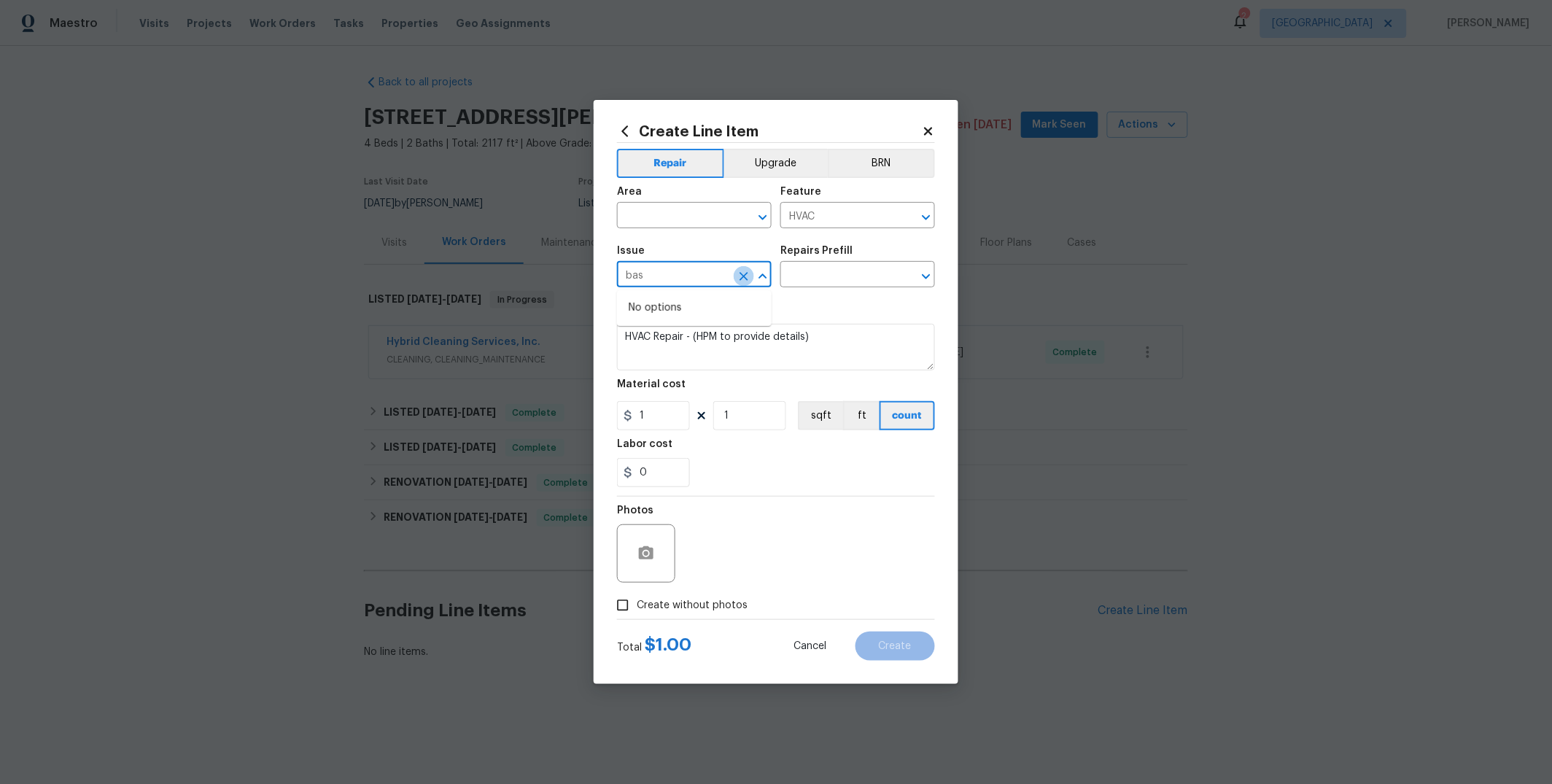
click at [748, 277] on icon "Clear" at bounding box center [744, 276] width 15 height 15
click at [898, 315] on div "Repairs needed" at bounding box center [776, 313] width 318 height 19
click at [927, 130] on icon at bounding box center [928, 131] width 8 height 8
